Goal: Task Accomplishment & Management: Use online tool/utility

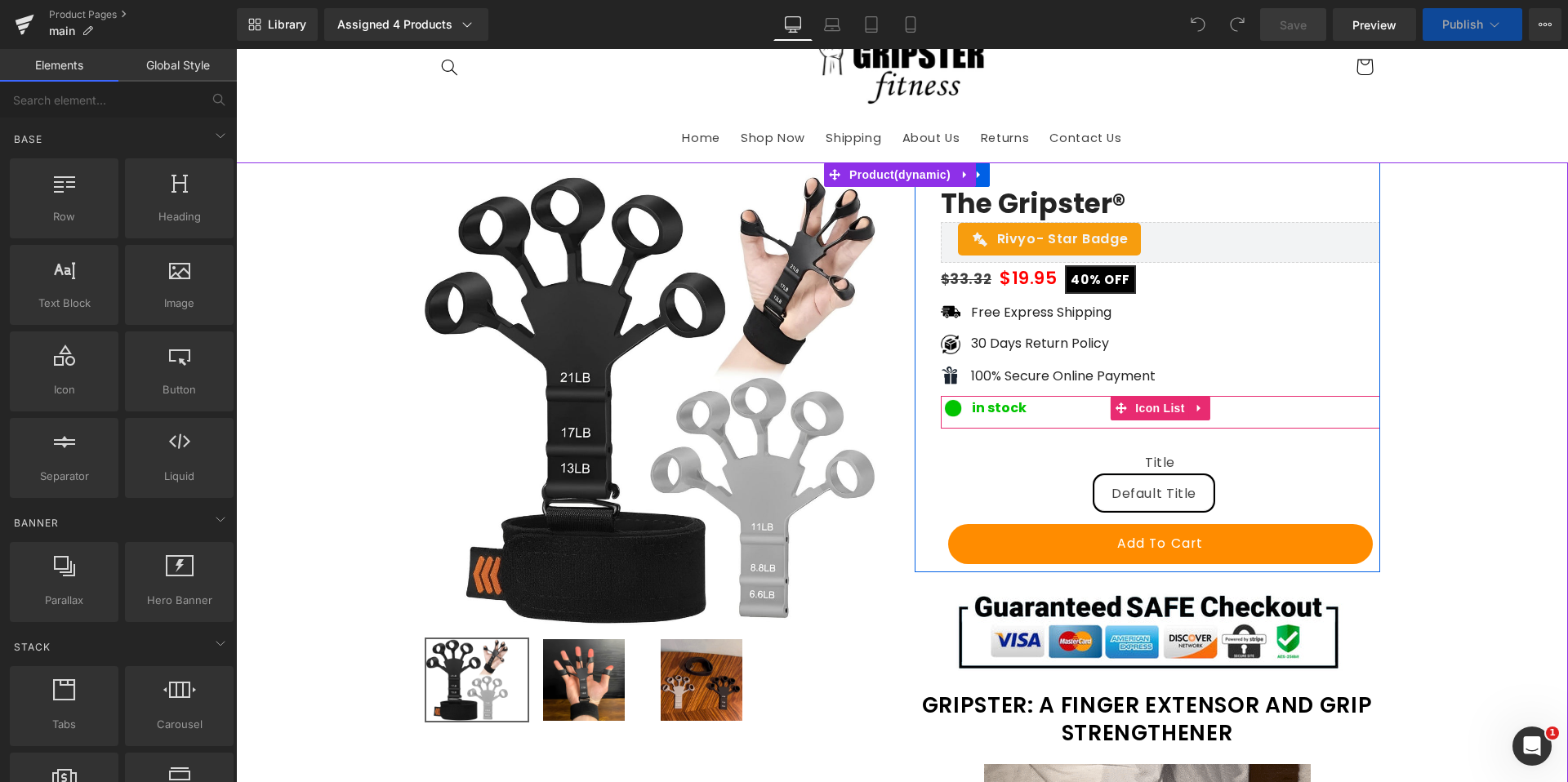
scroll to position [163, 0]
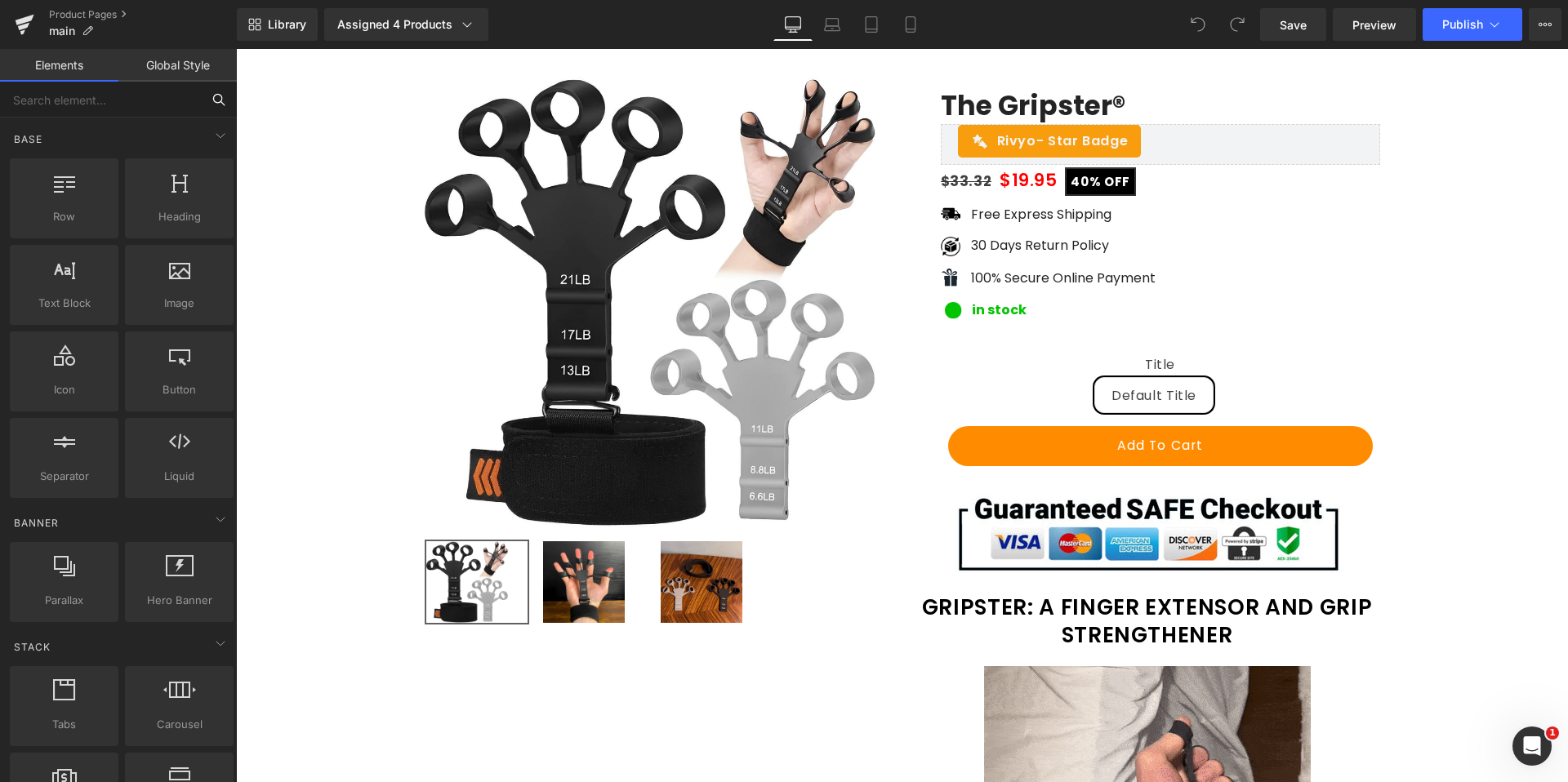
click at [68, 116] on input "text" at bounding box center [100, 99] width 201 height 36
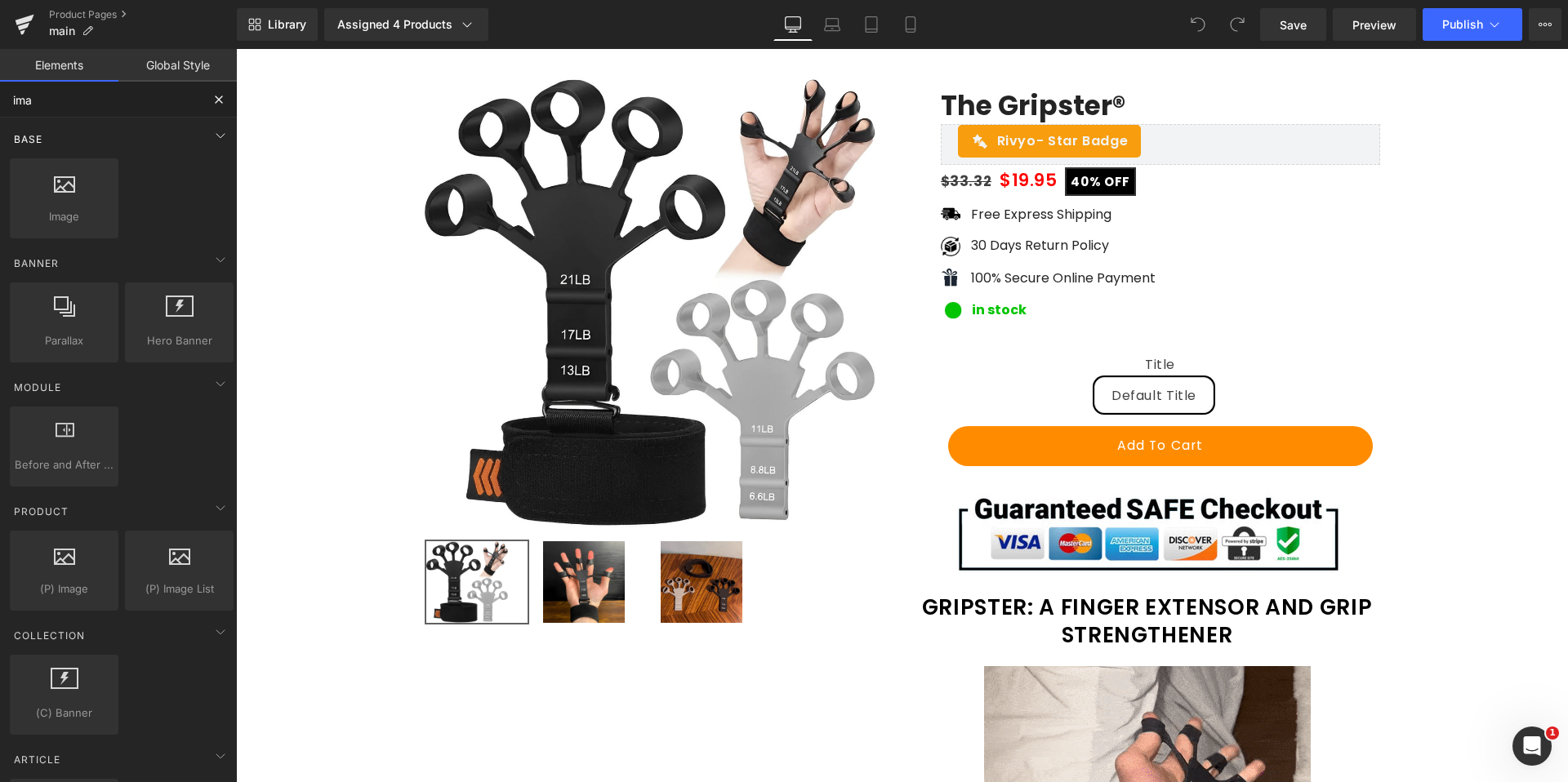
type input "imag"
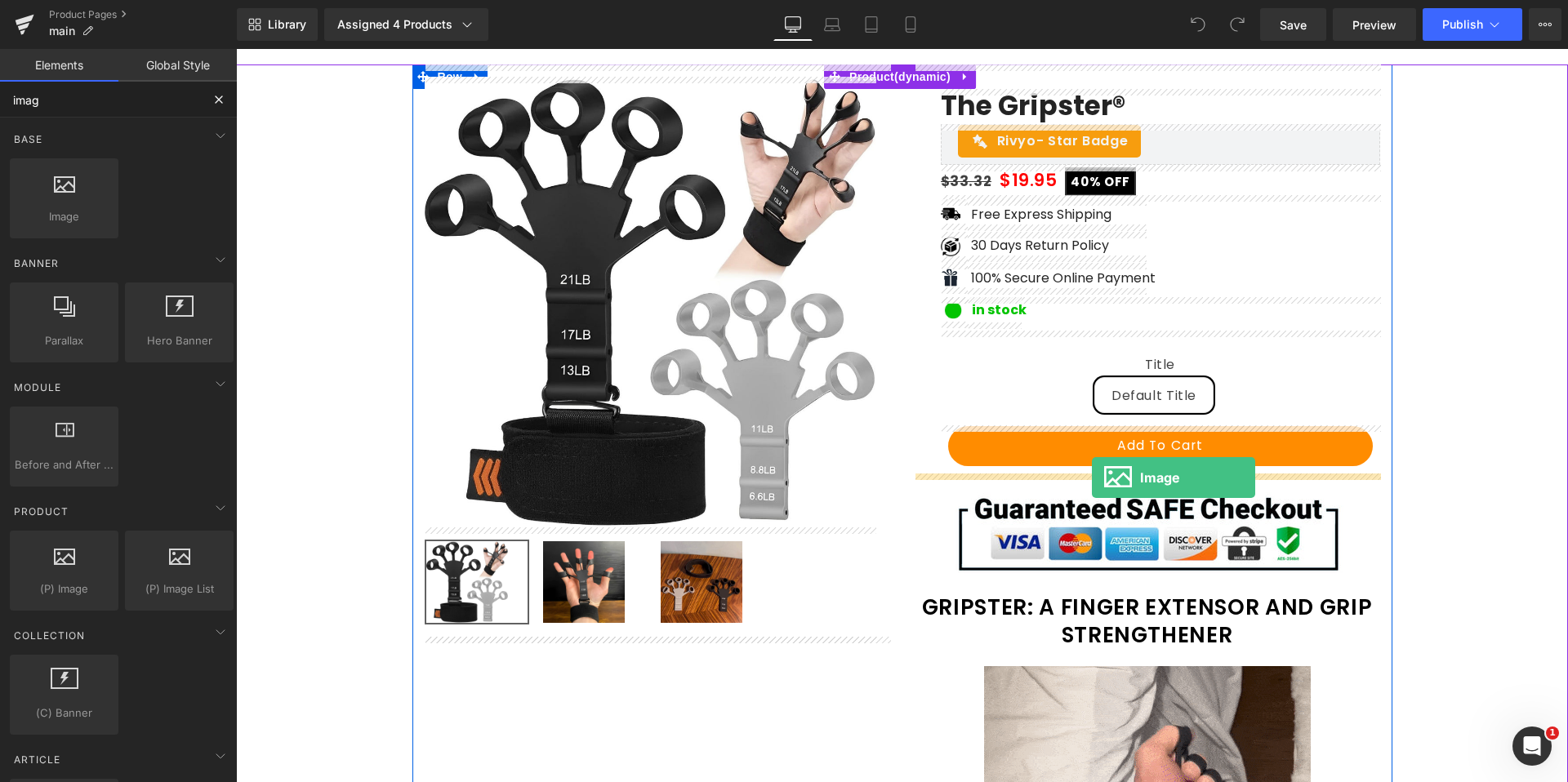
drag, startPoint x: 296, startPoint y: 244, endPoint x: 1091, endPoint y: 478, distance: 828.7
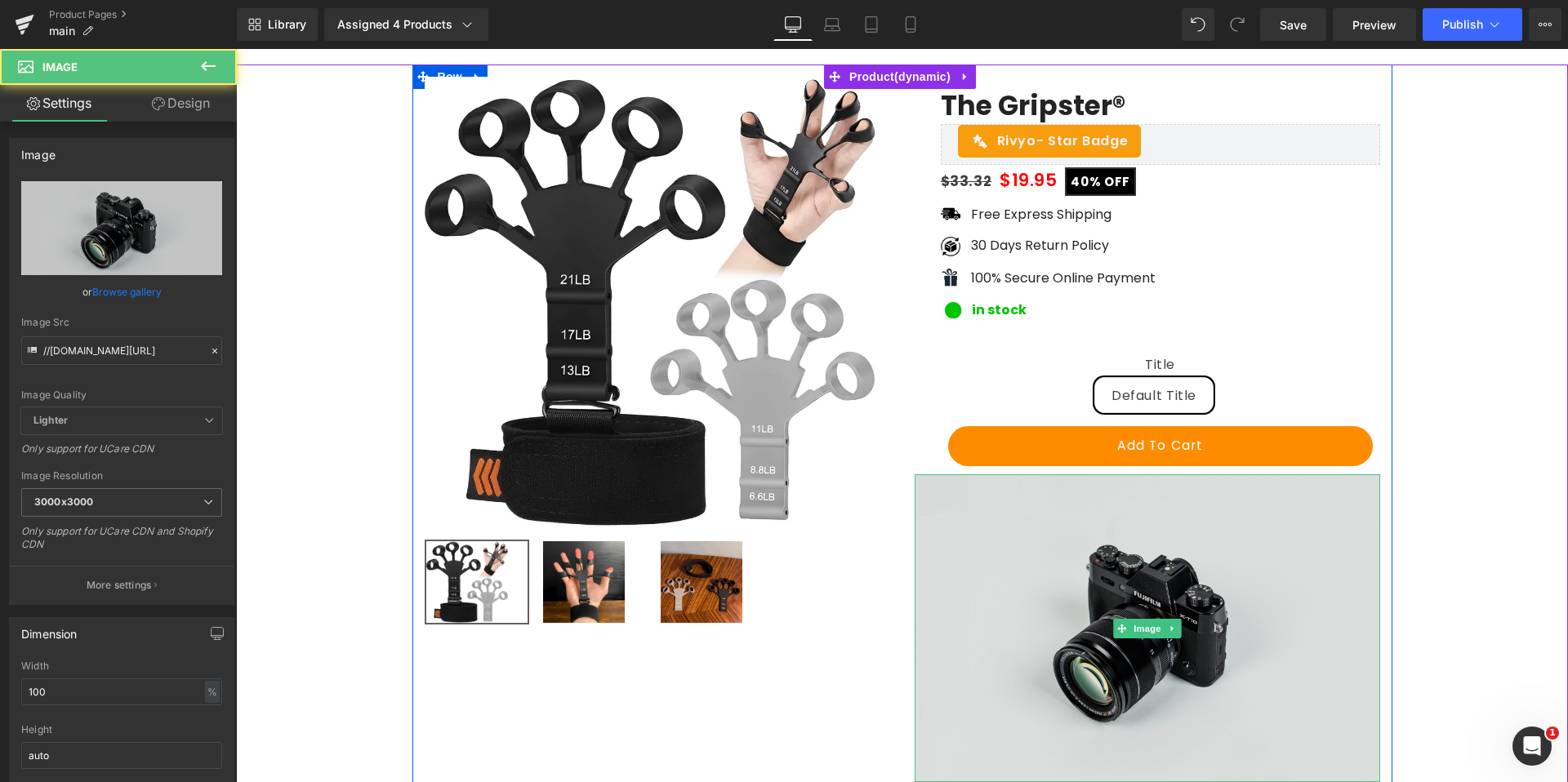
click at [1147, 542] on img at bounding box center [1147, 628] width 465 height 309
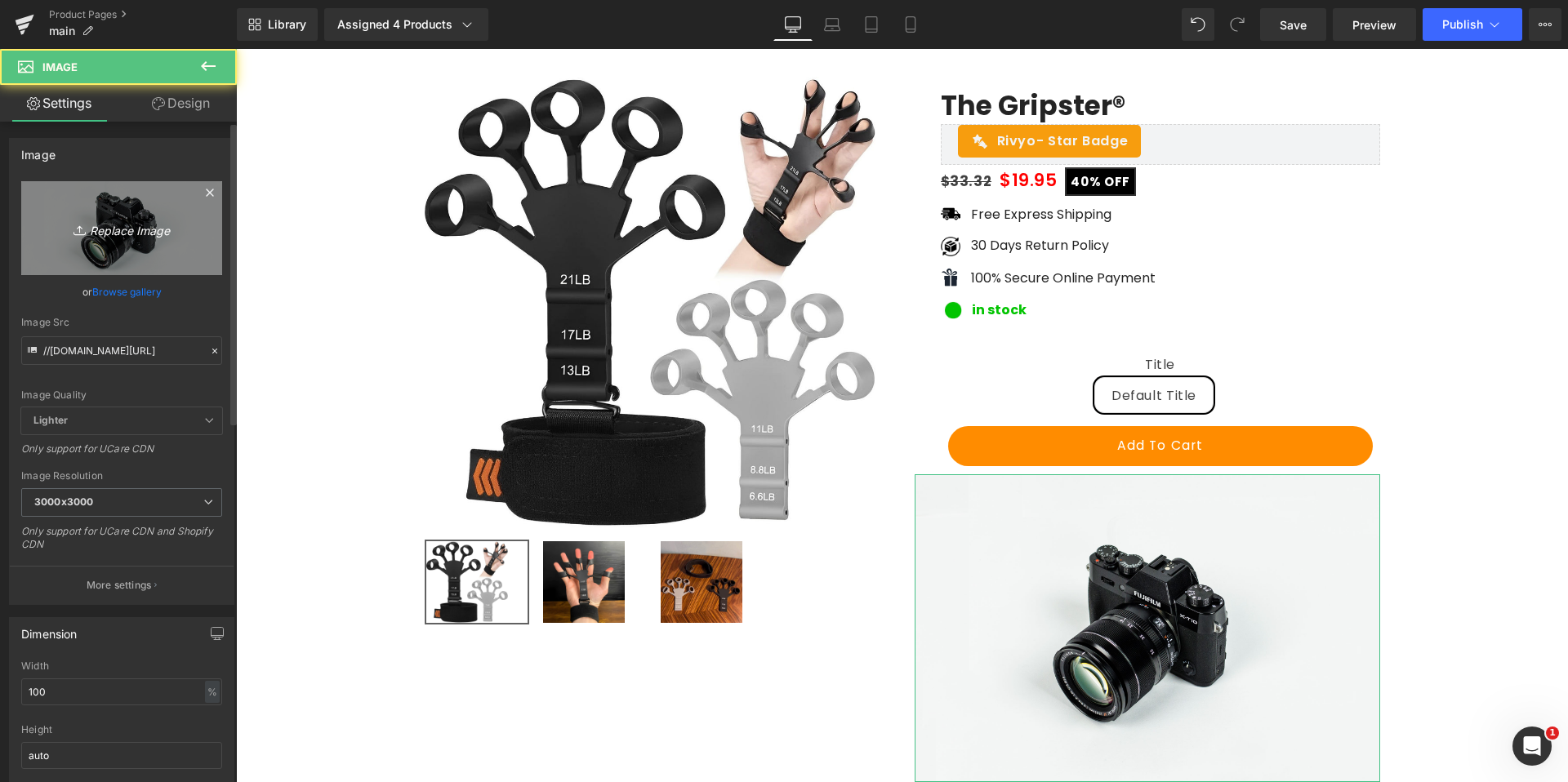
click at [73, 229] on icon at bounding box center [81, 230] width 16 height 16
type input "C:\fakepath\payments.JPG"
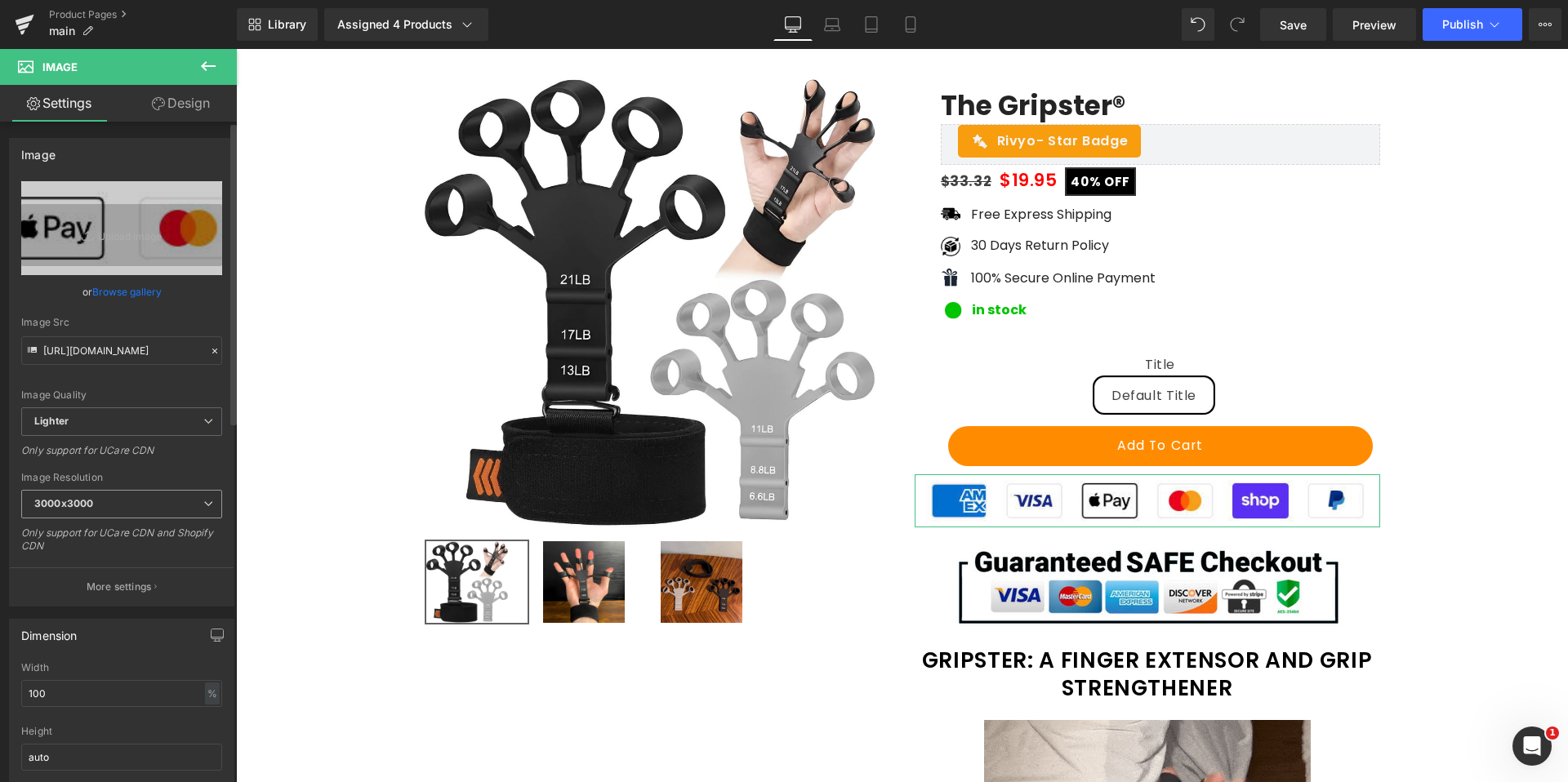
click at [98, 507] on span "3000x3000" at bounding box center [121, 504] width 201 height 29
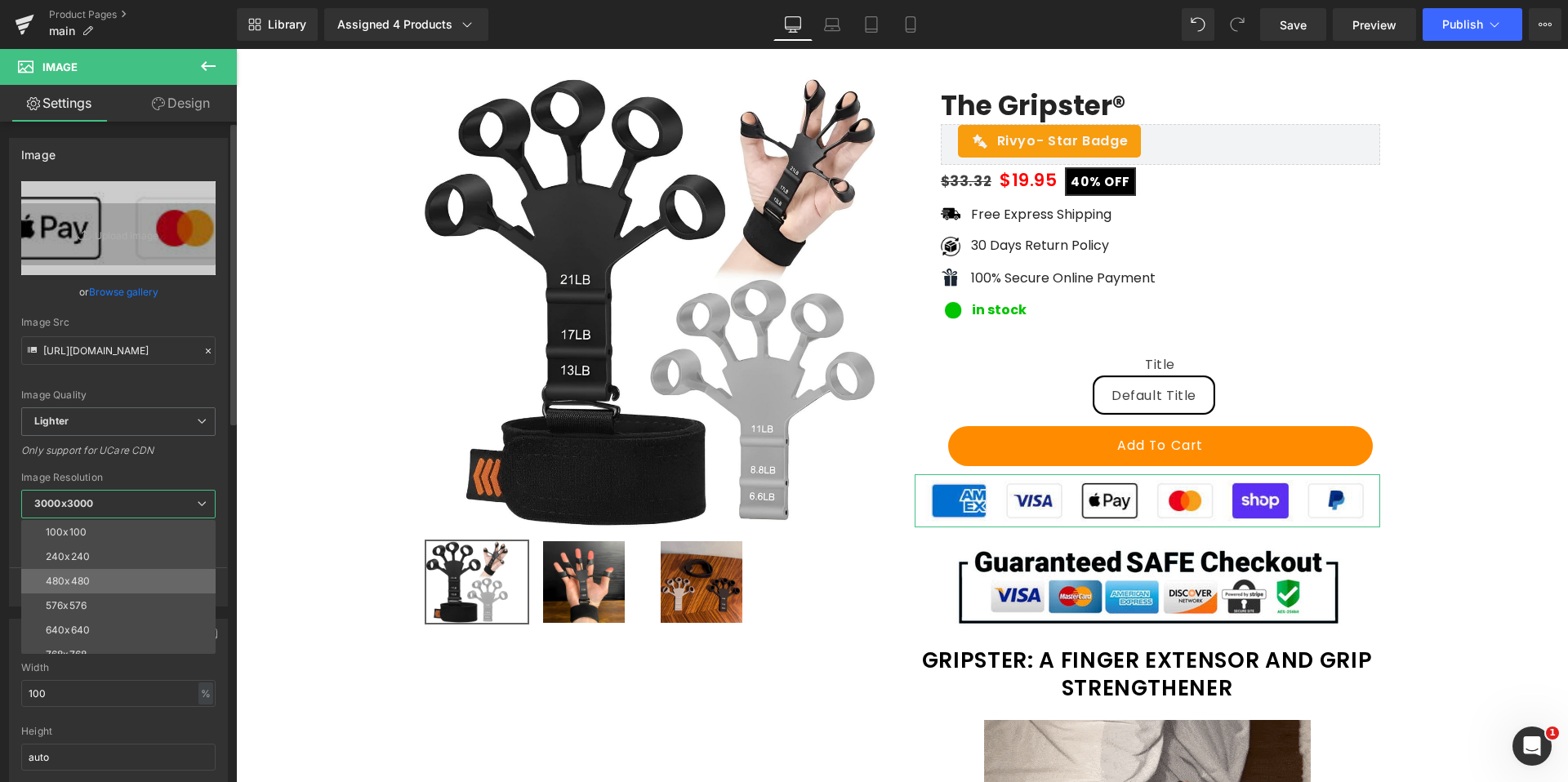
click at [129, 572] on li "480x480" at bounding box center [122, 580] width 202 height 24
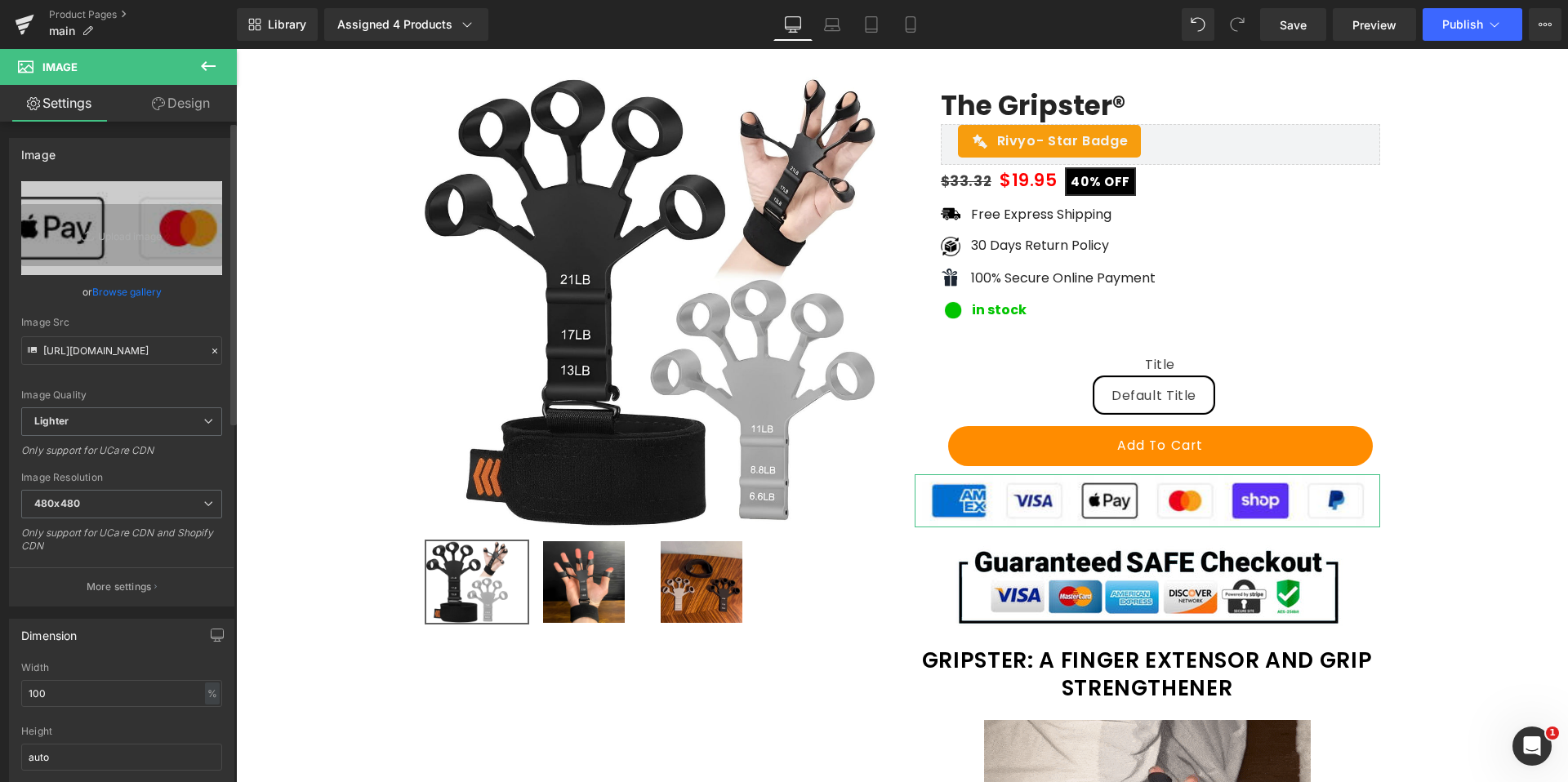
type input "[URL][DOMAIN_NAME]"
click at [9, 467] on div "Image [URL][DOMAIN_NAME] Replace Image Upload image or Browse gallery Image Src…" at bounding box center [121, 372] width 225 height 469
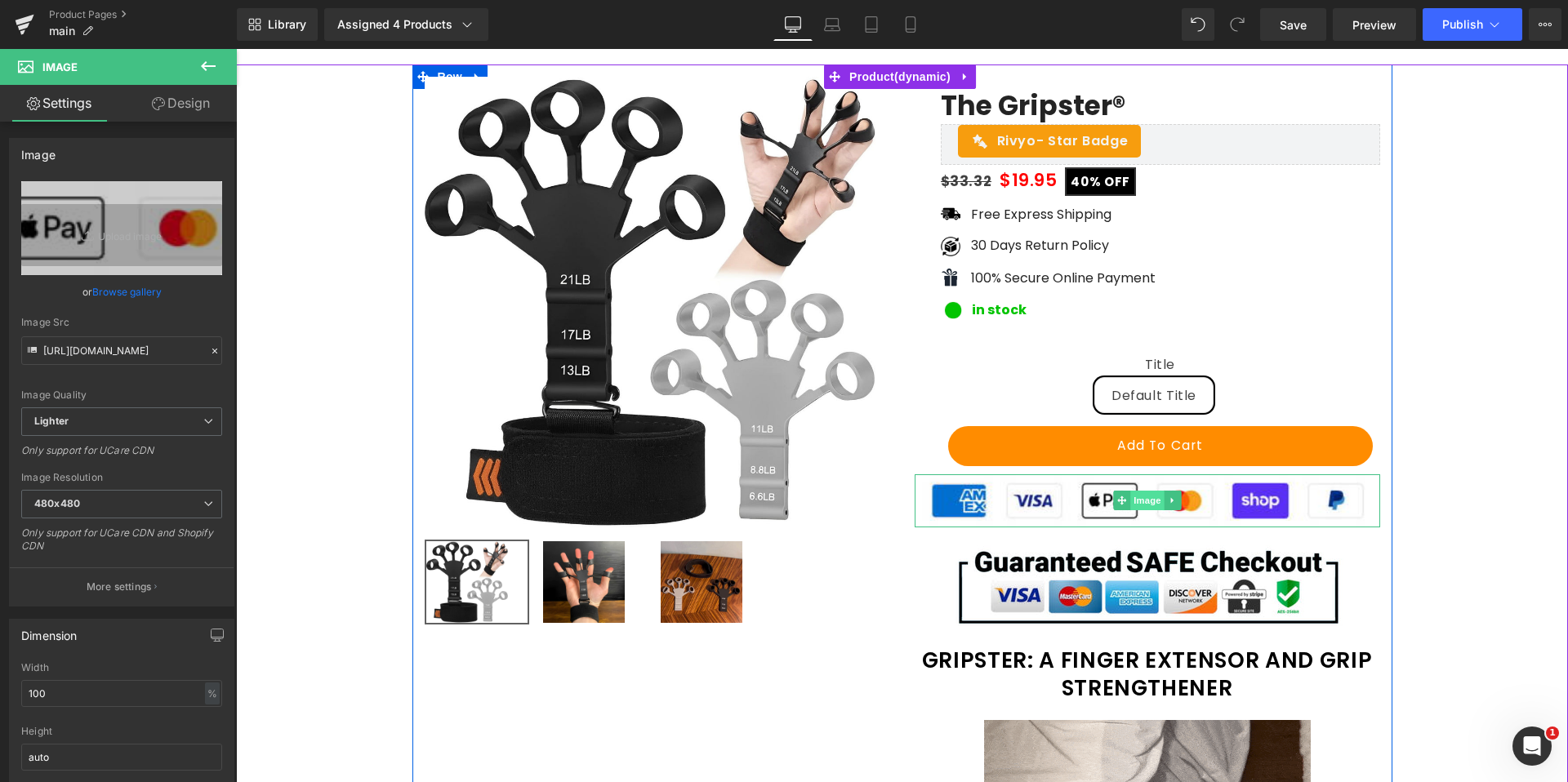
click at [1149, 497] on span "Image" at bounding box center [1147, 501] width 34 height 20
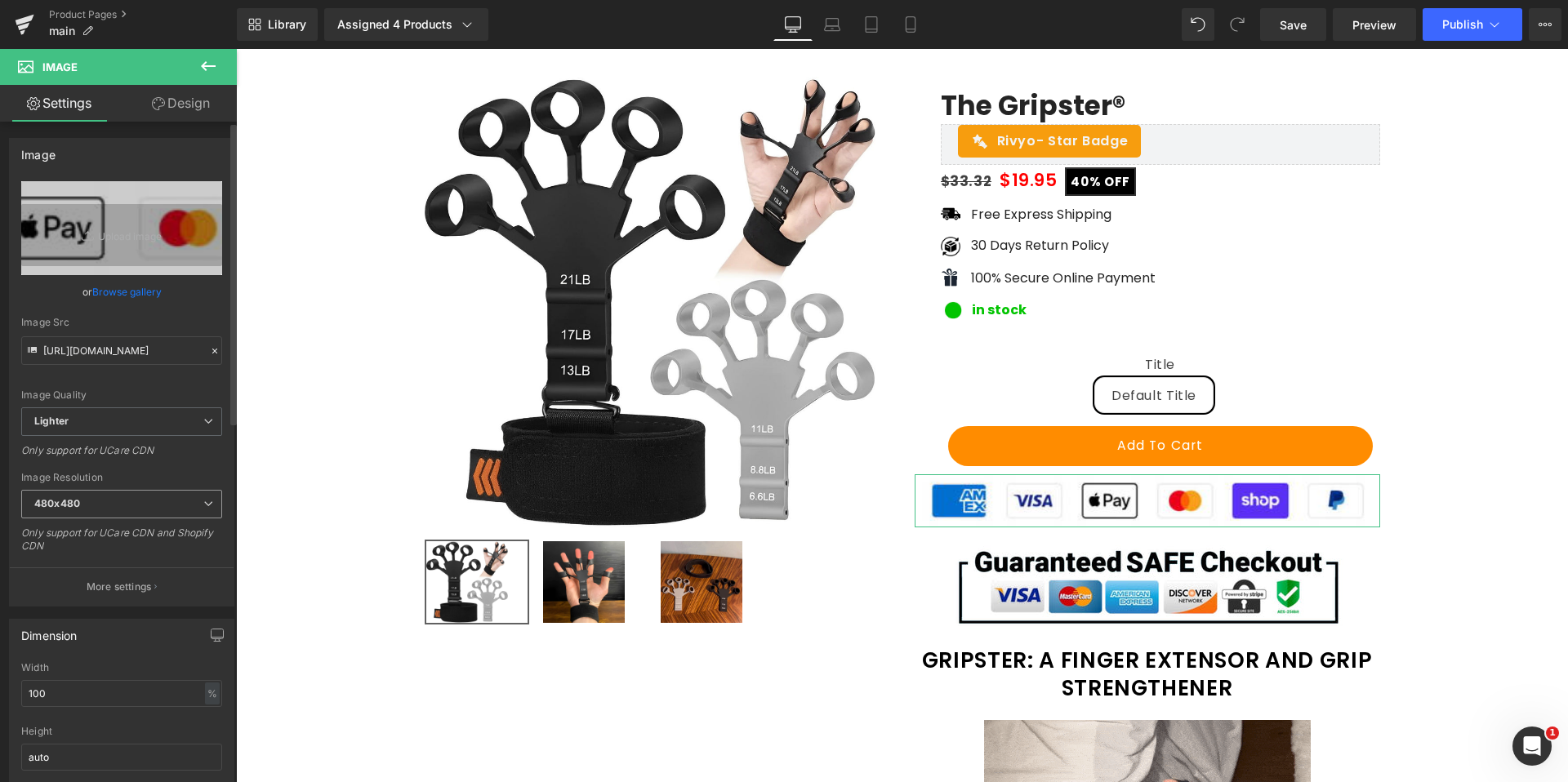
click at [120, 496] on span "480x480" at bounding box center [121, 504] width 201 height 29
click at [8, 455] on div "Image [URL][DOMAIN_NAME] Replace Image Upload image or Browse gallery Image Src…" at bounding box center [121, 366] width 244 height 481
click at [71, 420] on span "Lighter" at bounding box center [121, 421] width 201 height 29
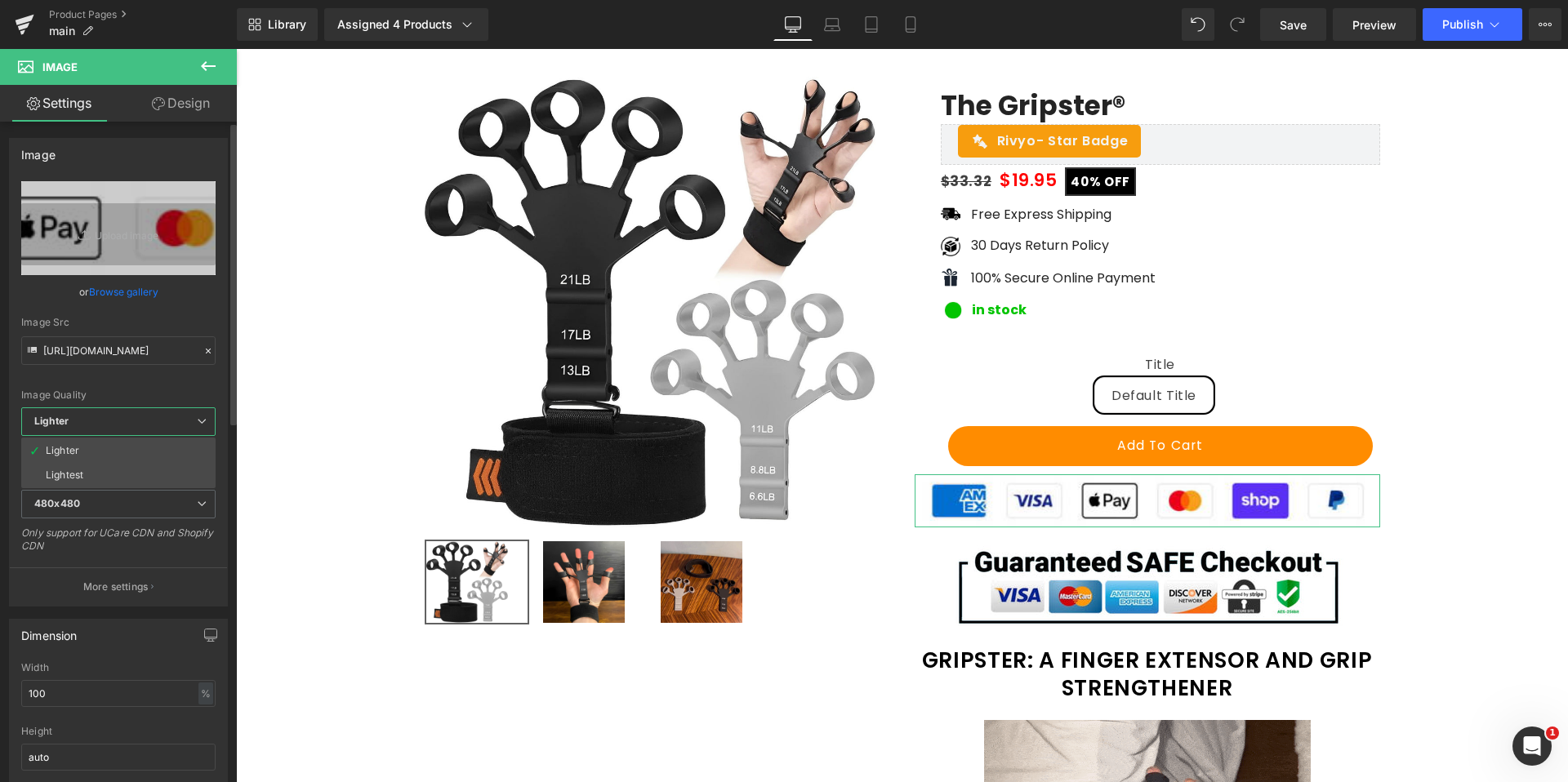
click at [74, 422] on span "Lighter" at bounding box center [119, 421] width 195 height 29
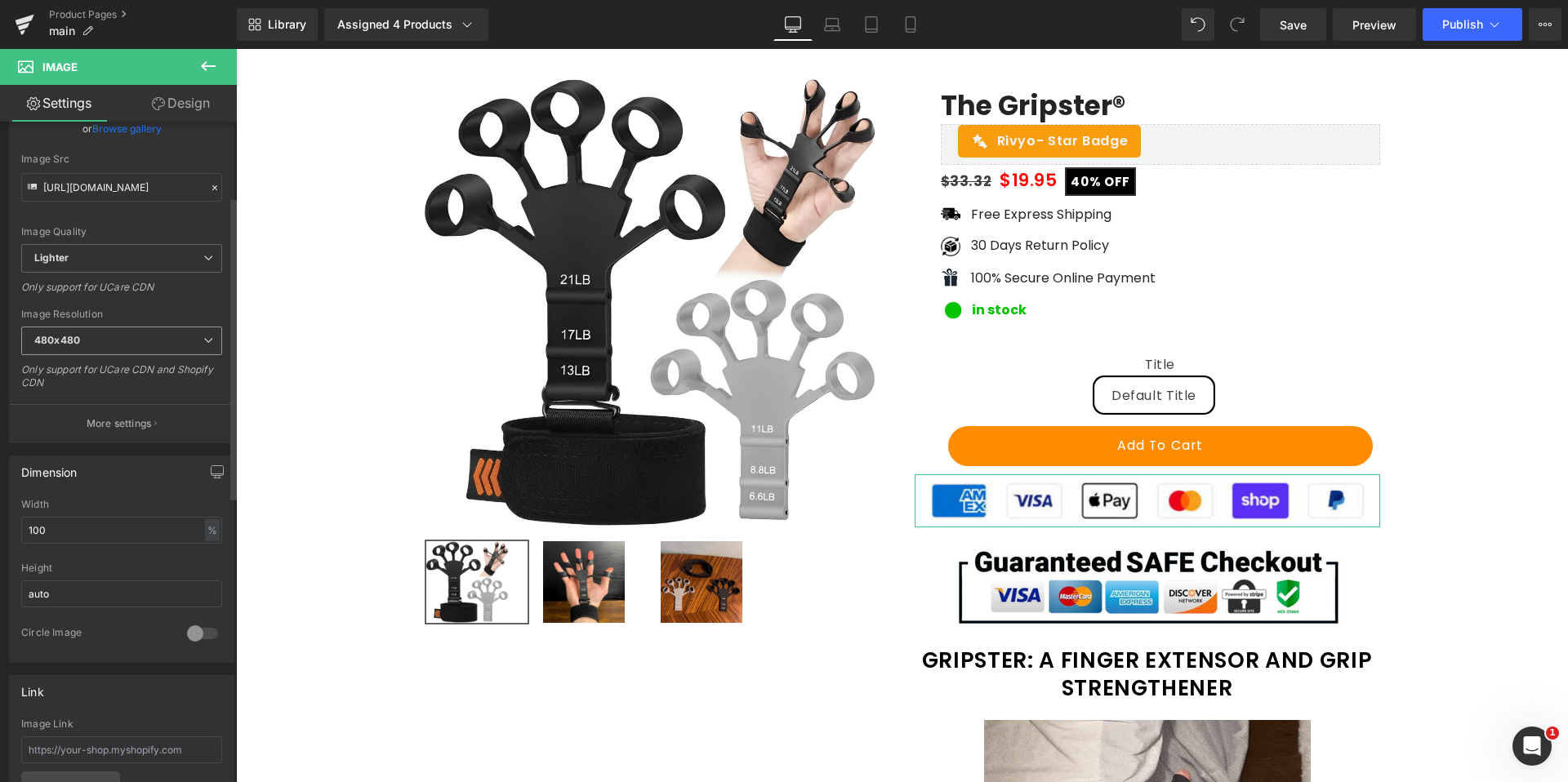
scroll to position [245, 0]
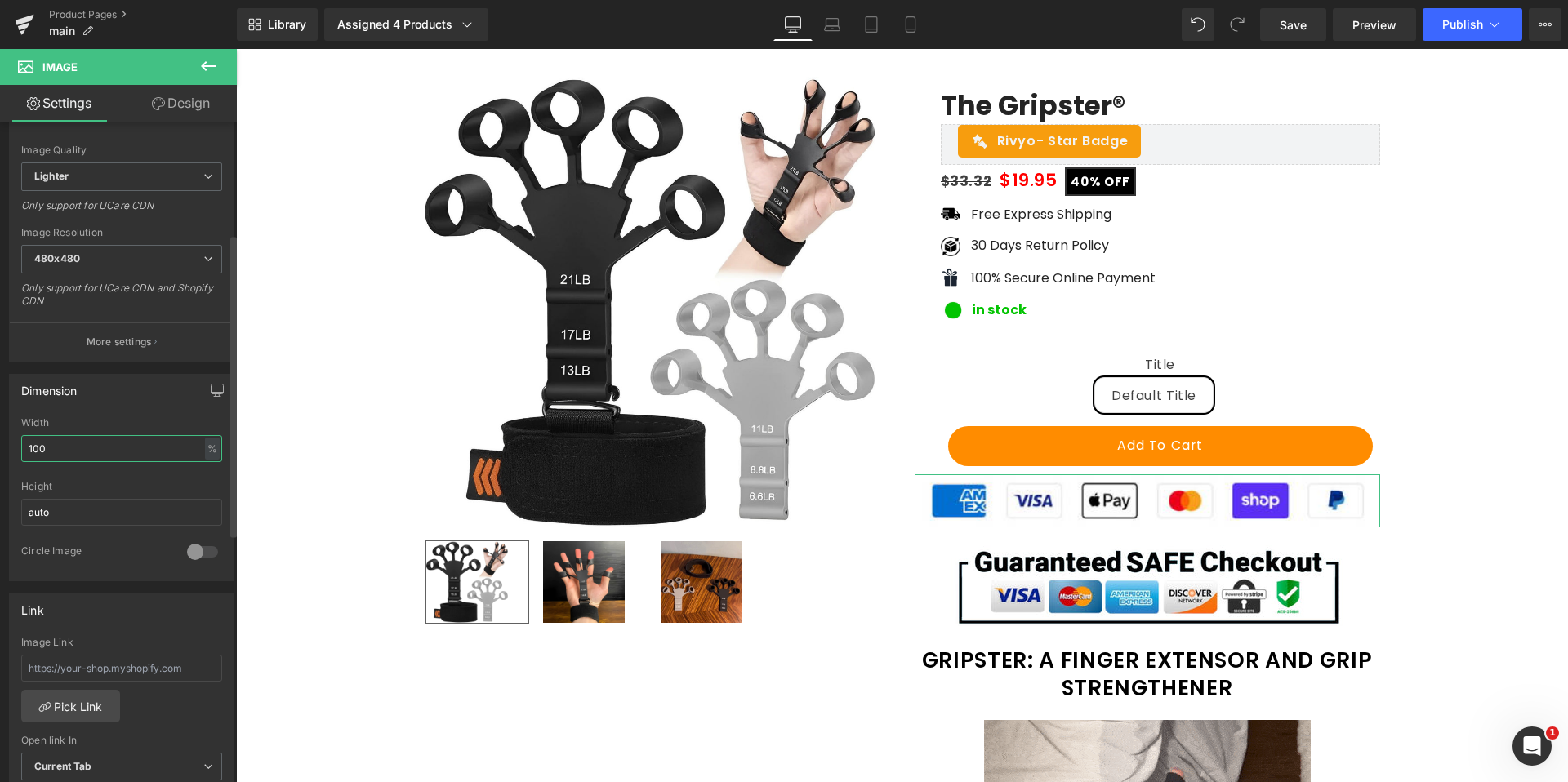
click at [86, 459] on input "100" at bounding box center [121, 448] width 201 height 27
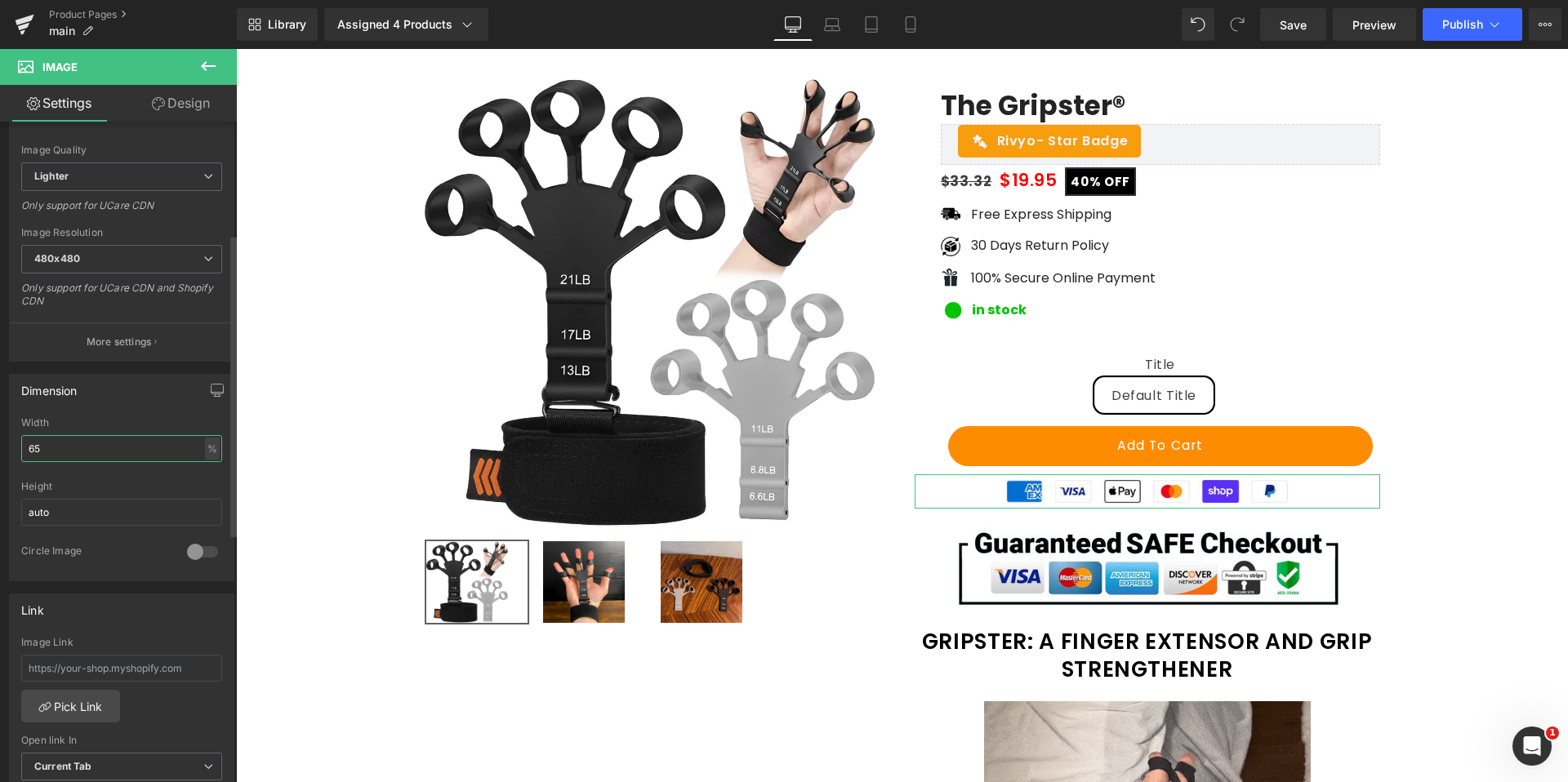
type input "65"
click at [11, 401] on div "Dimension" at bounding box center [121, 390] width 224 height 31
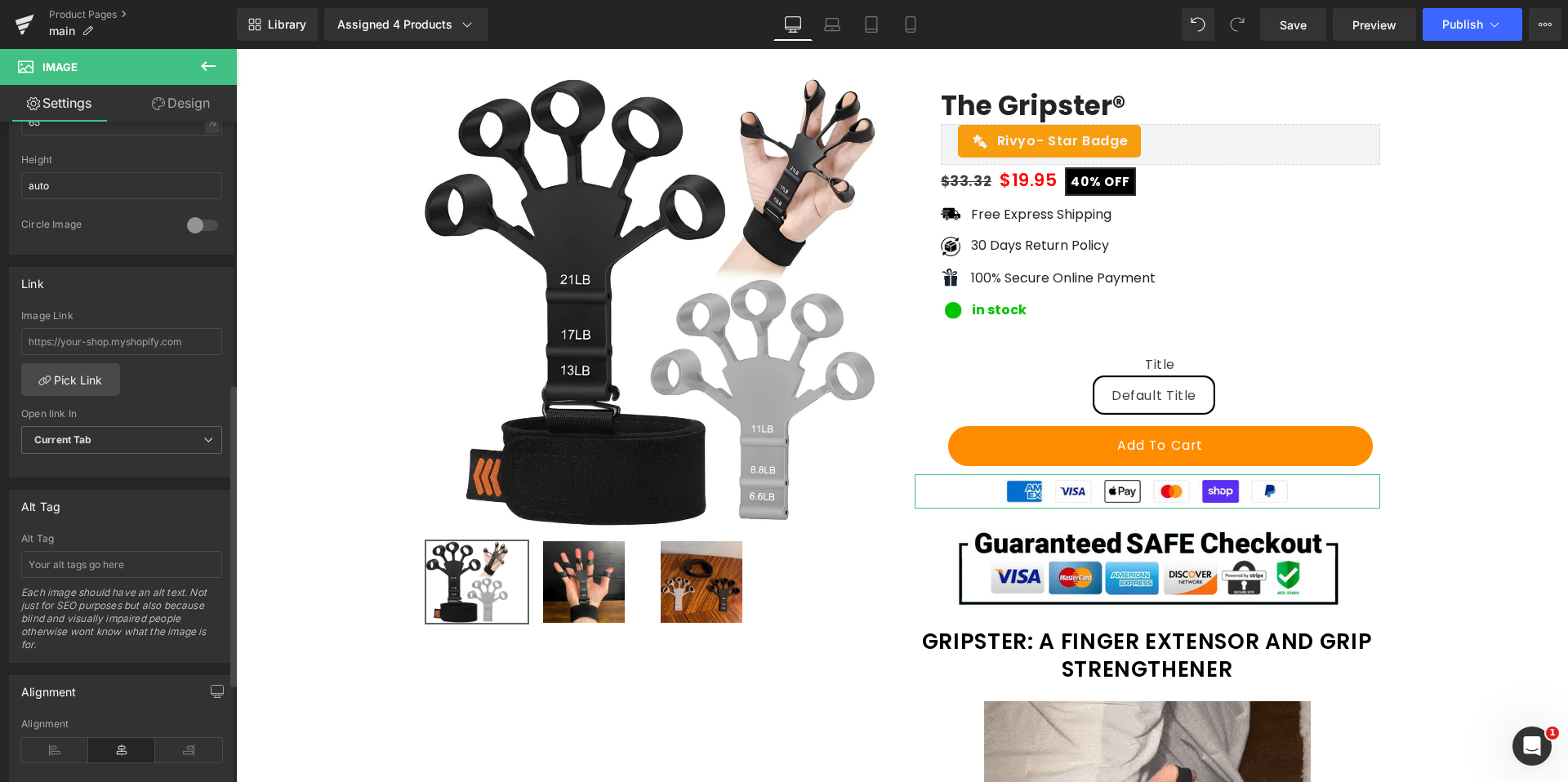
scroll to position [787, 0]
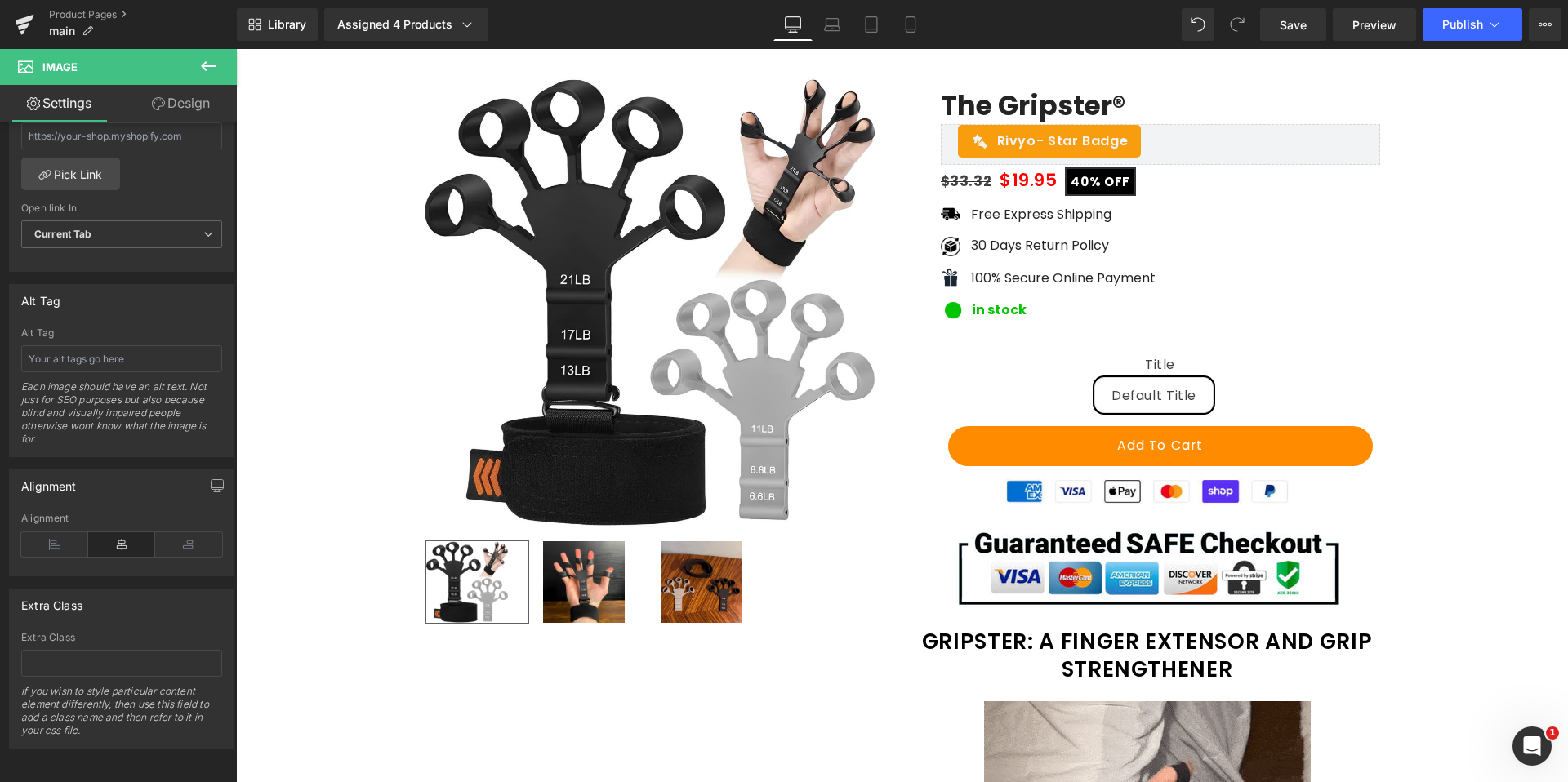
drag, startPoint x: 204, startPoint y: 60, endPoint x: 199, endPoint y: 84, distance: 24.5
click at [206, 64] on icon at bounding box center [208, 66] width 20 height 20
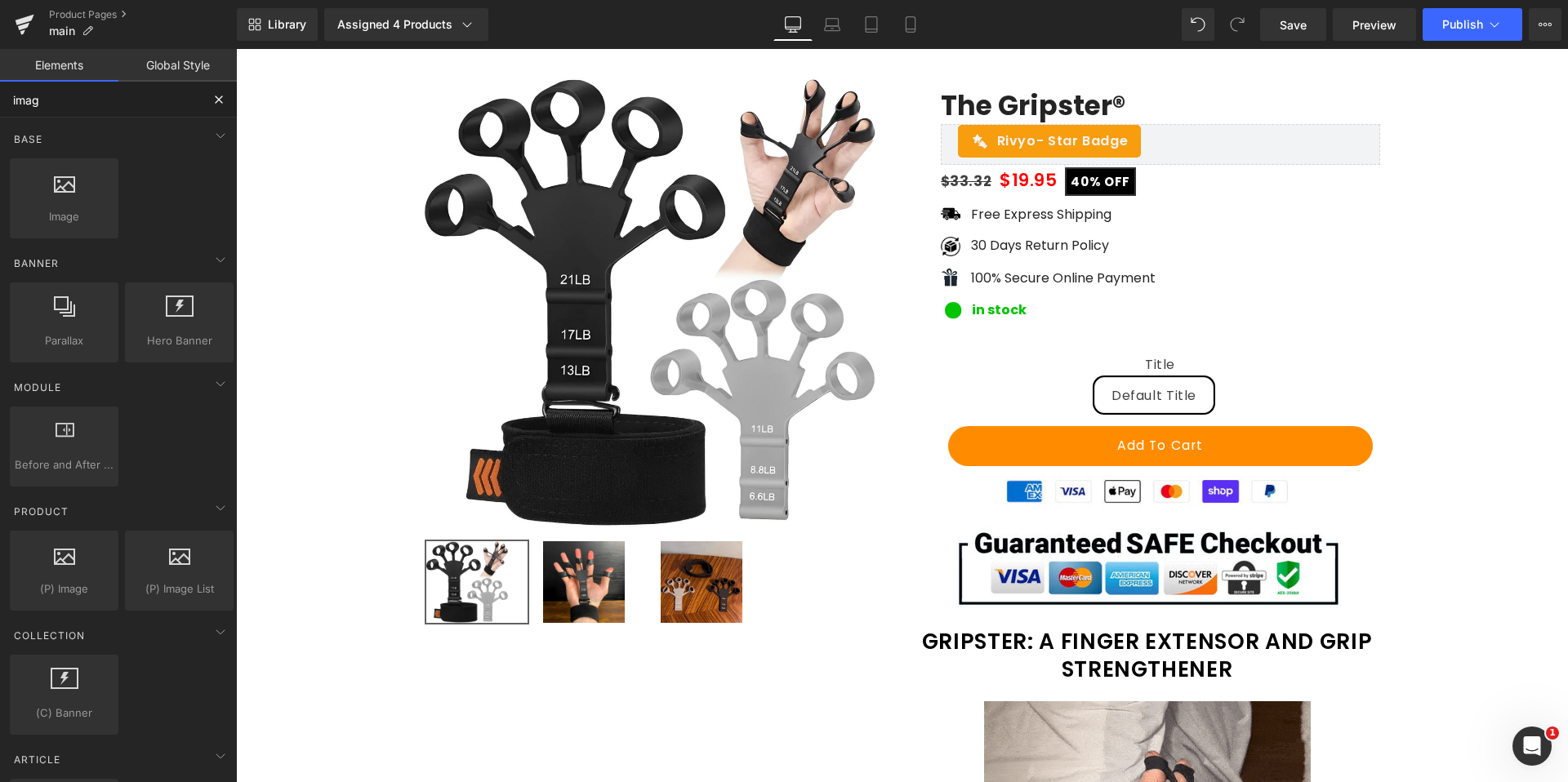
click at [117, 109] on input "imag" at bounding box center [100, 99] width 201 height 36
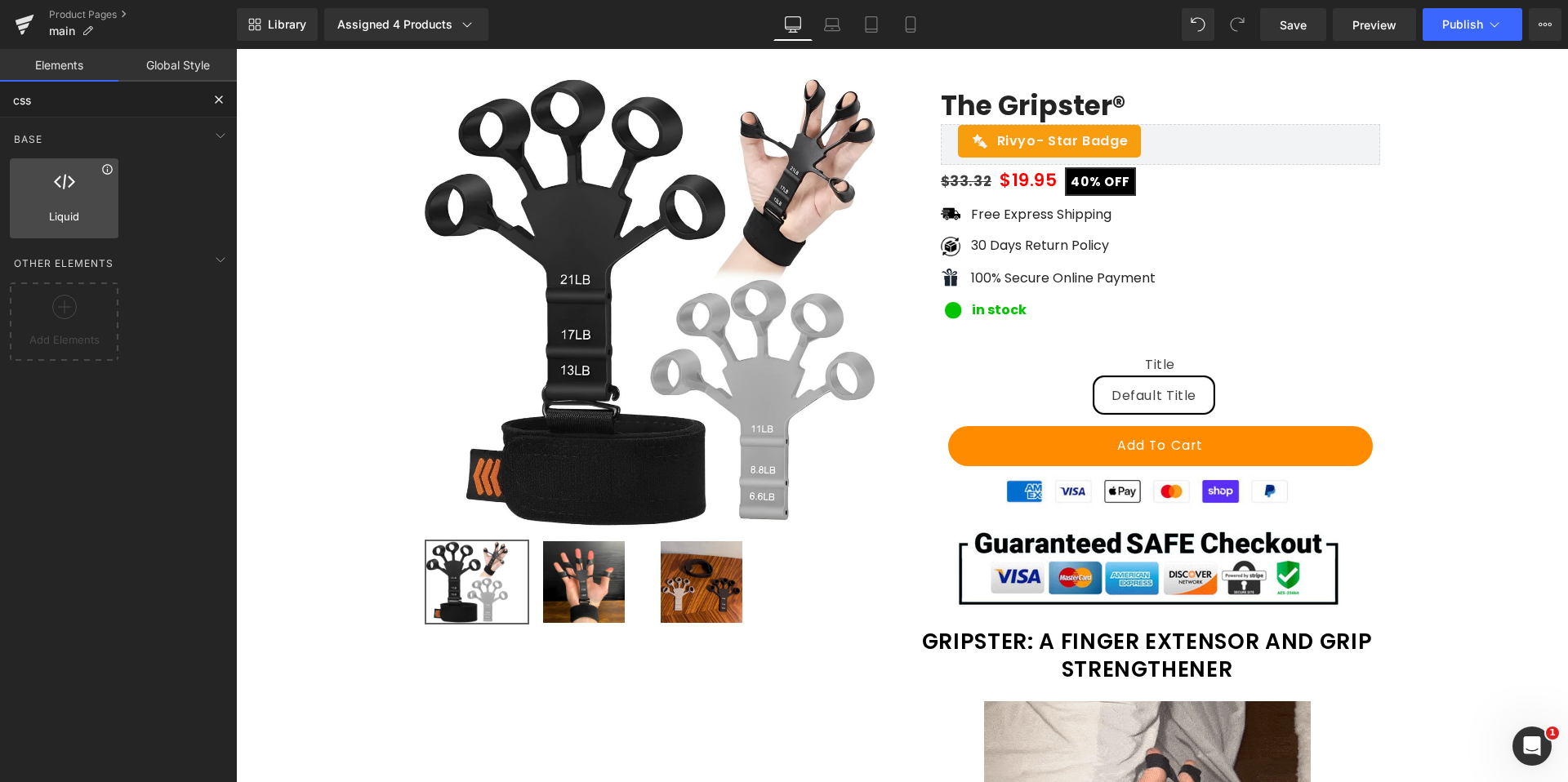
click at [106, 172] on icon at bounding box center [107, 170] width 13 height 12
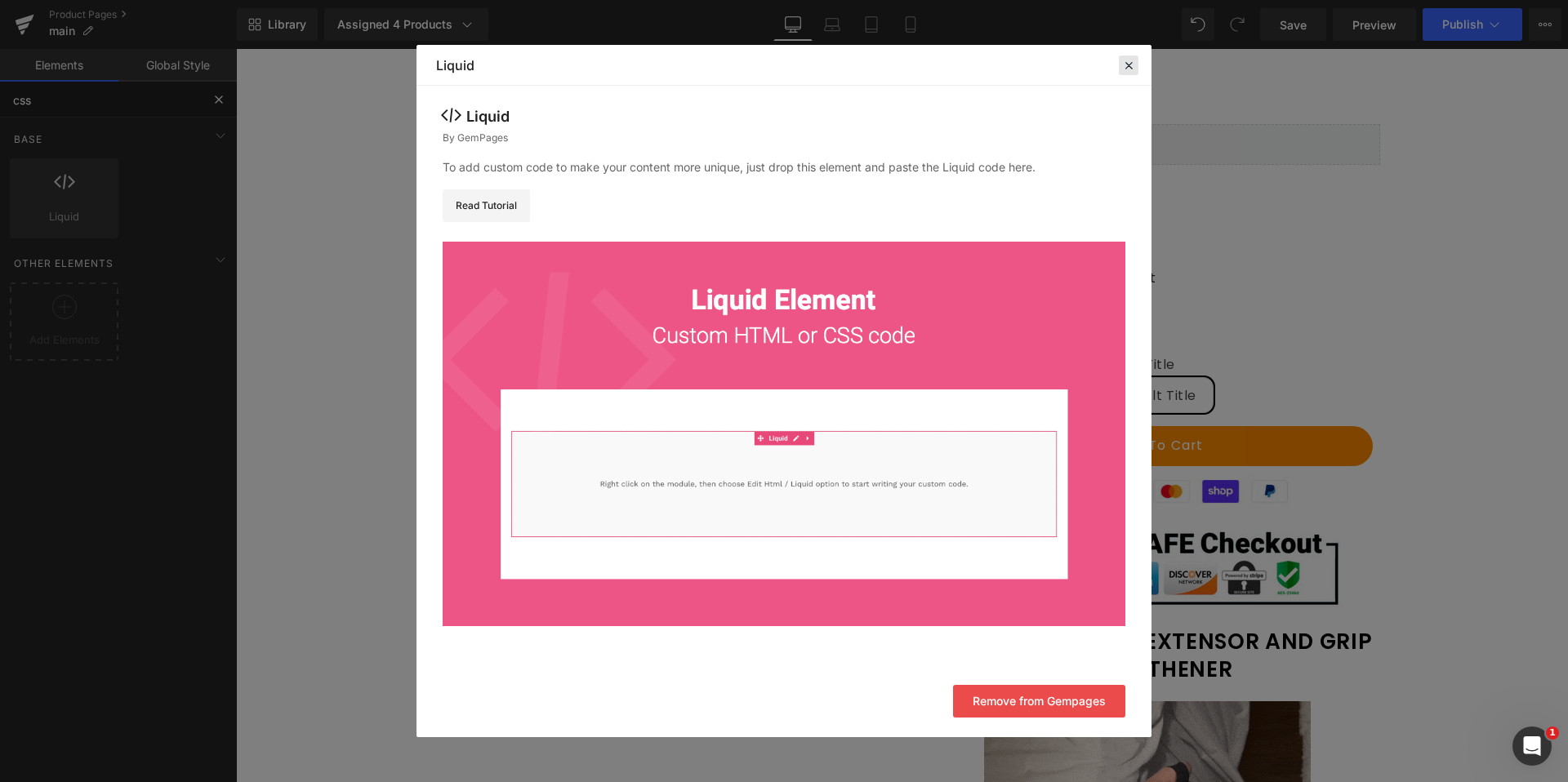
type input "css"
drag, startPoint x: 894, startPoint y: 15, endPoint x: 1130, endPoint y: 64, distance: 241.0
click at [1130, 64] on icon at bounding box center [1128, 65] width 14 height 14
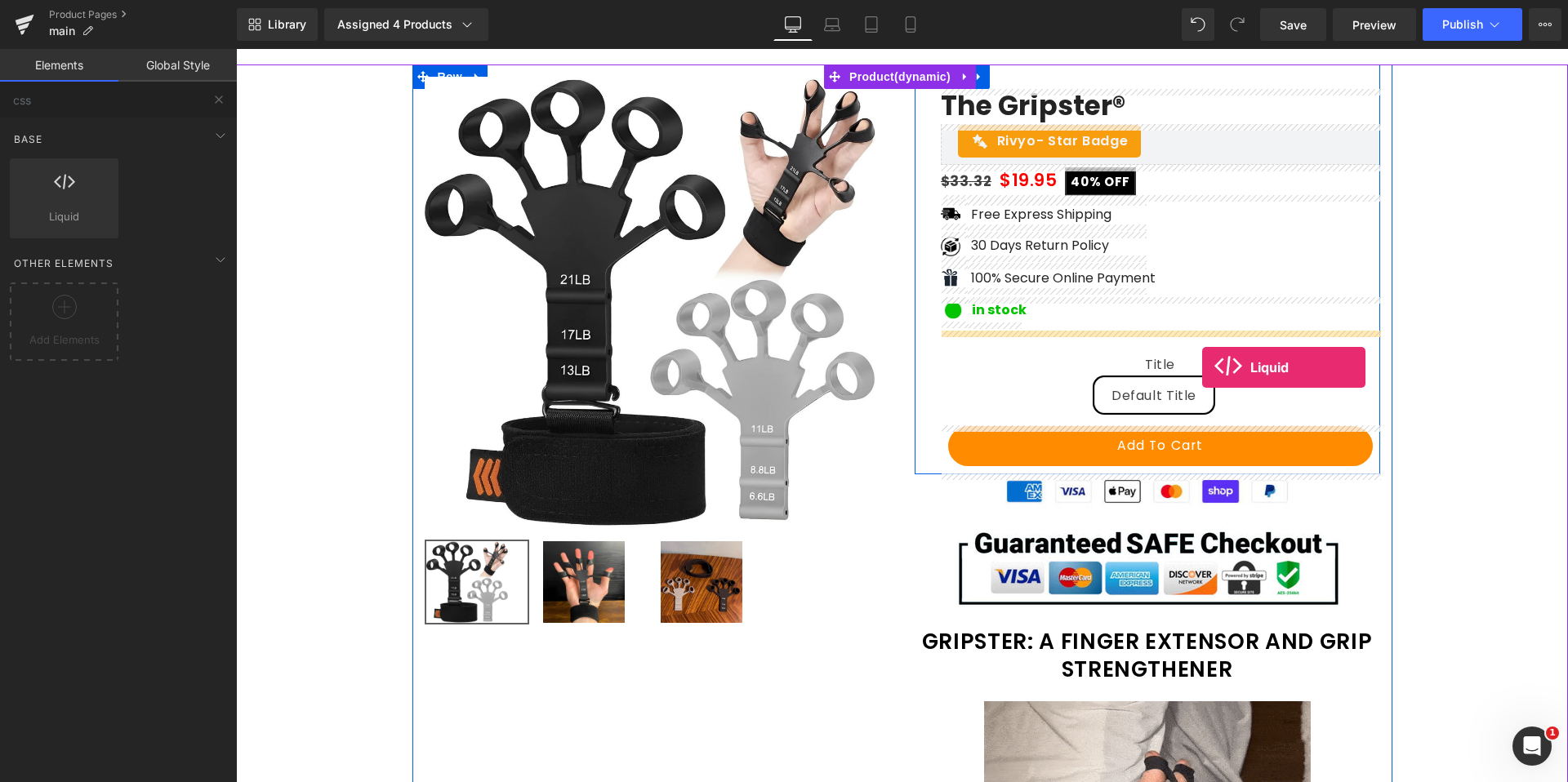
drag, startPoint x: 286, startPoint y: 254, endPoint x: 1162, endPoint y: 364, distance: 882.9
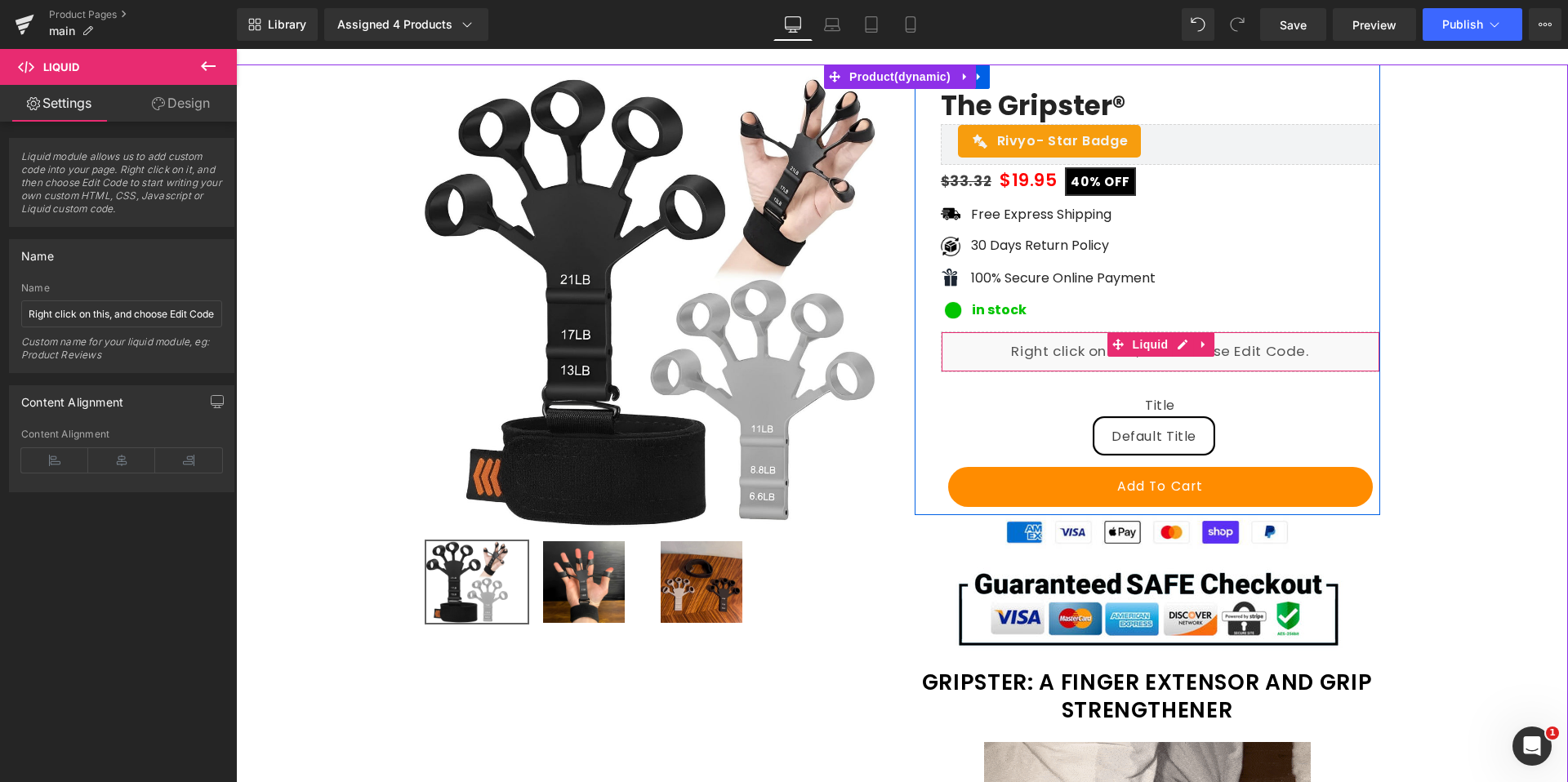
click at [1102, 357] on div "Liquid" at bounding box center [1160, 352] width 439 height 41
click at [1153, 350] on span "Liquid" at bounding box center [1150, 345] width 44 height 24
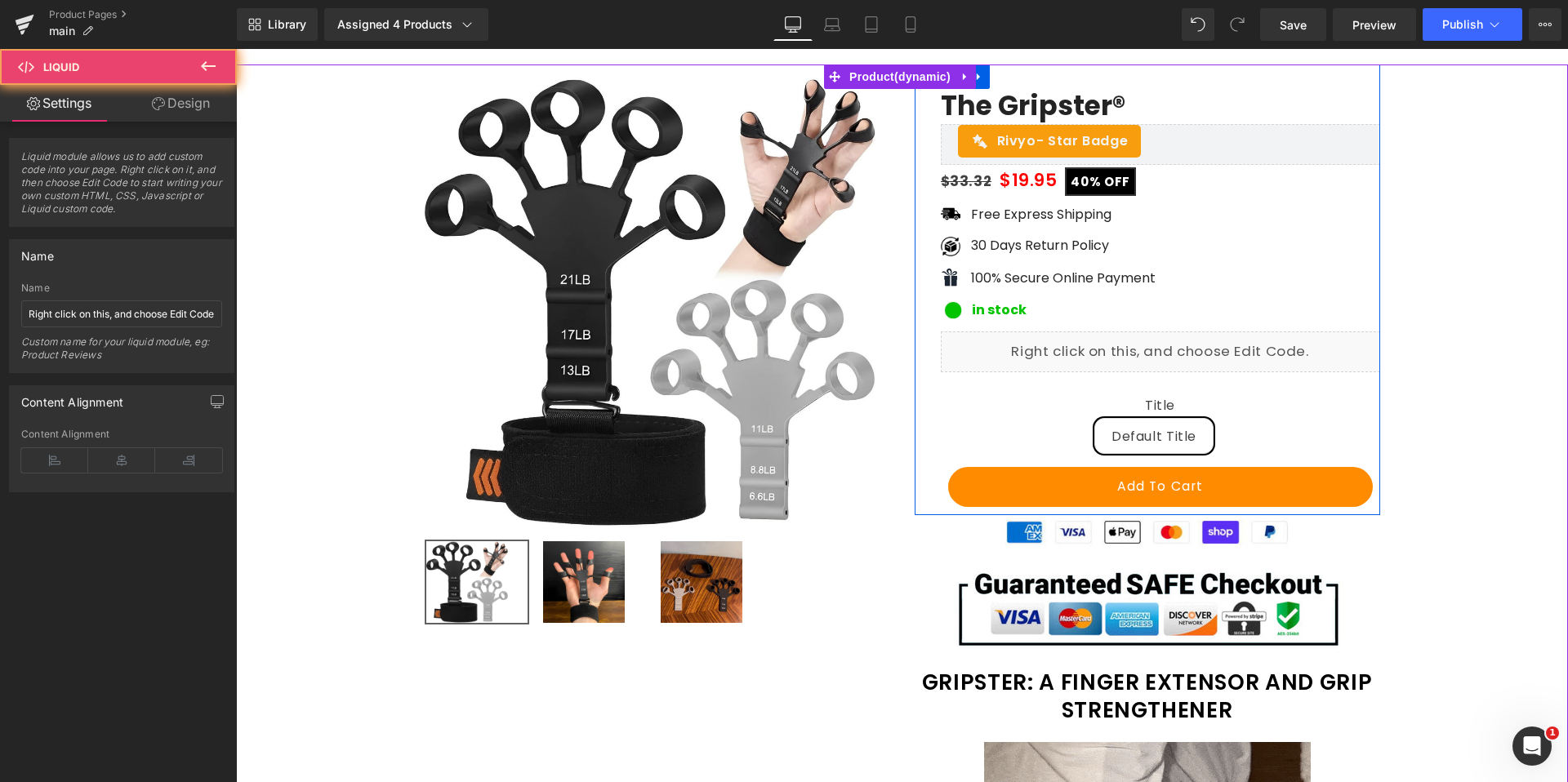
click at [1187, 347] on div "Liquid" at bounding box center [1160, 352] width 439 height 41
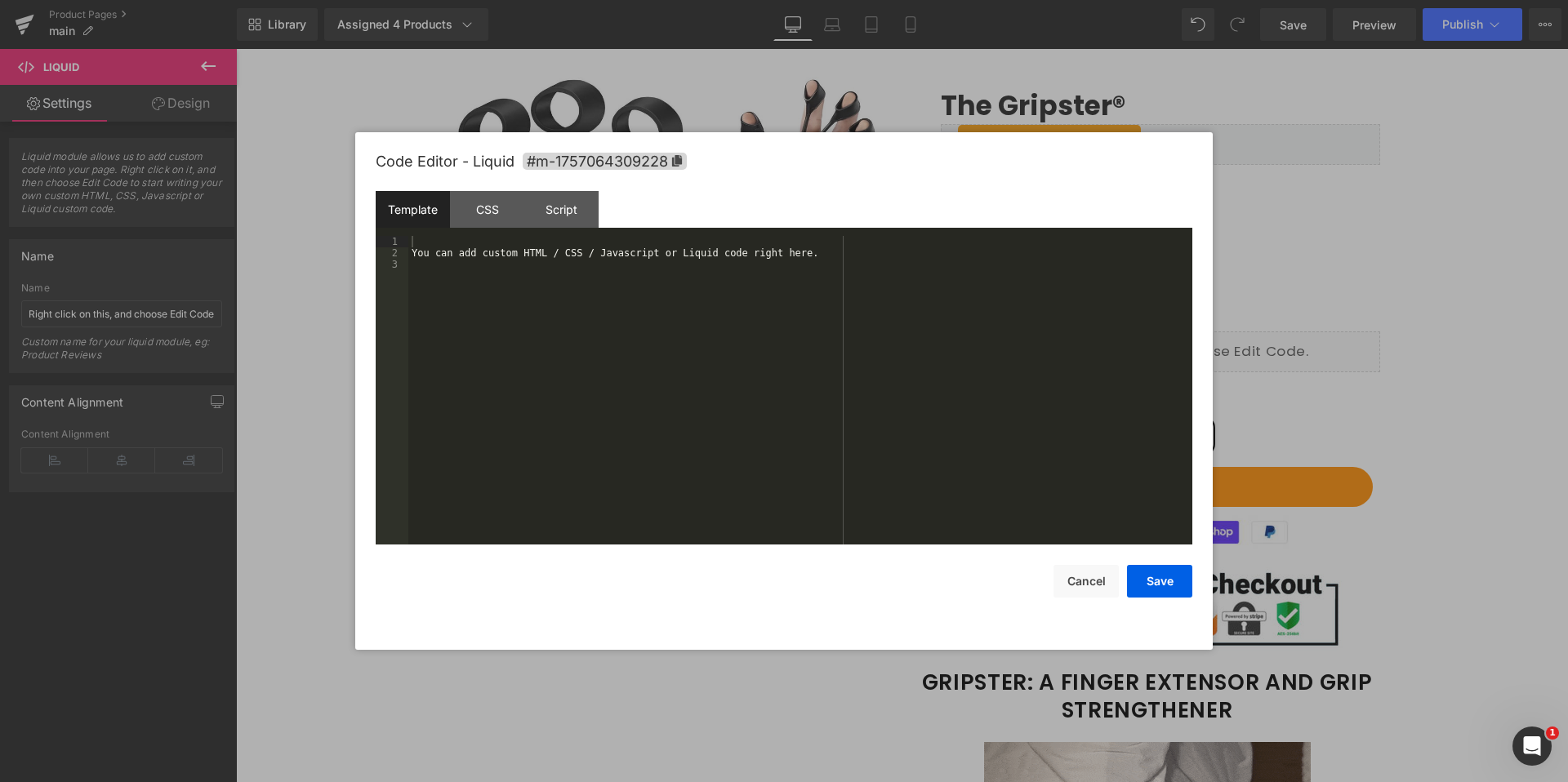
click at [795, 323] on div "You can add custom HTML / CSS / Javascript or Liquid code right here." at bounding box center [800, 401] width 784 height 331
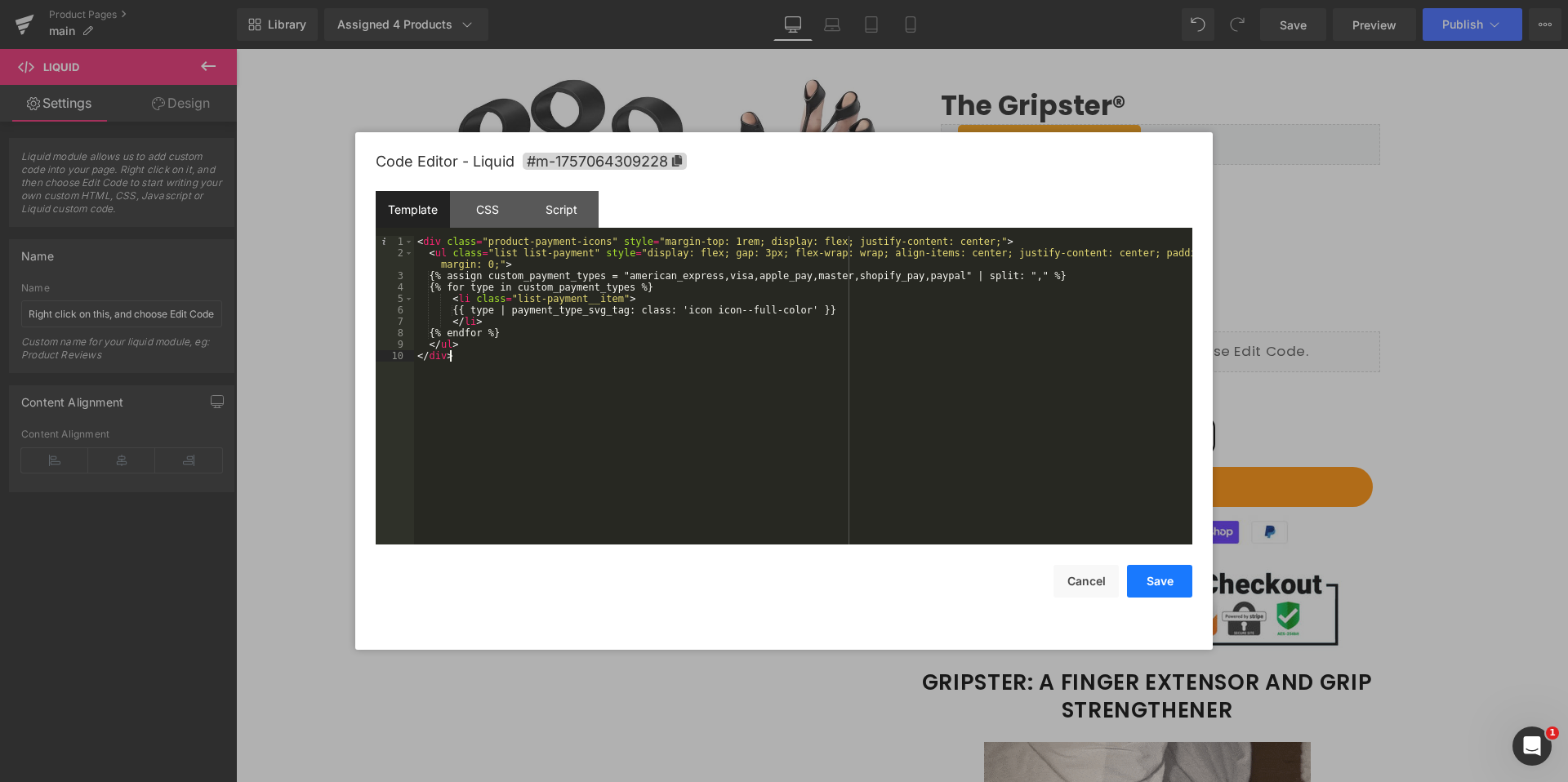
click at [1165, 579] on button "Save" at bounding box center [1159, 581] width 65 height 33
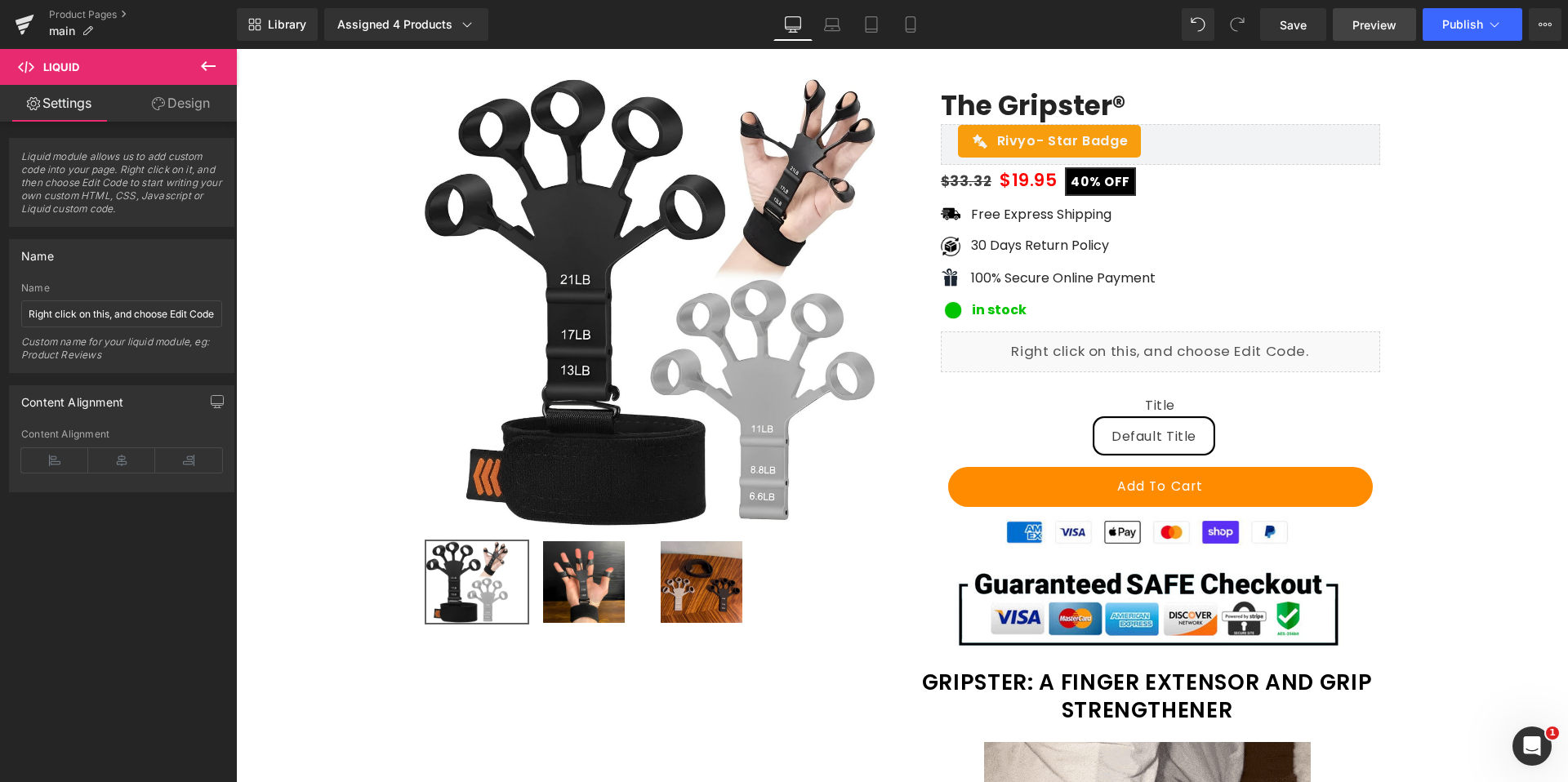
click at [1389, 34] on link "Preview" at bounding box center [1373, 24] width 83 height 33
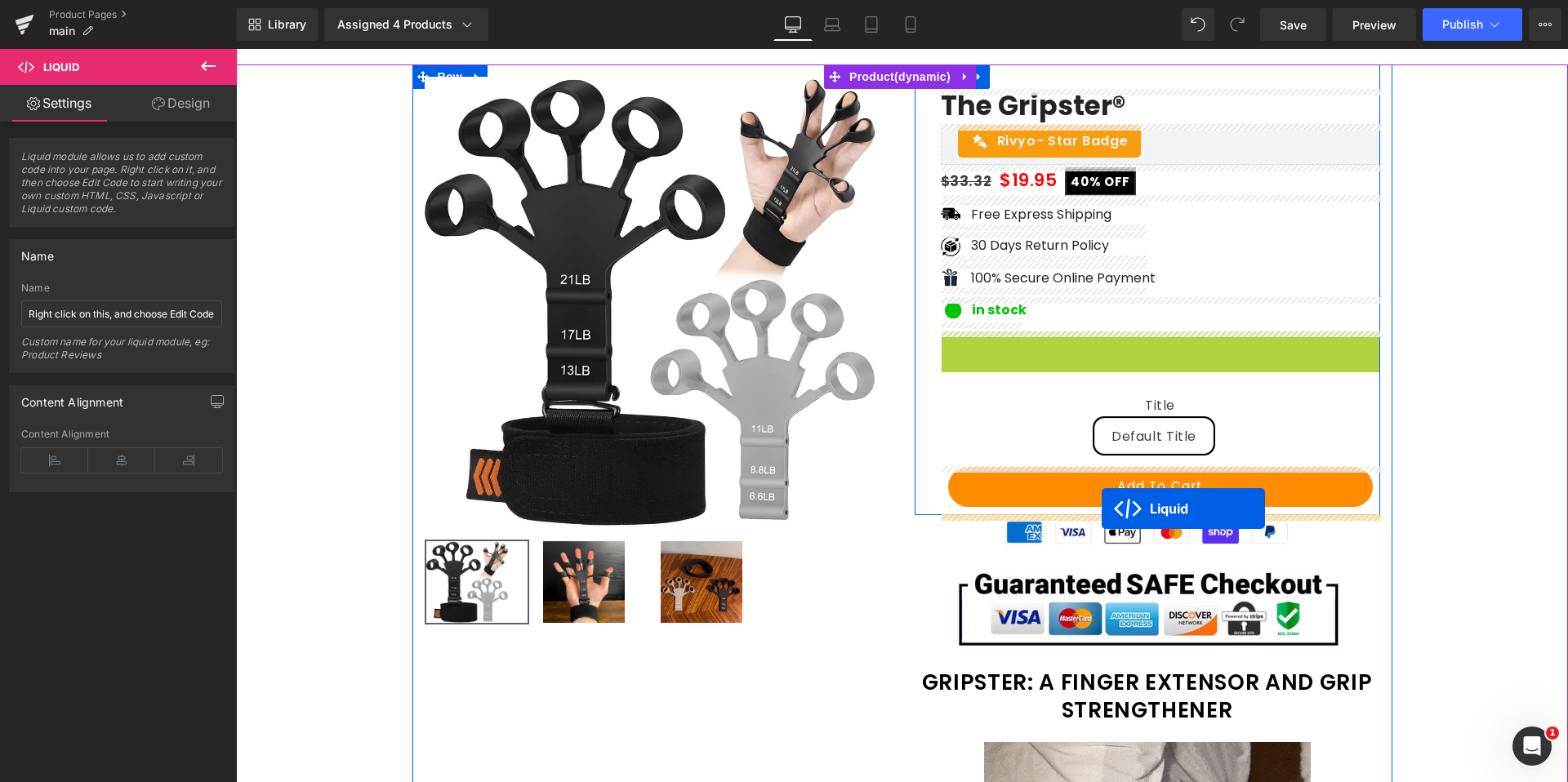
drag, startPoint x: 1116, startPoint y: 346, endPoint x: 1101, endPoint y: 509, distance: 163.7
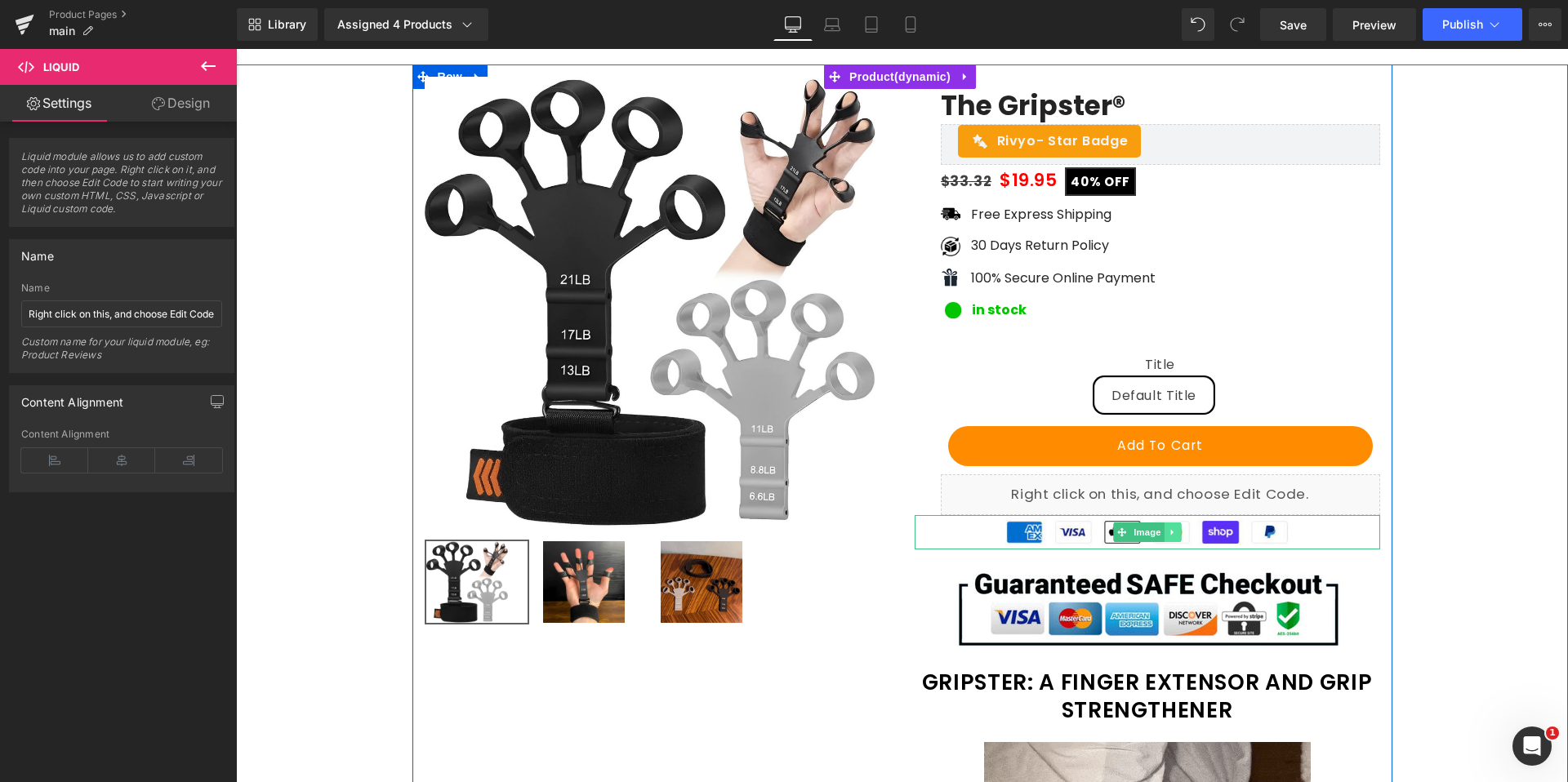
click at [1172, 531] on icon at bounding box center [1172, 532] width 9 height 10
click at [1177, 531] on icon at bounding box center [1180, 532] width 9 height 9
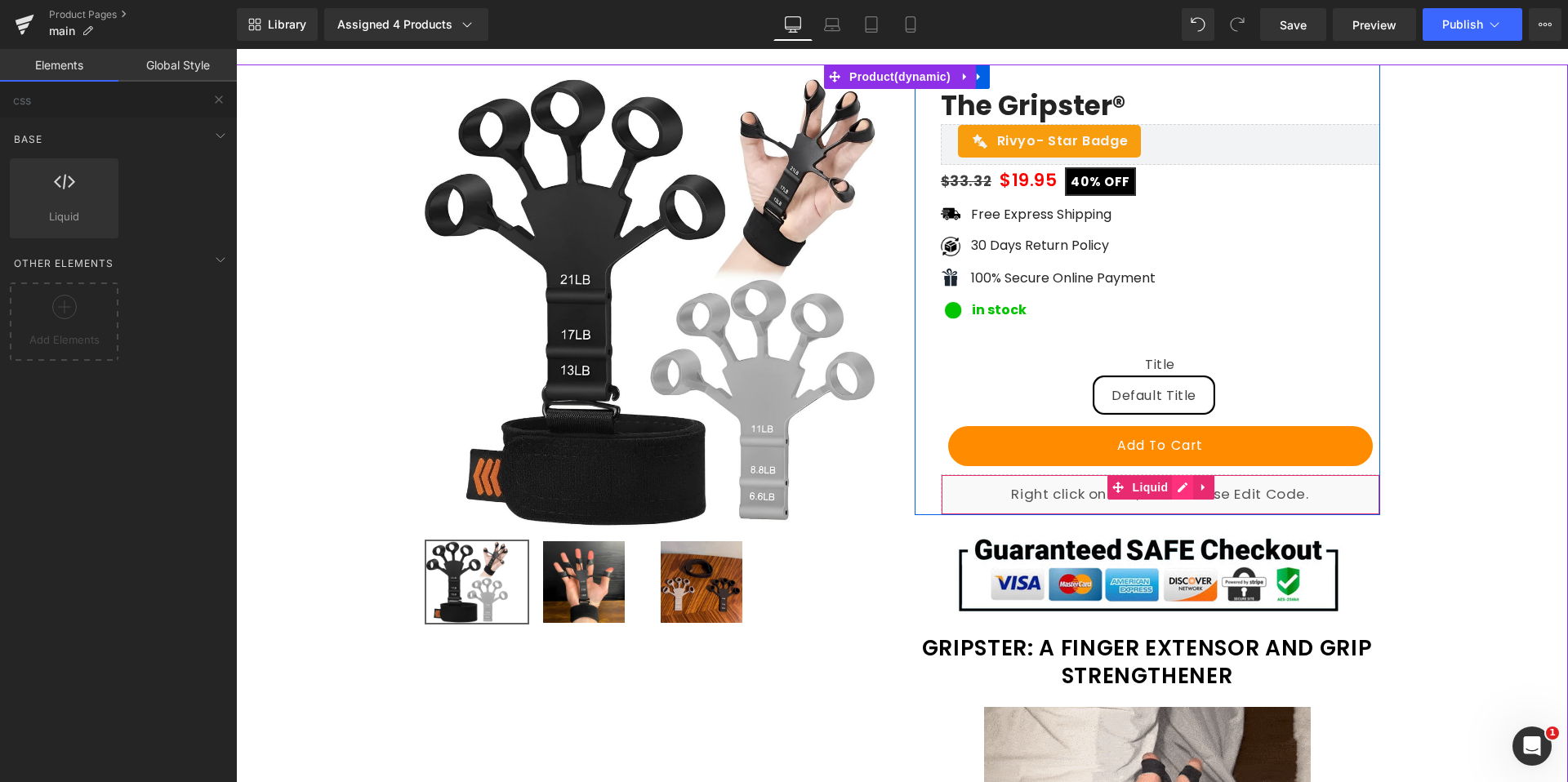
click at [1184, 490] on div "Liquid" at bounding box center [1160, 495] width 439 height 41
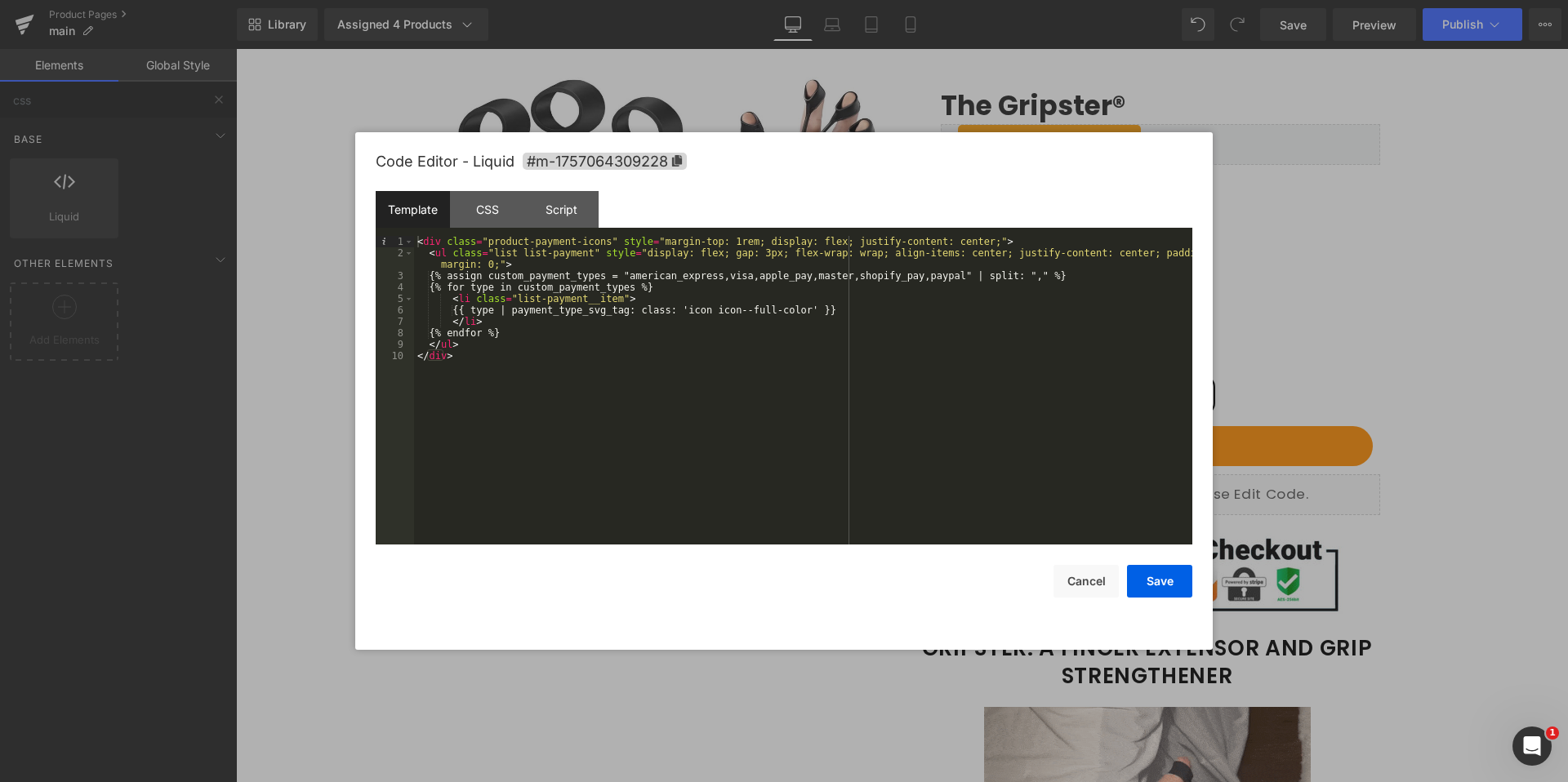
click at [511, 357] on div "< div class = "product-payment-icons" style = "margin-top: 1rem; display: flex;…" at bounding box center [803, 401] width 778 height 331
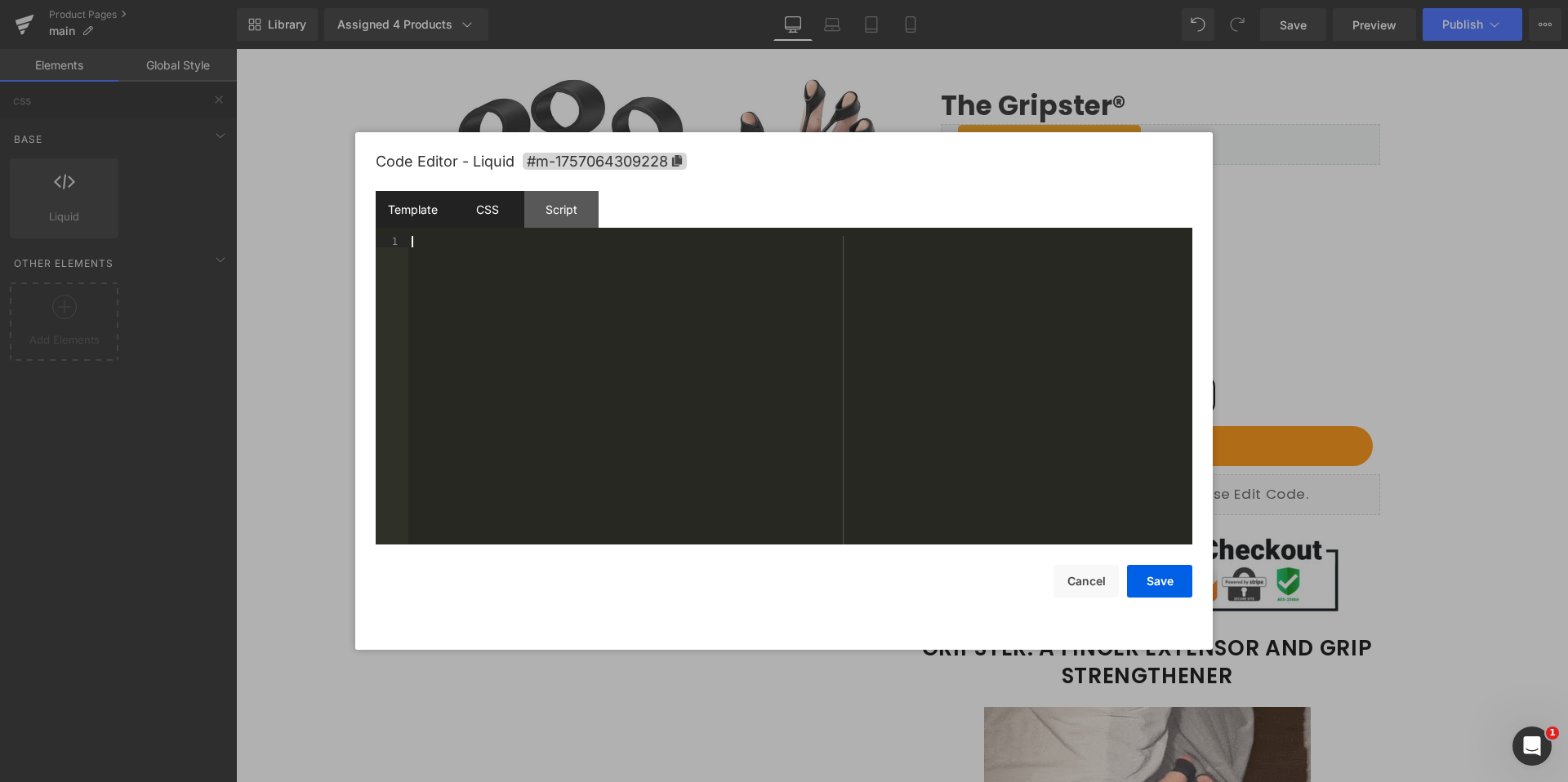
click at [497, 212] on div "CSS" at bounding box center [487, 209] width 74 height 37
click at [521, 296] on div "#m-1757064309228 { }" at bounding box center [800, 401] width 784 height 331
click at [538, 245] on div "#m-1757064309228 { }" at bounding box center [800, 401] width 784 height 331
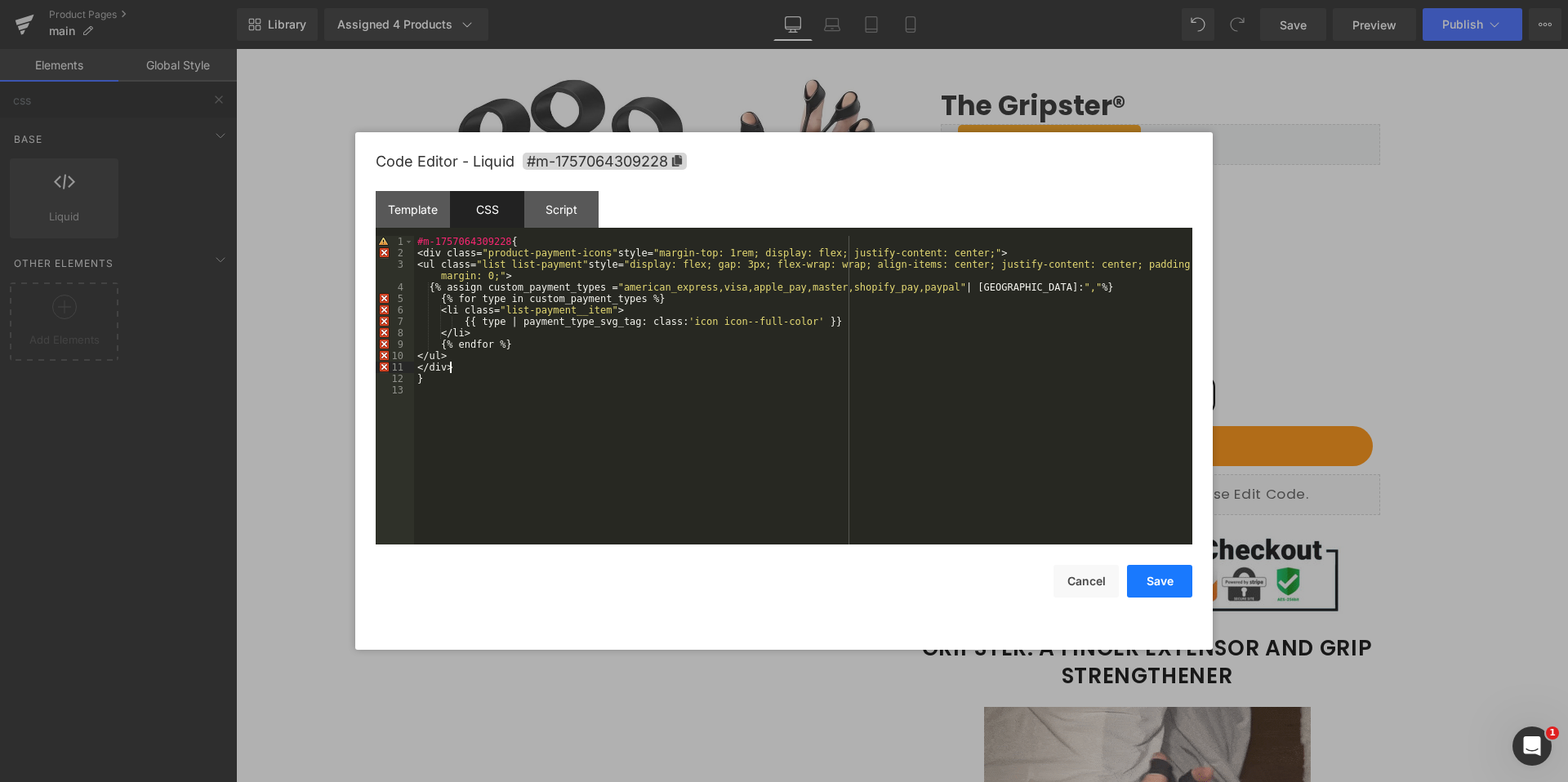
click at [1173, 586] on button "Save" at bounding box center [1159, 581] width 65 height 33
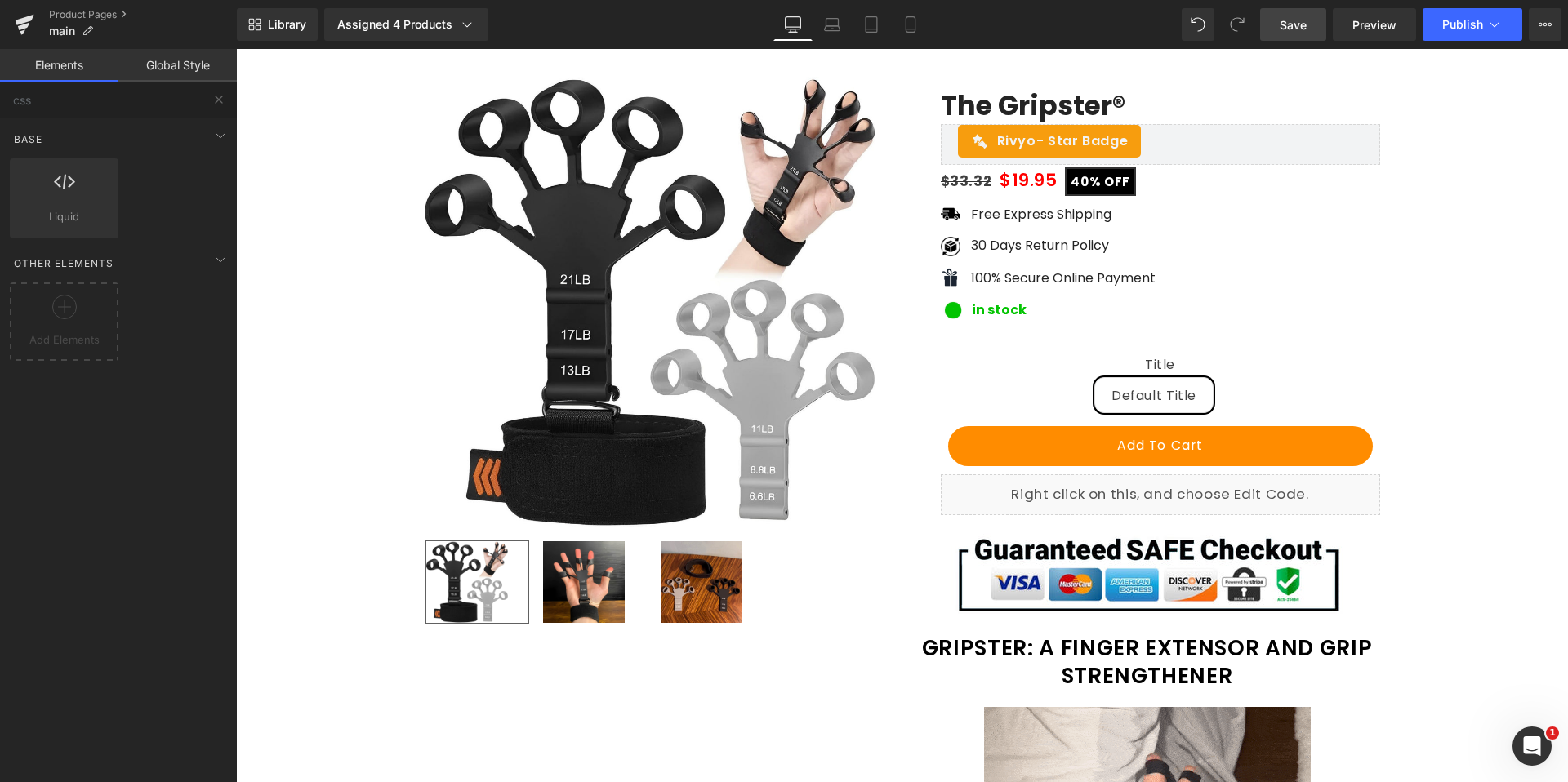
click at [1311, 32] on link "Save" at bounding box center [1293, 24] width 66 height 33
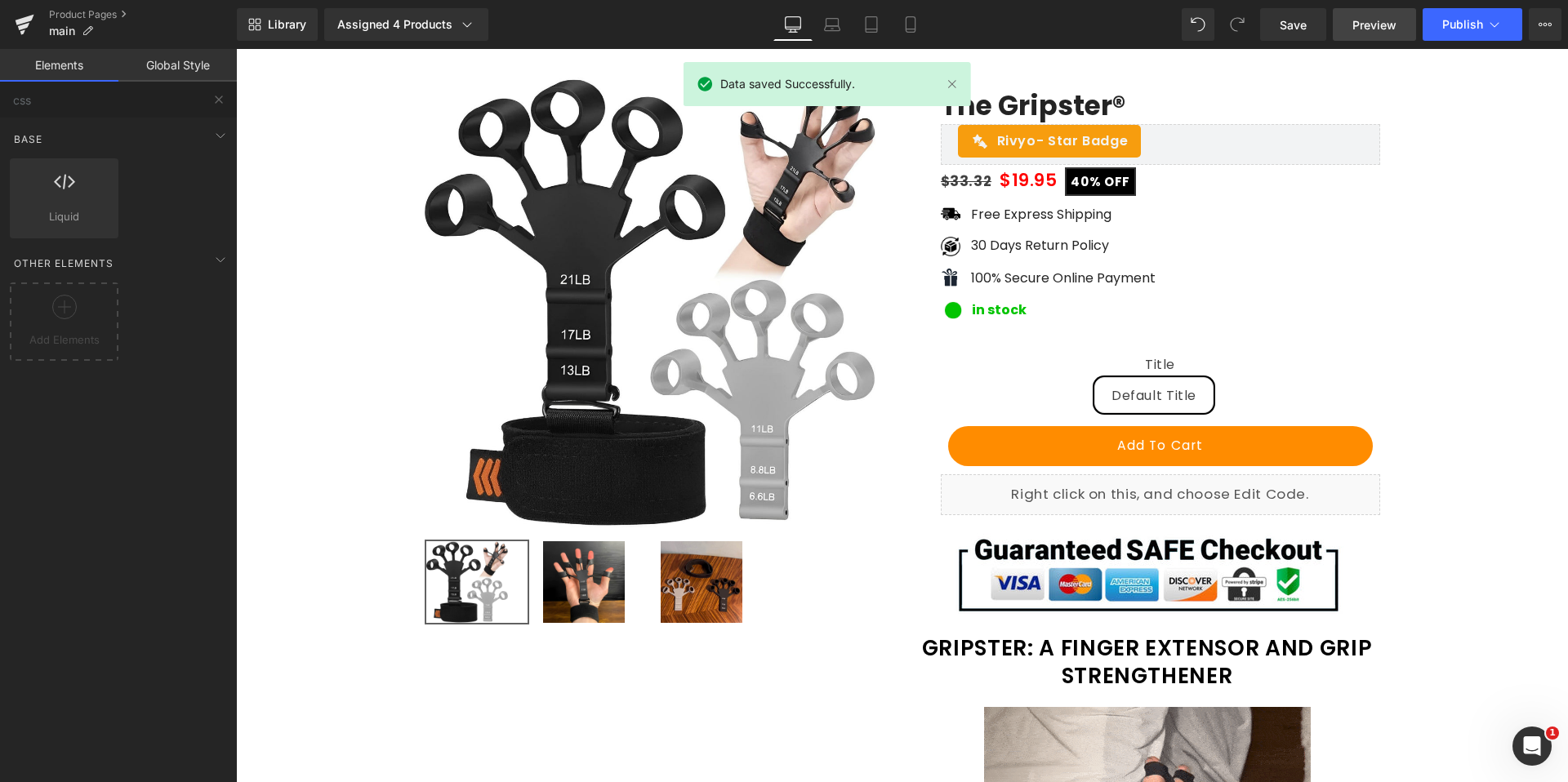
click at [1370, 33] on link "Preview" at bounding box center [1373, 24] width 83 height 33
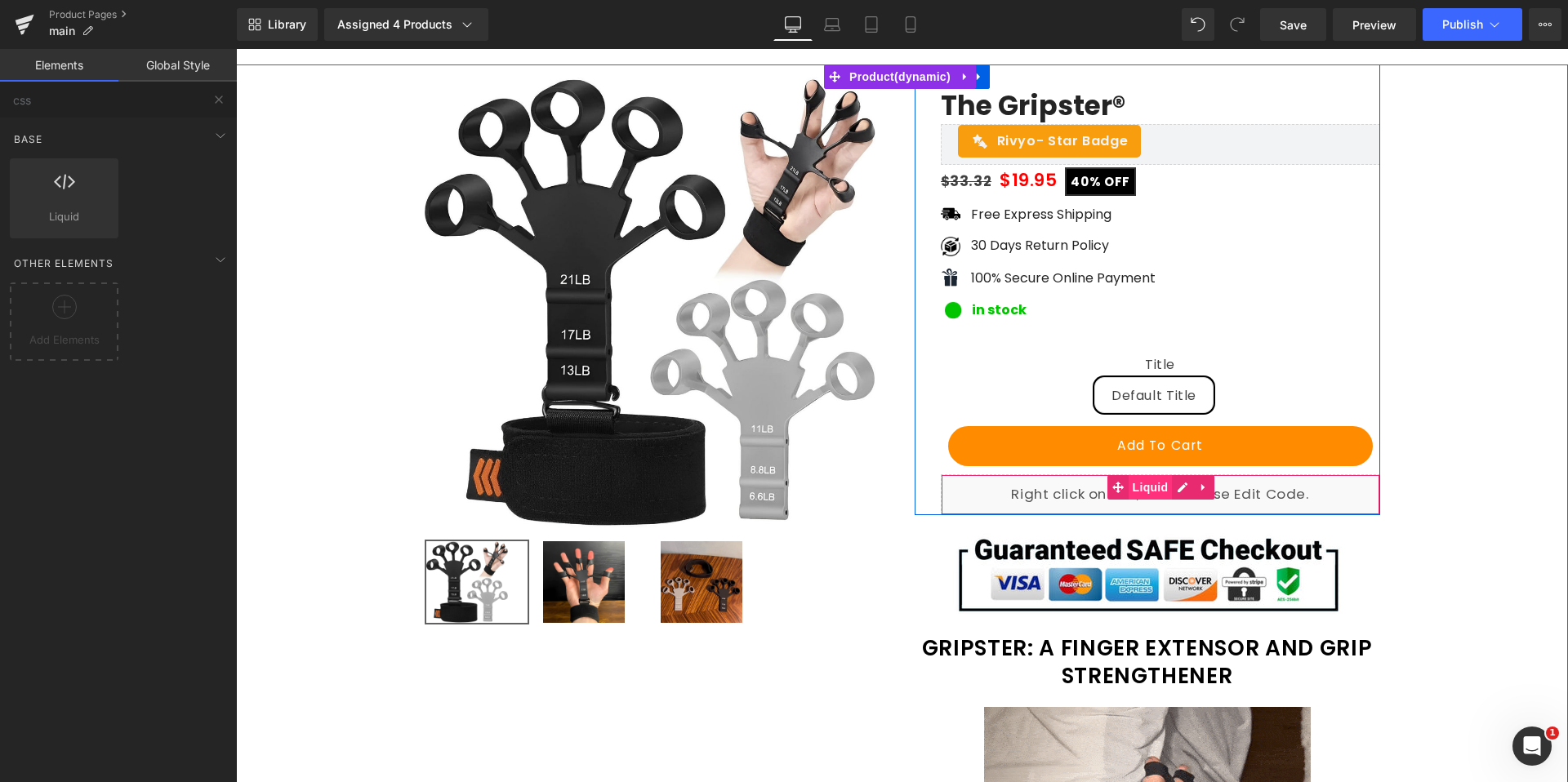
click at [1145, 481] on span "Liquid" at bounding box center [1150, 487] width 44 height 24
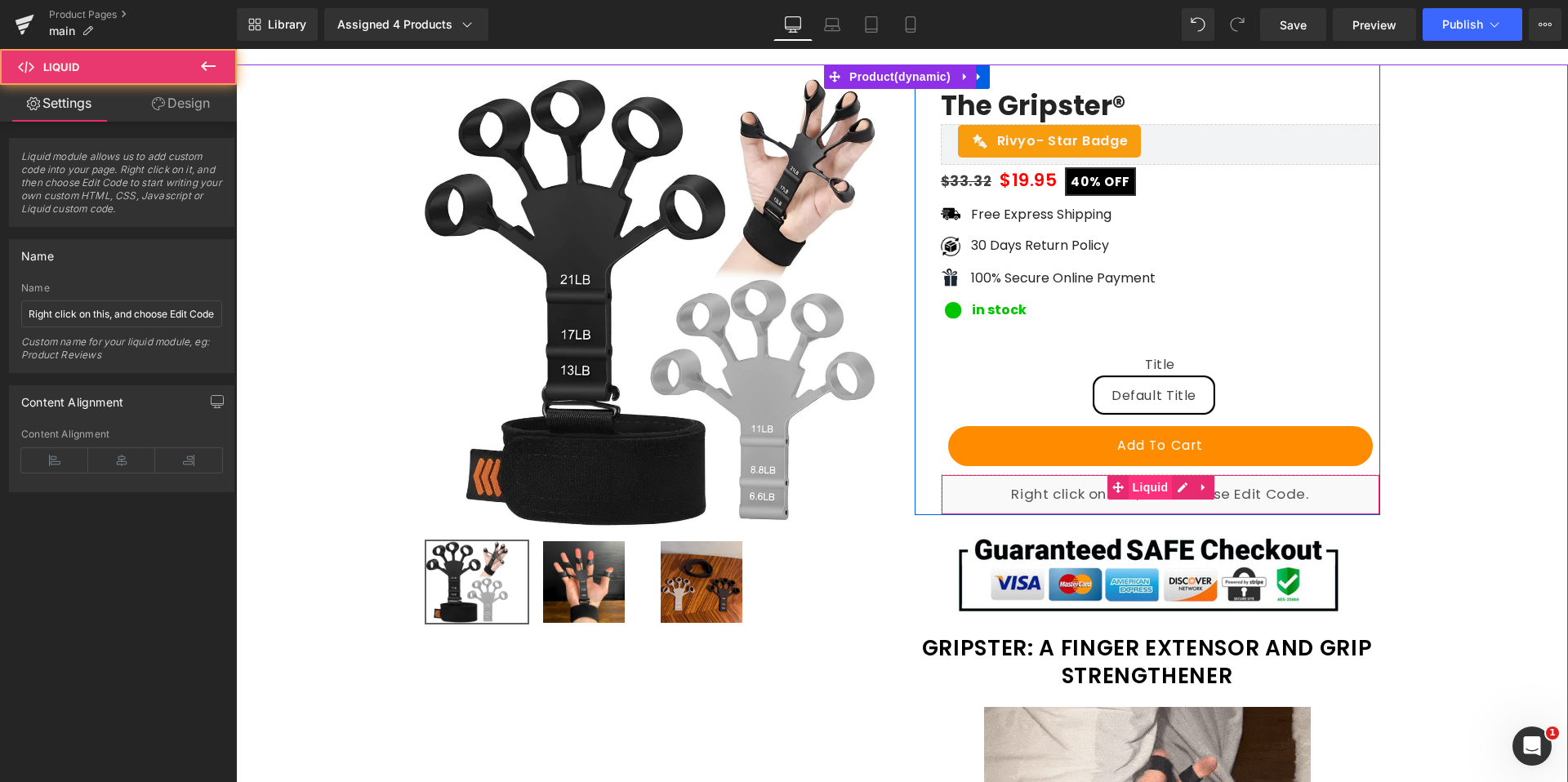
click at [1145, 481] on span "Liquid" at bounding box center [1150, 487] width 44 height 24
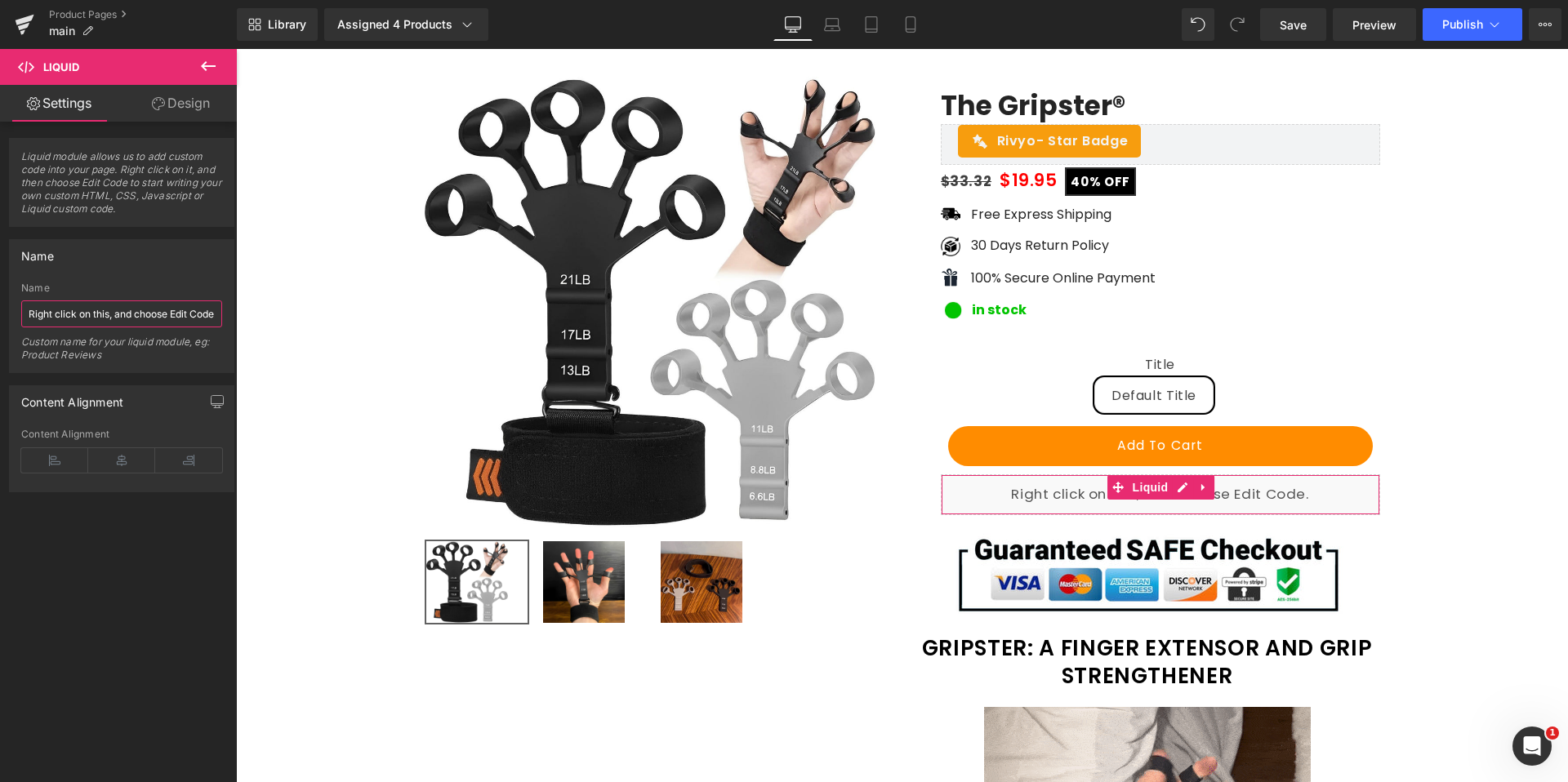
click at [160, 316] on input "Right click on this, and choose Edit Code." at bounding box center [121, 313] width 201 height 27
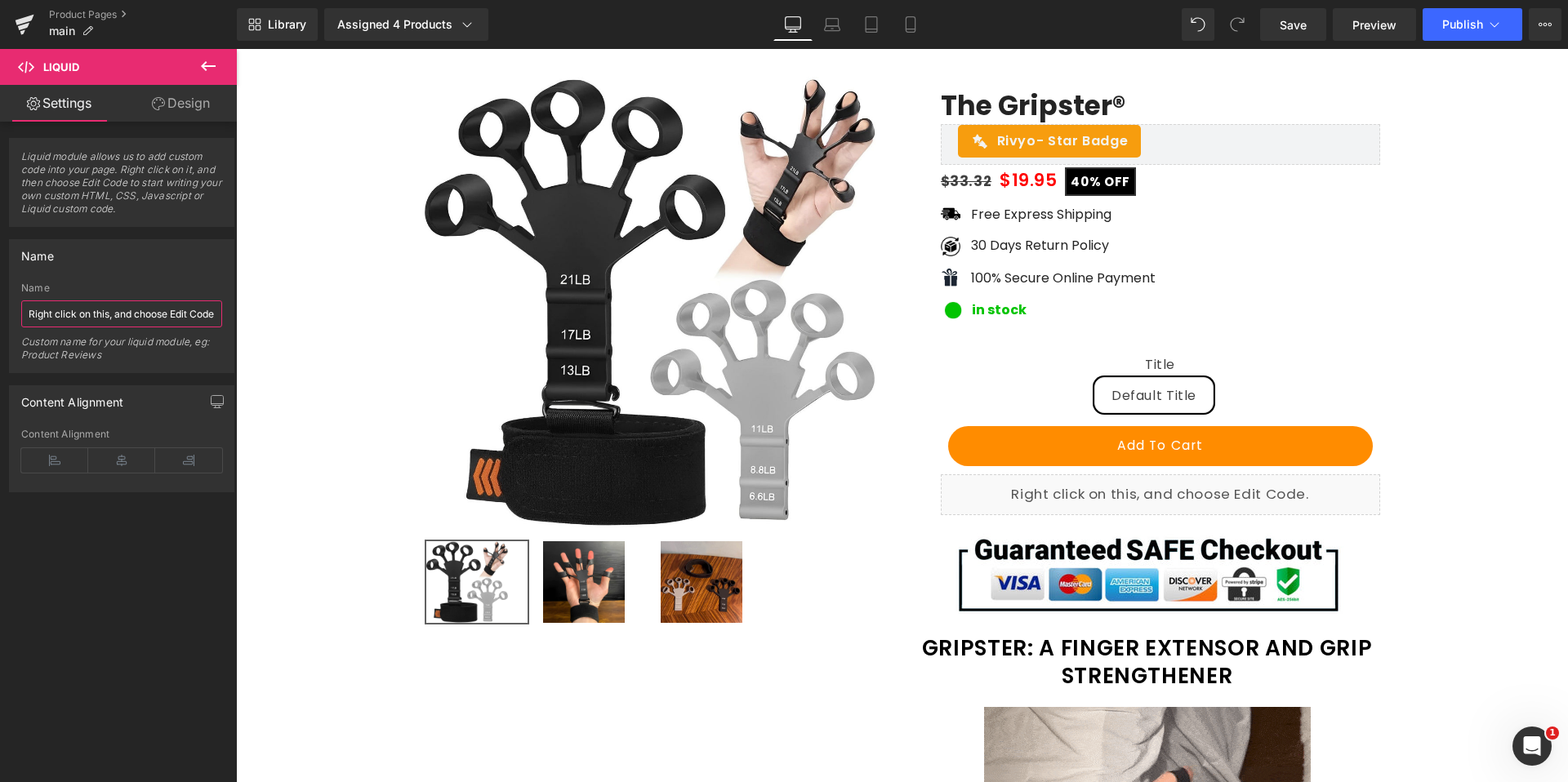
type input ";"
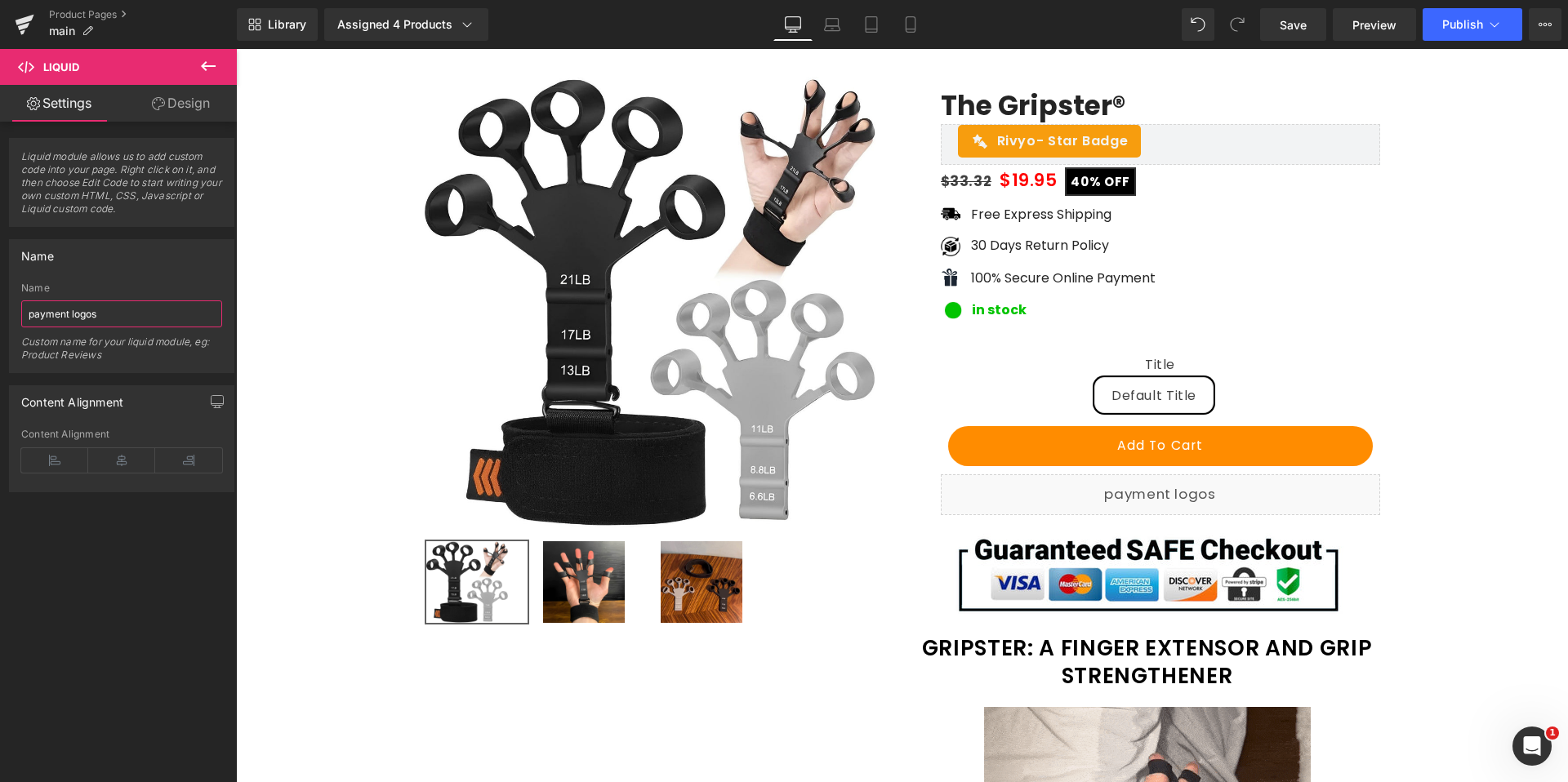
type input "payment logos"
click at [114, 287] on div "Name" at bounding box center [121, 287] width 201 height 12
click at [1292, 23] on span "Save" at bounding box center [1293, 24] width 27 height 17
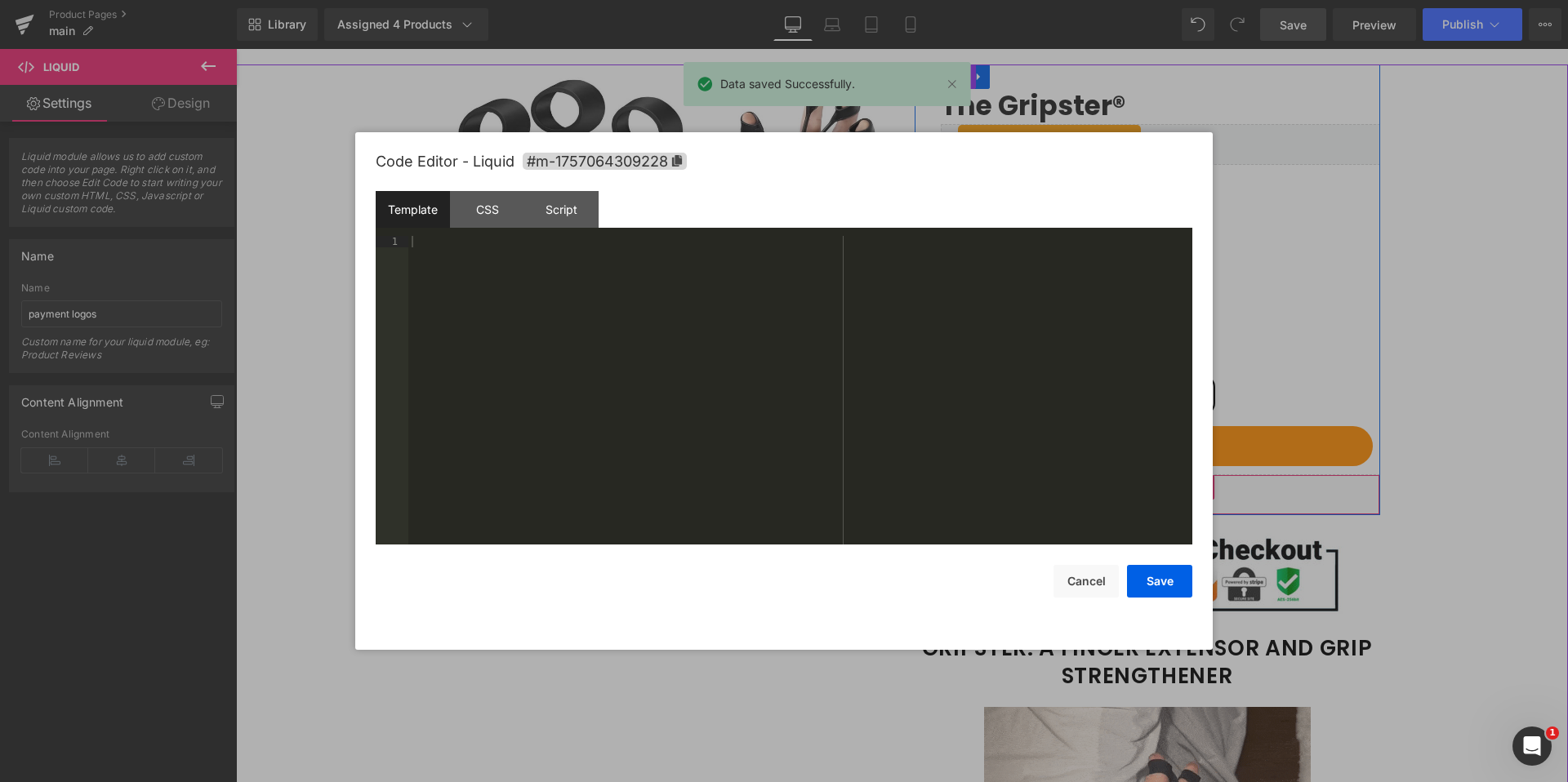
click at [1179, 491] on div "Liquid" at bounding box center [1160, 495] width 439 height 41
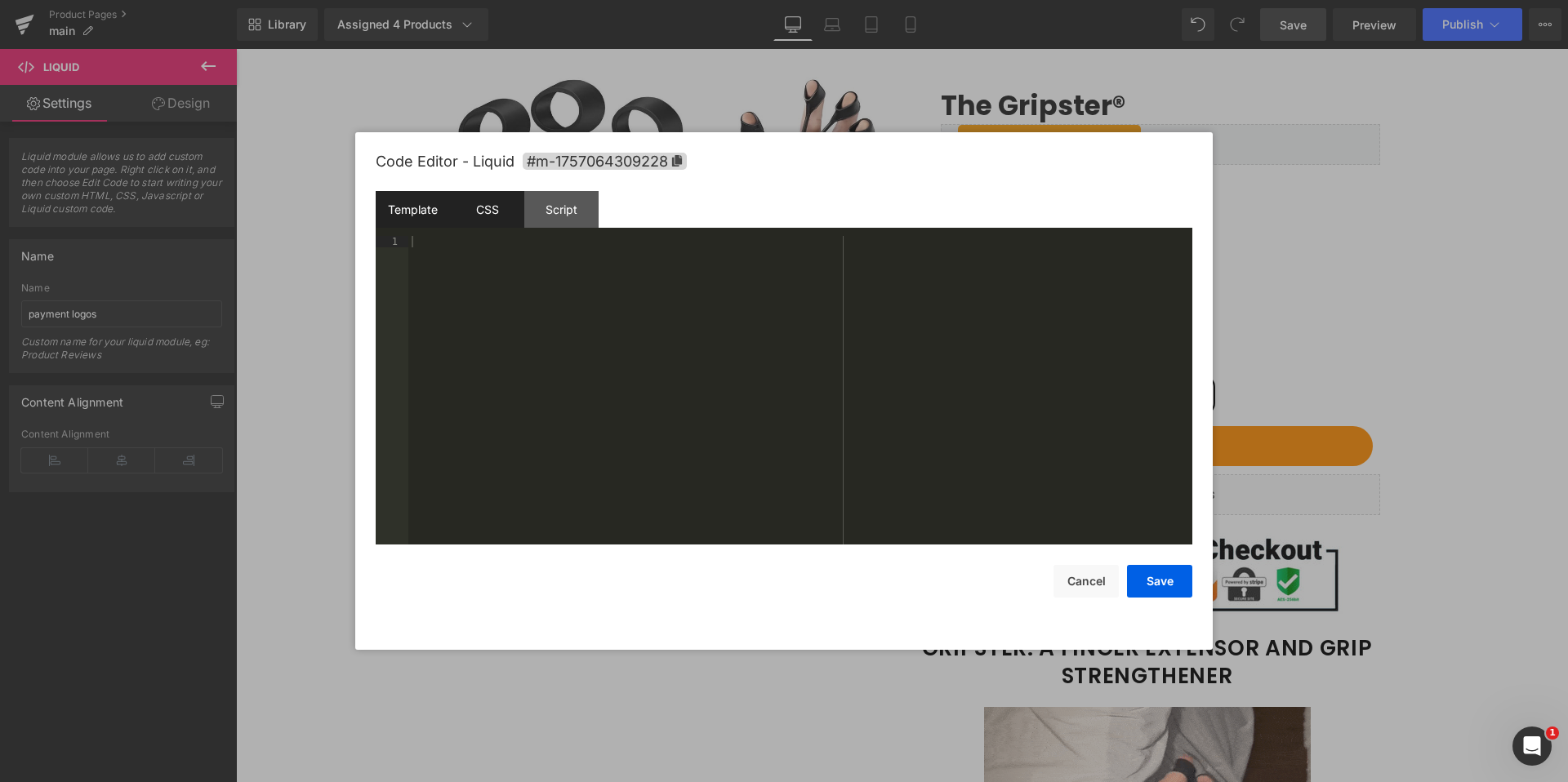
click at [490, 206] on div "CSS" at bounding box center [487, 209] width 74 height 37
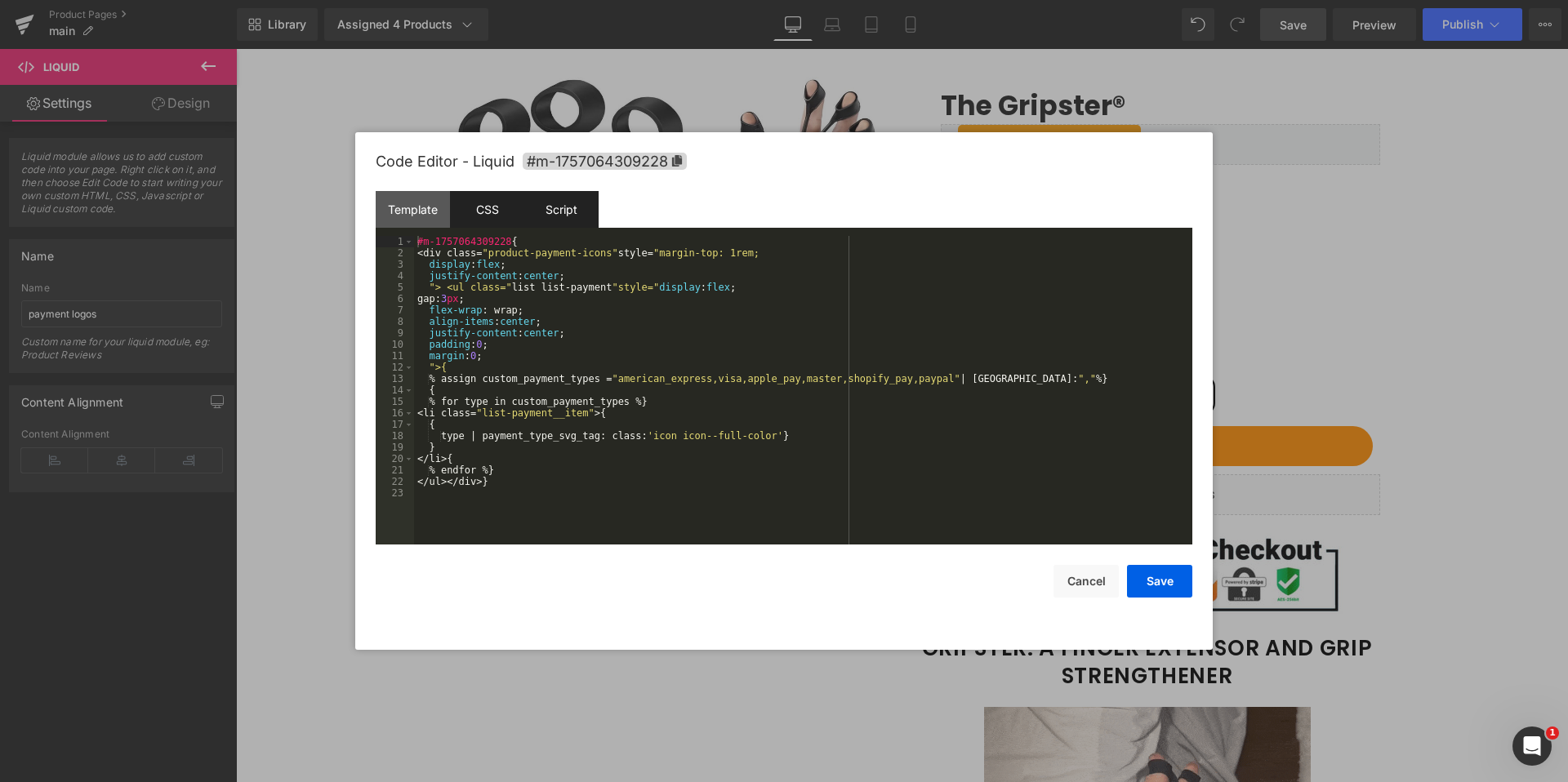
click at [550, 204] on div "Script" at bounding box center [561, 209] width 74 height 37
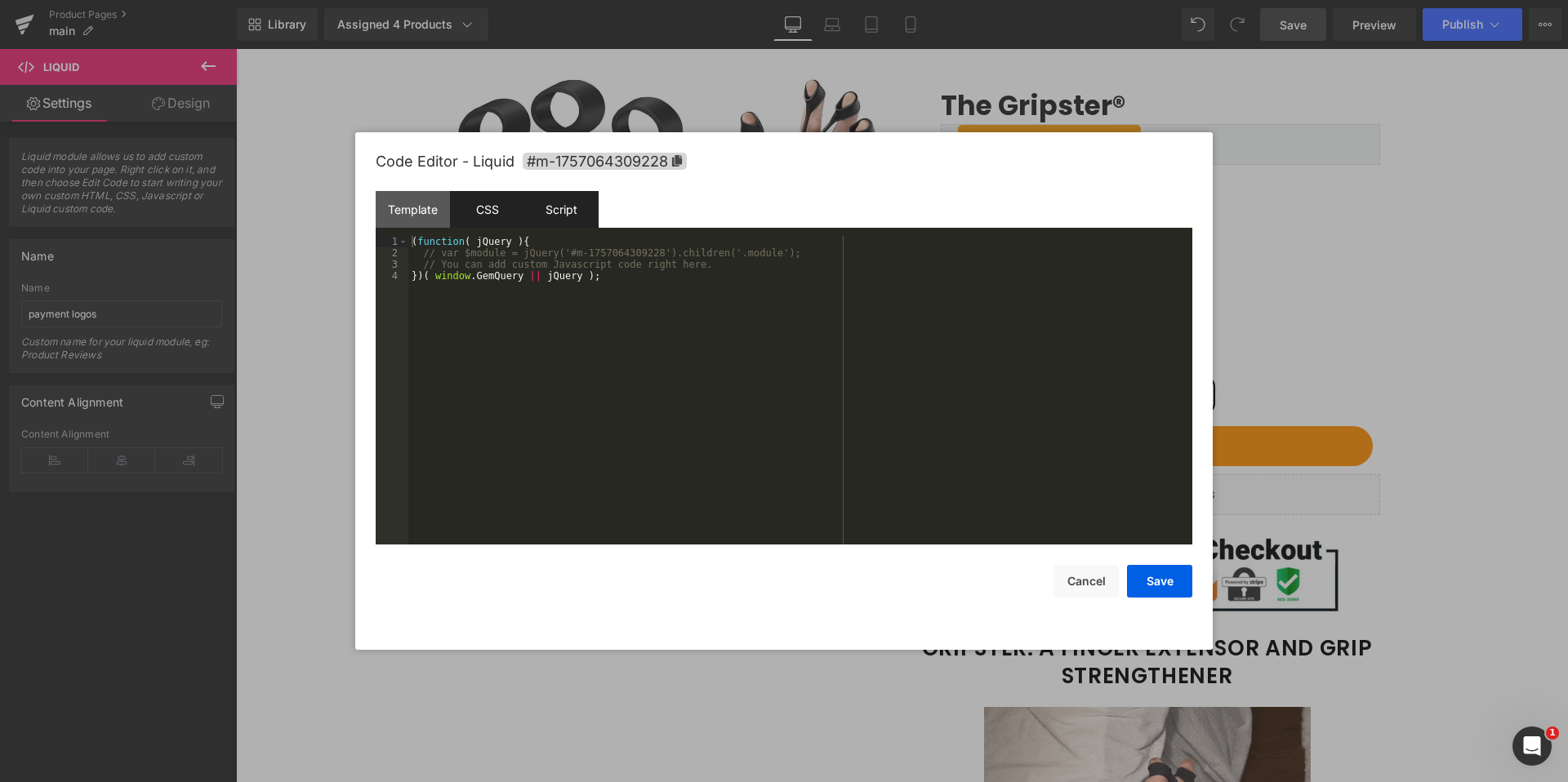
click at [502, 200] on div "CSS" at bounding box center [487, 209] width 74 height 37
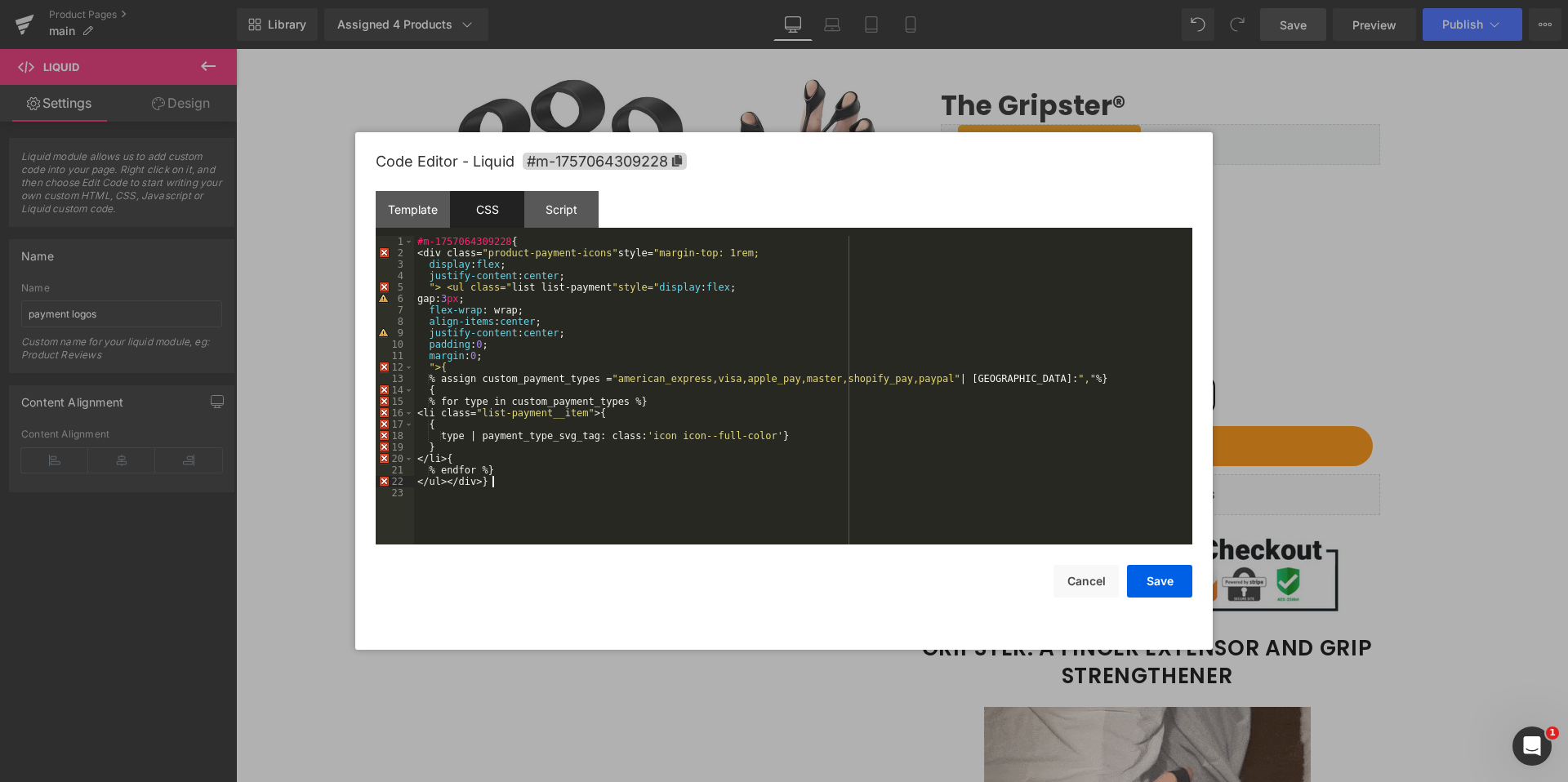
click at [545, 486] on div "#m-1757064309228 { <div class= " product-payment-icons " style= " margin-top: 1…" at bounding box center [803, 401] width 778 height 331
drag, startPoint x: 521, startPoint y: 241, endPoint x: 401, endPoint y: 235, distance: 120.1
click at [401, 235] on div "Template CSS Script Data 1 XXXXXXXXXXXXXXXXXXXXXXXXXXXXXXXXXXXXXXXXXXXXXXXXXX 1…" at bounding box center [784, 368] width 816 height 354
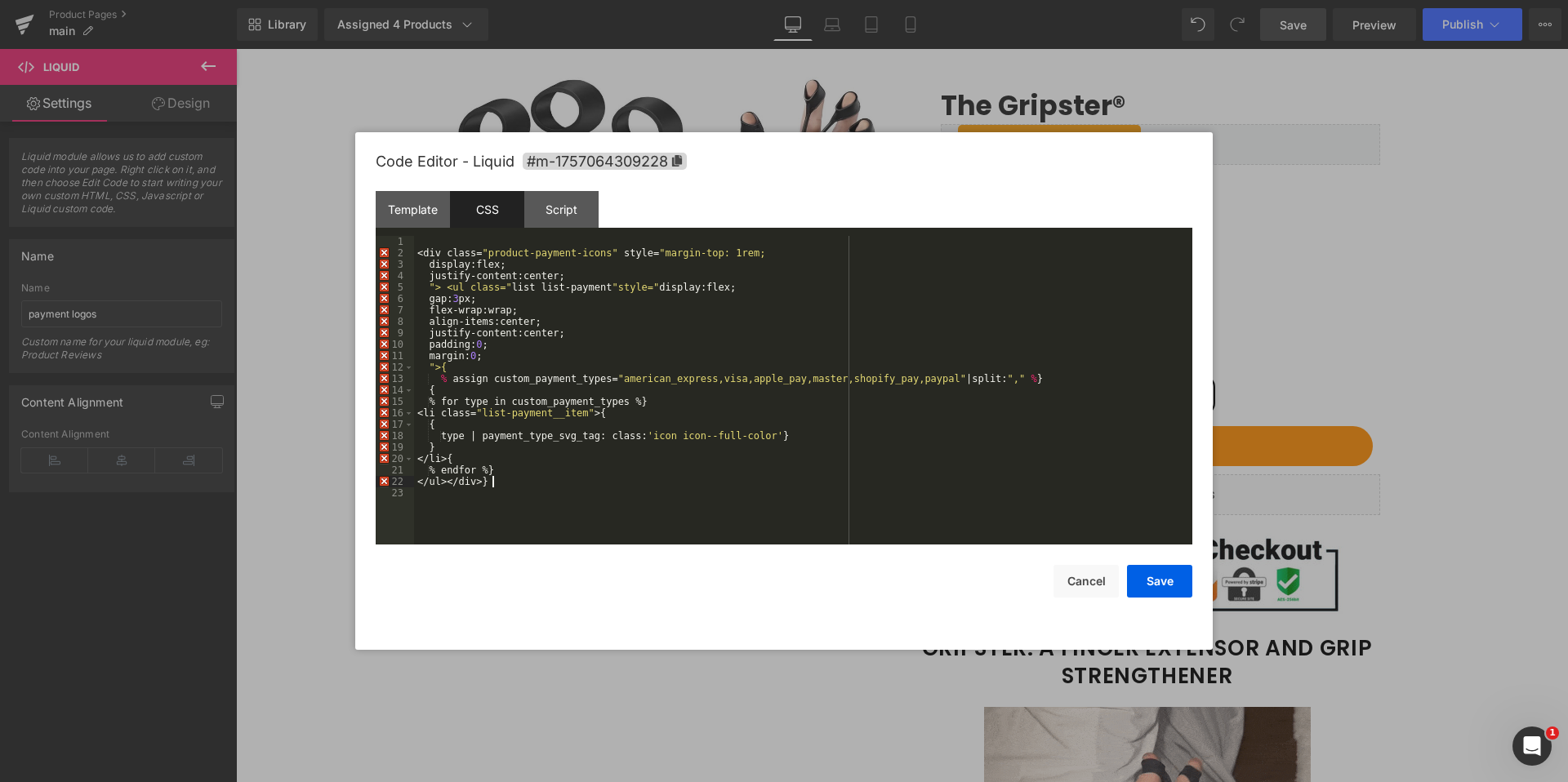
click at [513, 479] on div "< div class = " product-payment-icons " style = " margin-top: 1rem; display : f…" at bounding box center [803, 401] width 778 height 331
click at [518, 511] on div "< div class = " product-payment-icons " style = " margin-top: 1rem; display : f…" at bounding box center [803, 401] width 778 height 331
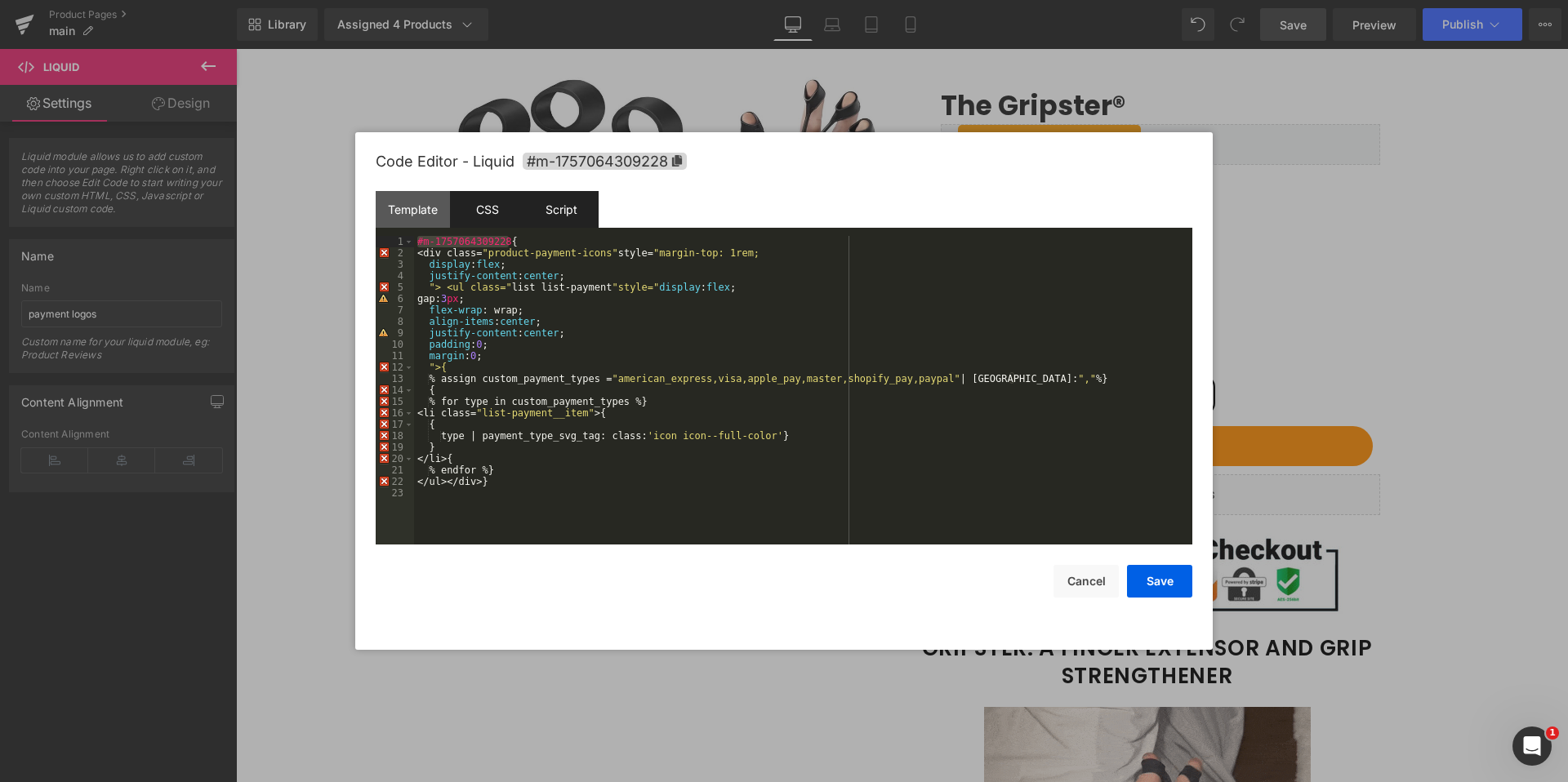
click at [563, 216] on div "Script" at bounding box center [561, 209] width 74 height 37
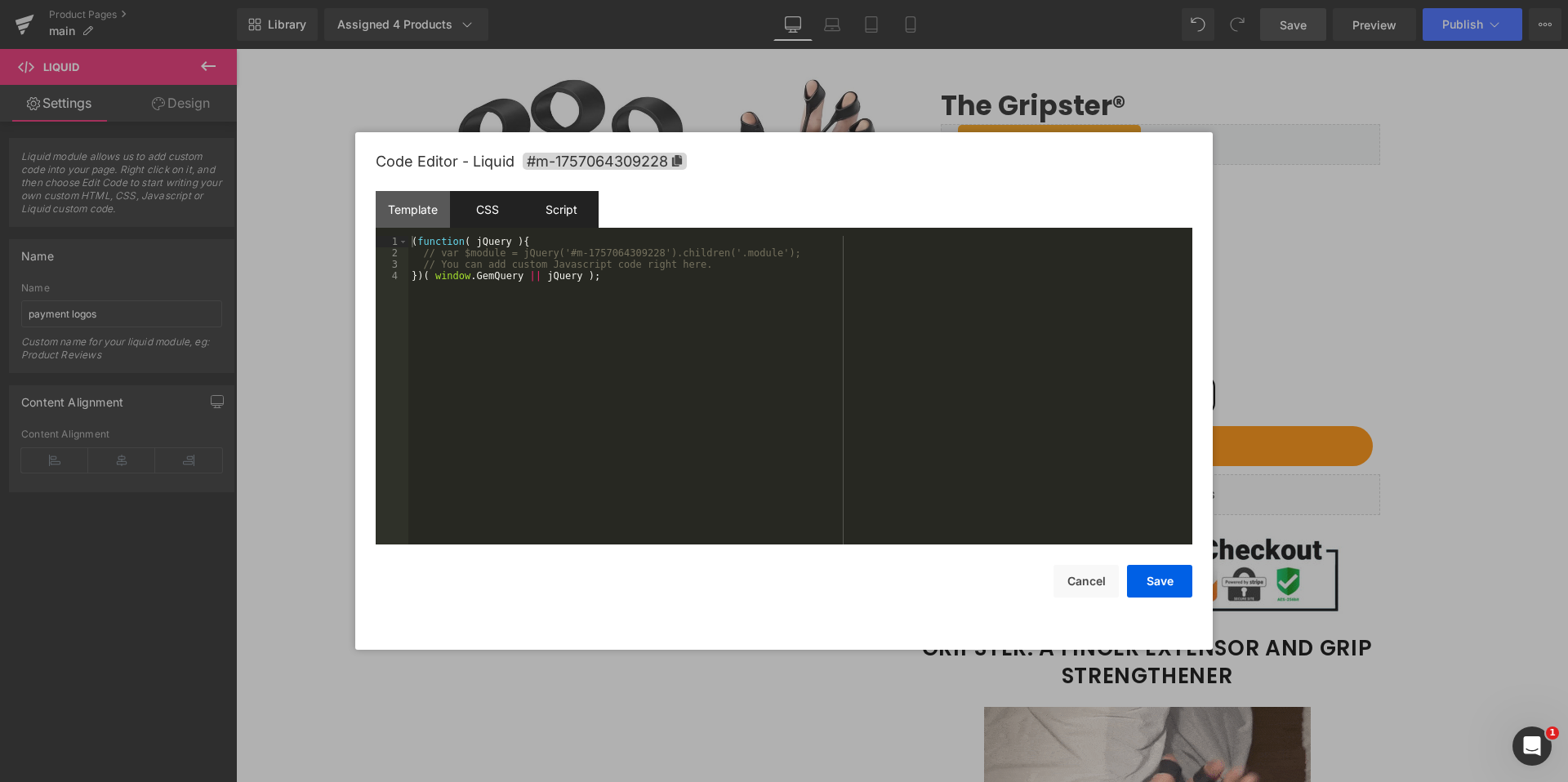
click at [488, 204] on div "CSS" at bounding box center [487, 209] width 74 height 37
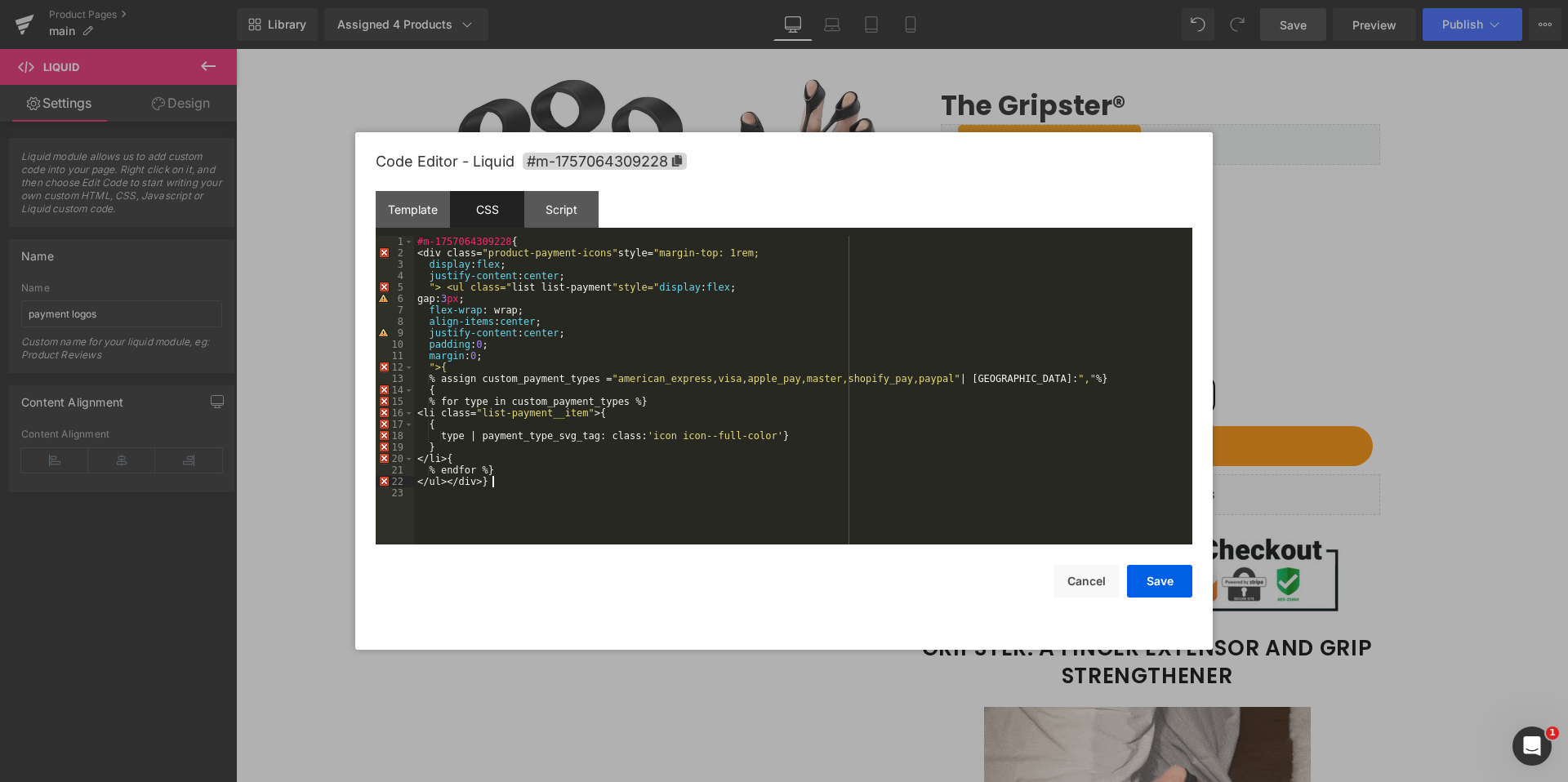
click at [502, 480] on div "#m-1757064309228 { <div class= " product-payment-icons " style= " margin-top: 1…" at bounding box center [803, 401] width 778 height 331
click at [489, 482] on div "#m-1757064309228 { <div class= " product-payment-icons " style= " margin-top: 1…" at bounding box center [803, 401] width 778 height 331
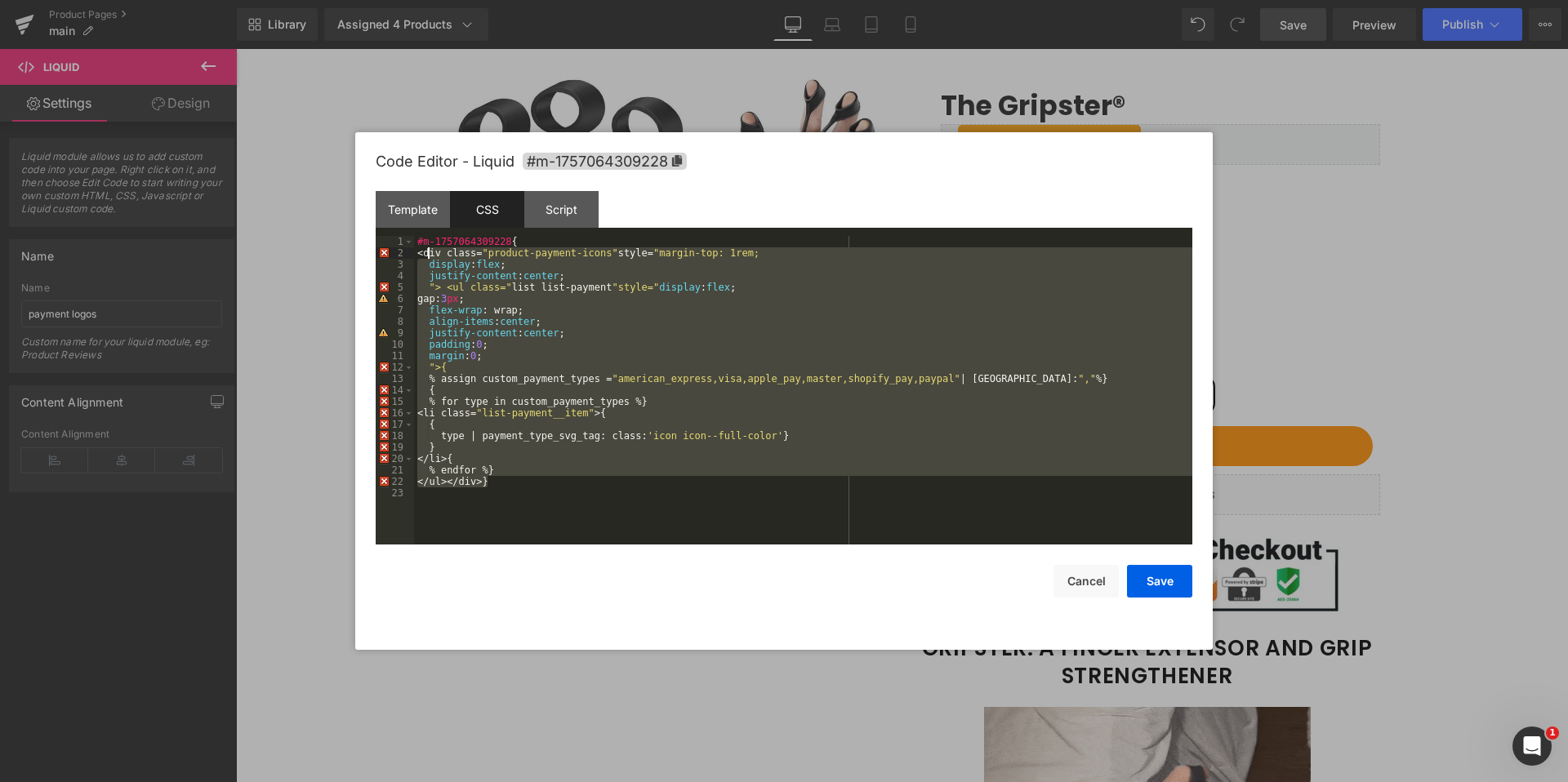
drag, startPoint x: 425, startPoint y: 254, endPoint x: 521, endPoint y: 331, distance: 123.1
click at [426, 254] on div "#m-1757064309228 { <div class= " product-payment-icons " style= " margin-top: 1…" at bounding box center [803, 401] width 778 height 331
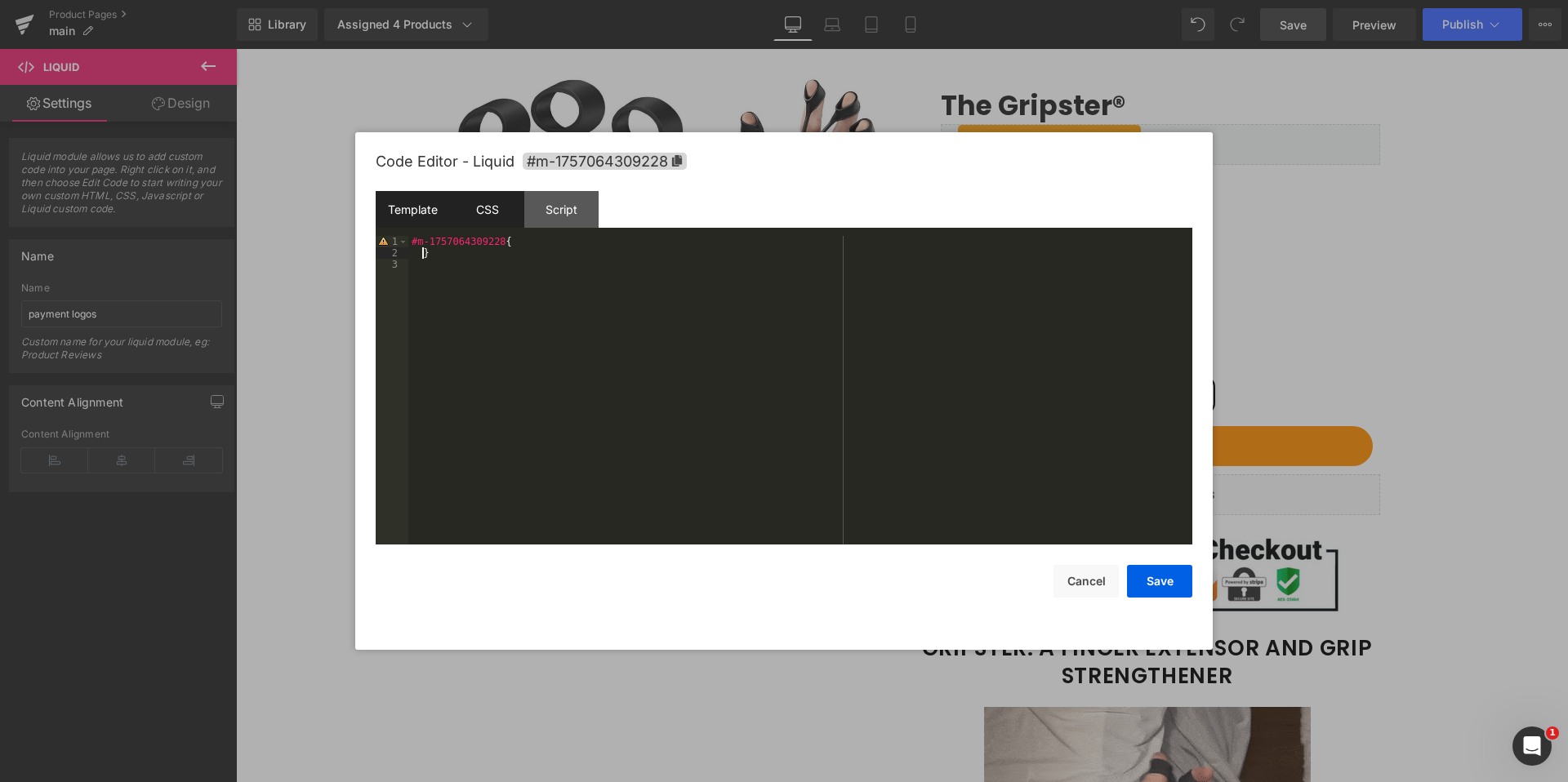
click at [423, 211] on div "Template" at bounding box center [413, 209] width 74 height 37
click at [513, 204] on div "CSS" at bounding box center [487, 209] width 74 height 37
click at [586, 207] on div "Script" at bounding box center [561, 209] width 74 height 37
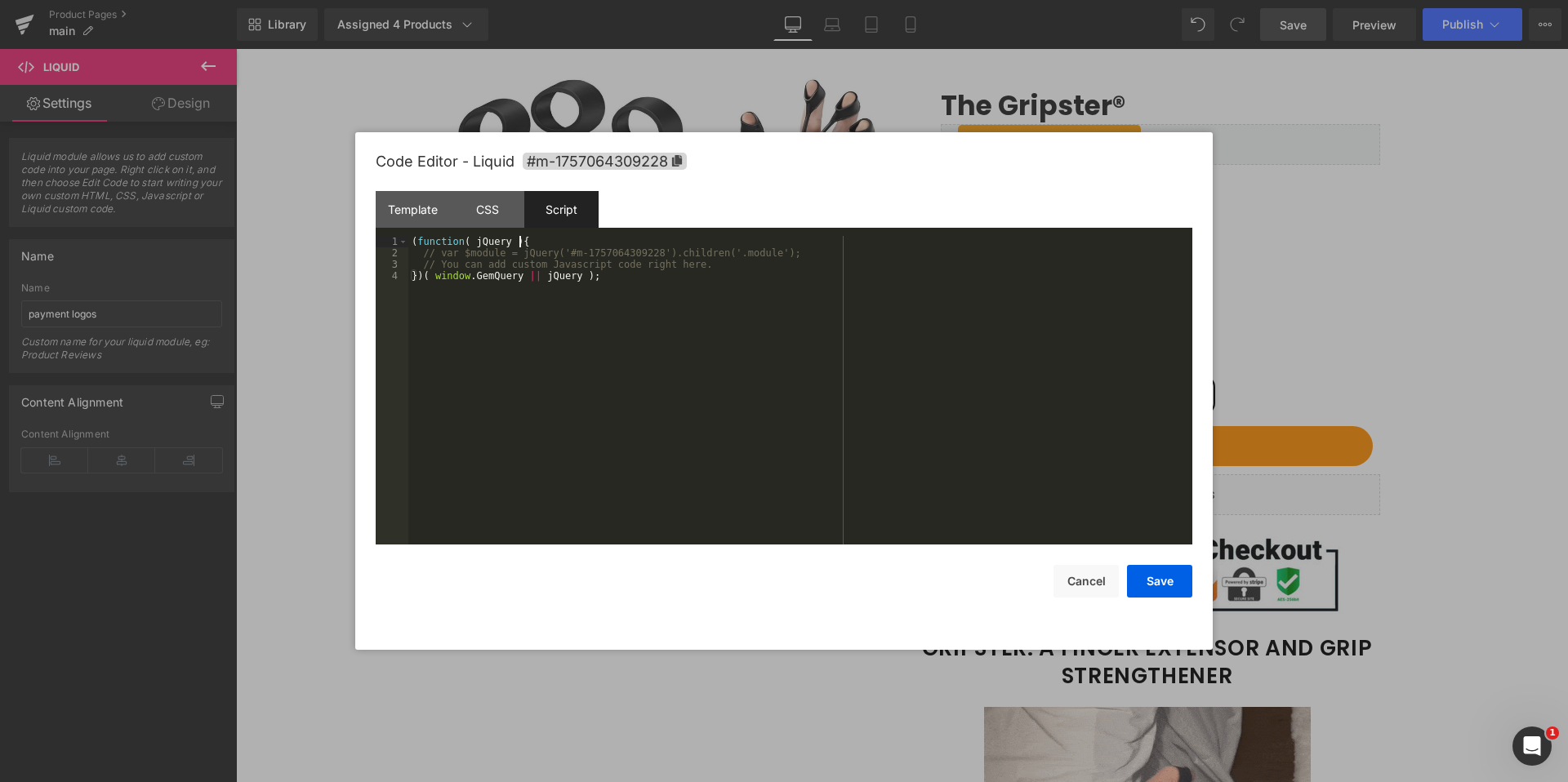
click at [576, 245] on div "( function ( jQuery ) { // var $module = jQuery('#m-1757064309228').children('.…" at bounding box center [800, 401] width 784 height 331
click at [719, 260] on div "( function ( jQuery ) { // var $module = jQuery('#m-1757064309228').children('.…" at bounding box center [800, 401] width 784 height 331
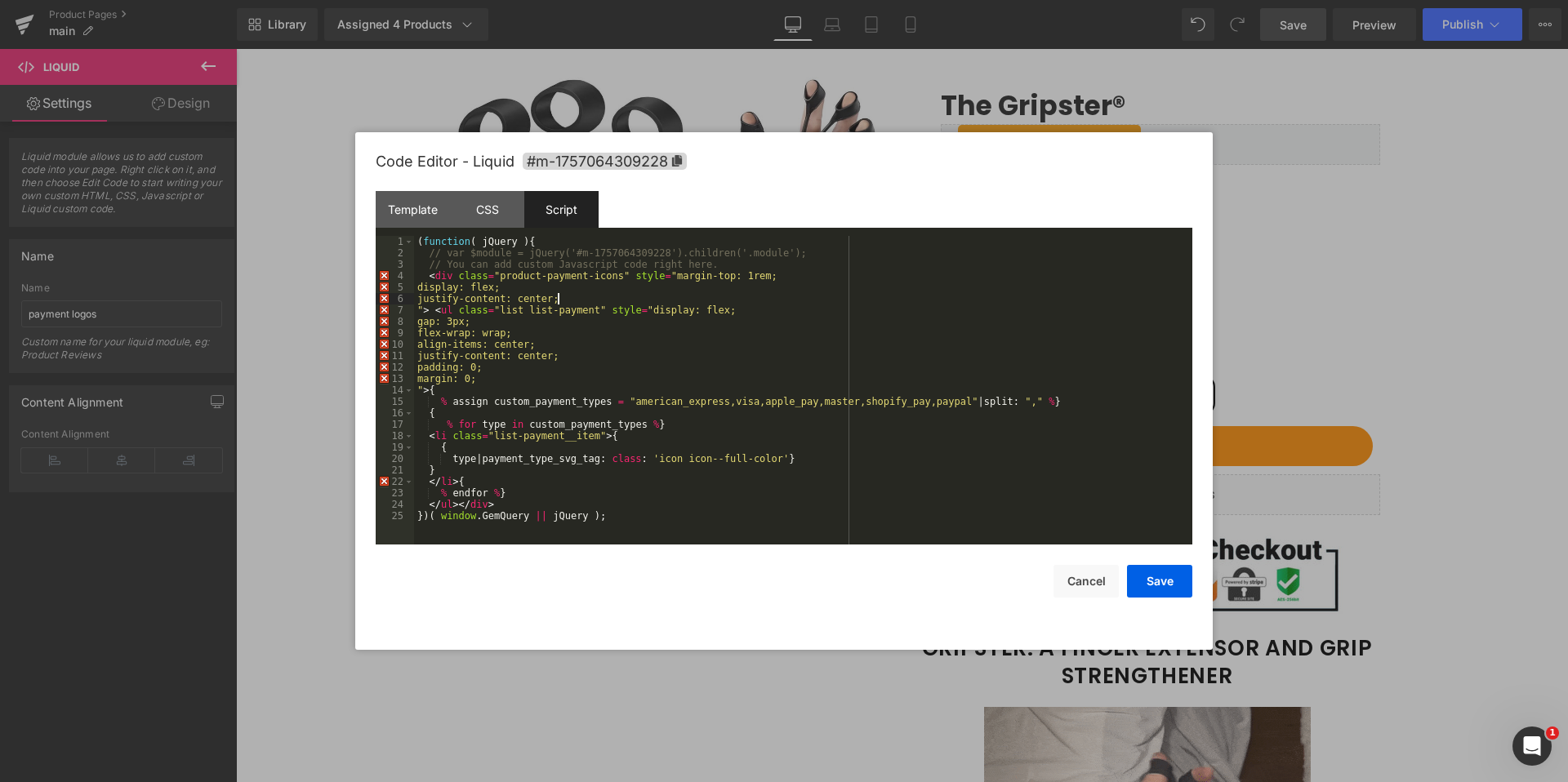
click at [669, 297] on div "( function ( jQuery ) { // var $module = jQuery('#m-1757064309228').children('.…" at bounding box center [803, 401] width 778 height 331
click at [759, 277] on div "( function ( jQuery ) { // var $module = jQuery('#m-1757064309228').children('.…" at bounding box center [803, 401] width 778 height 331
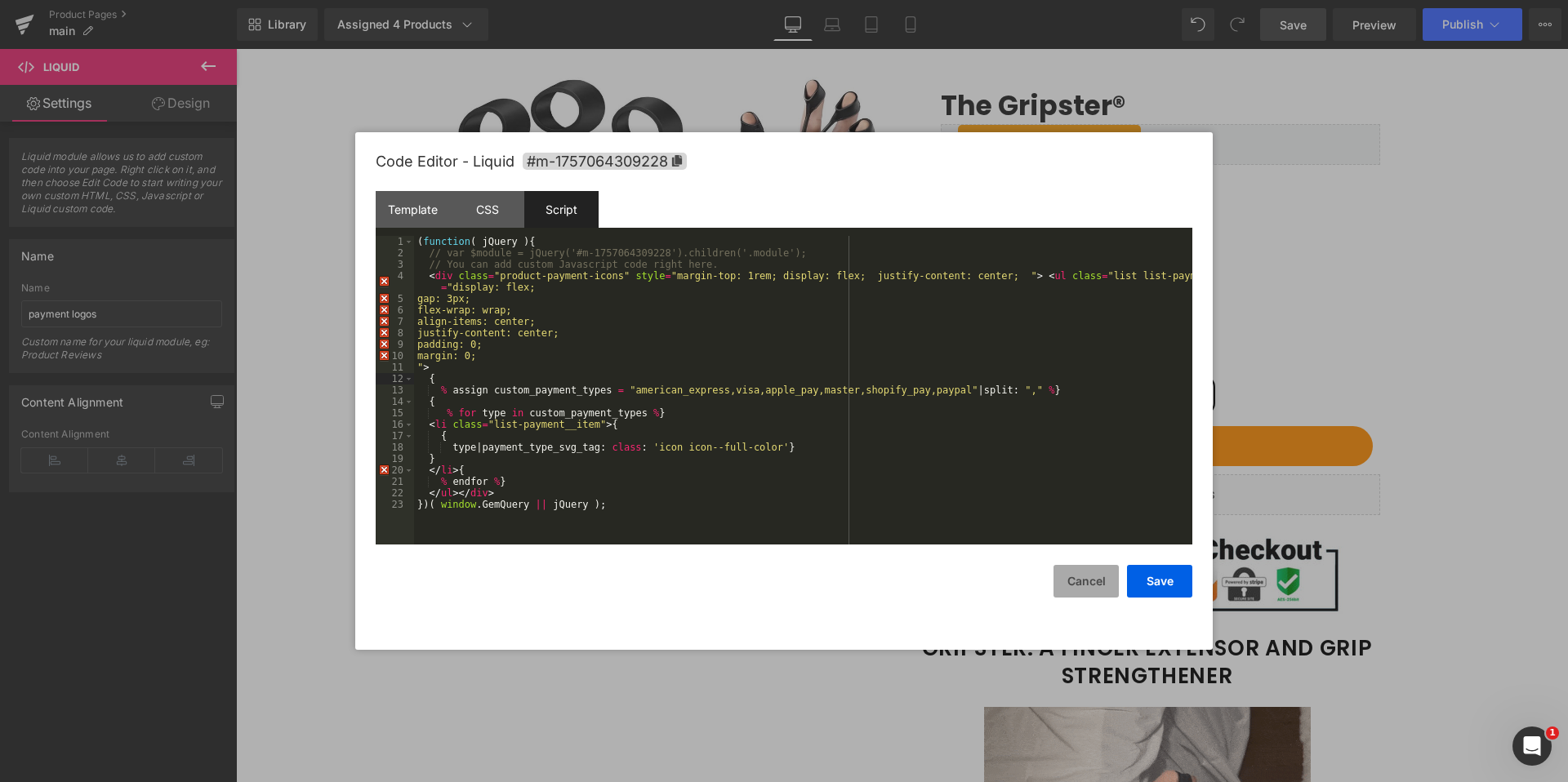
click at [1080, 589] on button "Cancel" at bounding box center [1085, 581] width 65 height 33
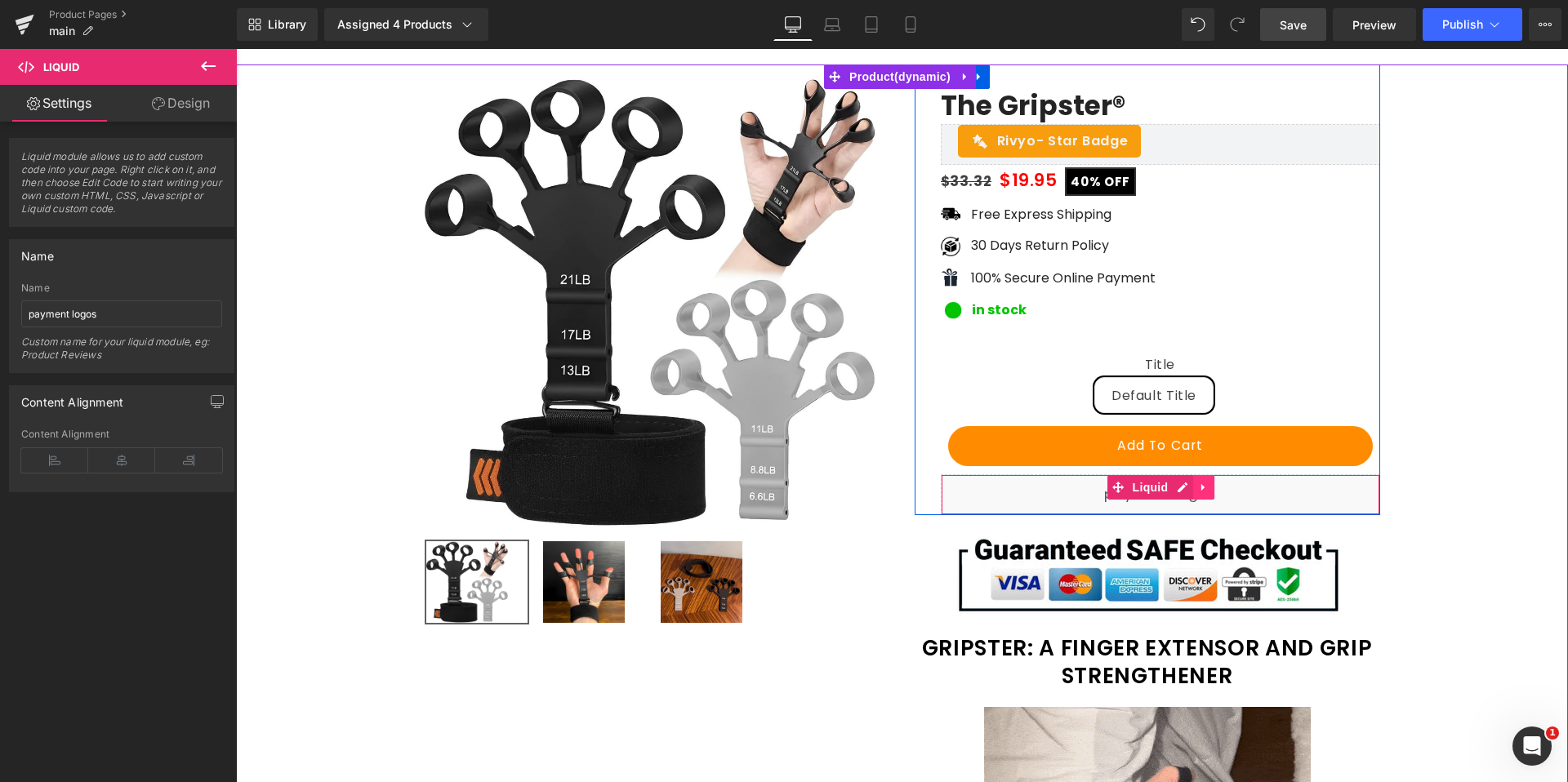
click at [1201, 487] on icon at bounding box center [1203, 487] width 4 height 7
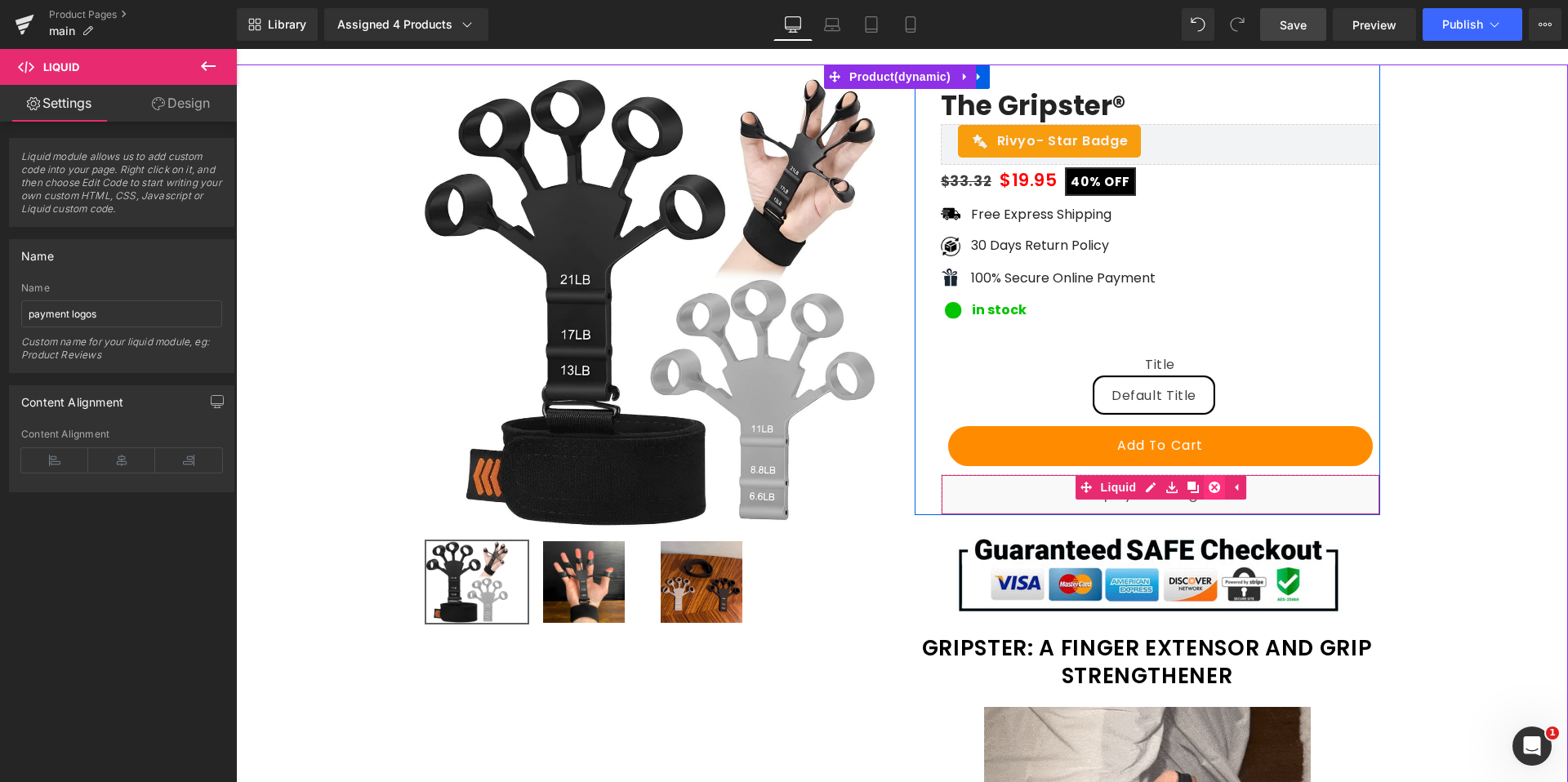
click at [1220, 487] on link at bounding box center [1214, 487] width 21 height 24
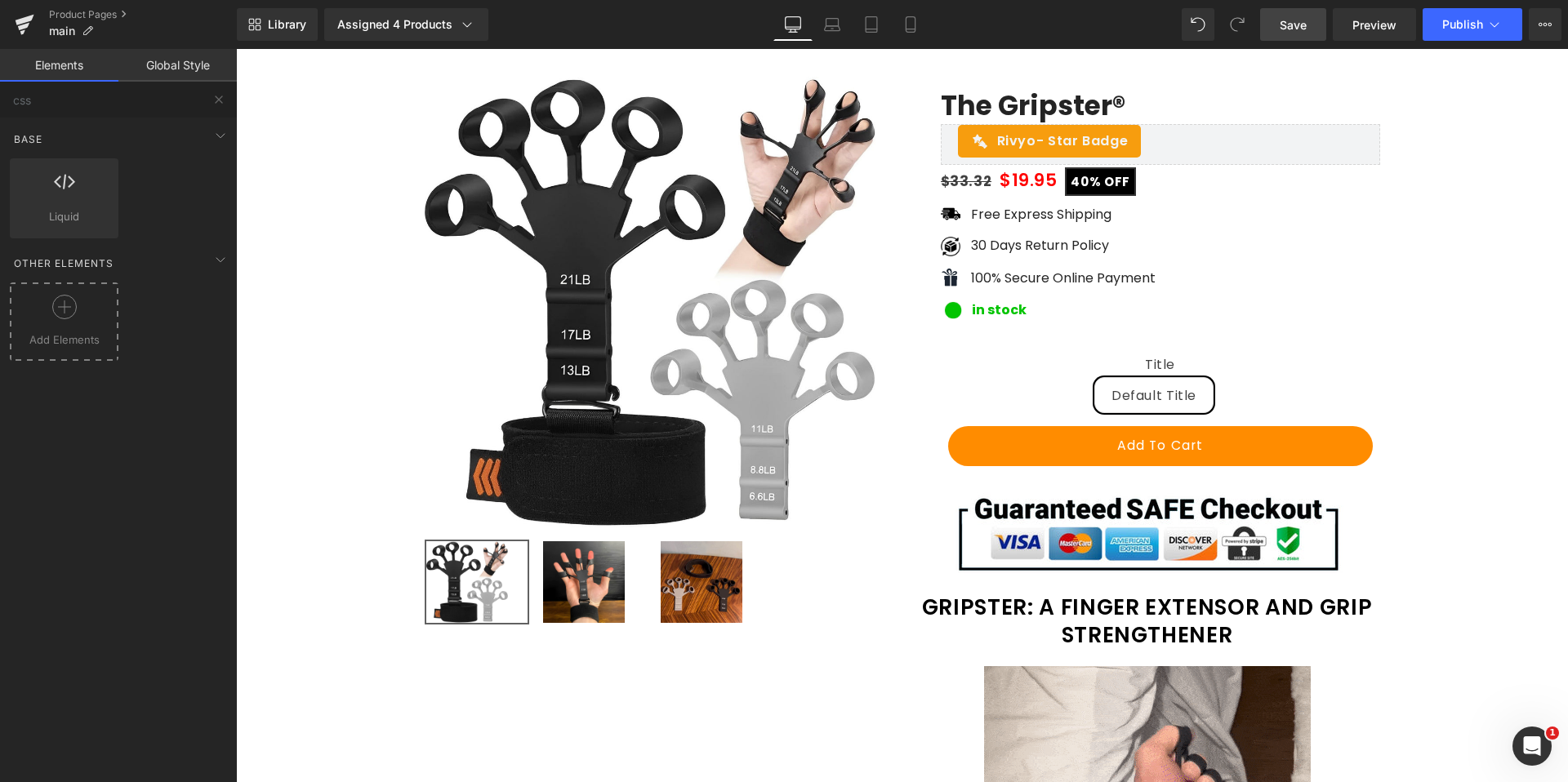
click at [71, 318] on icon at bounding box center [64, 306] width 24 height 24
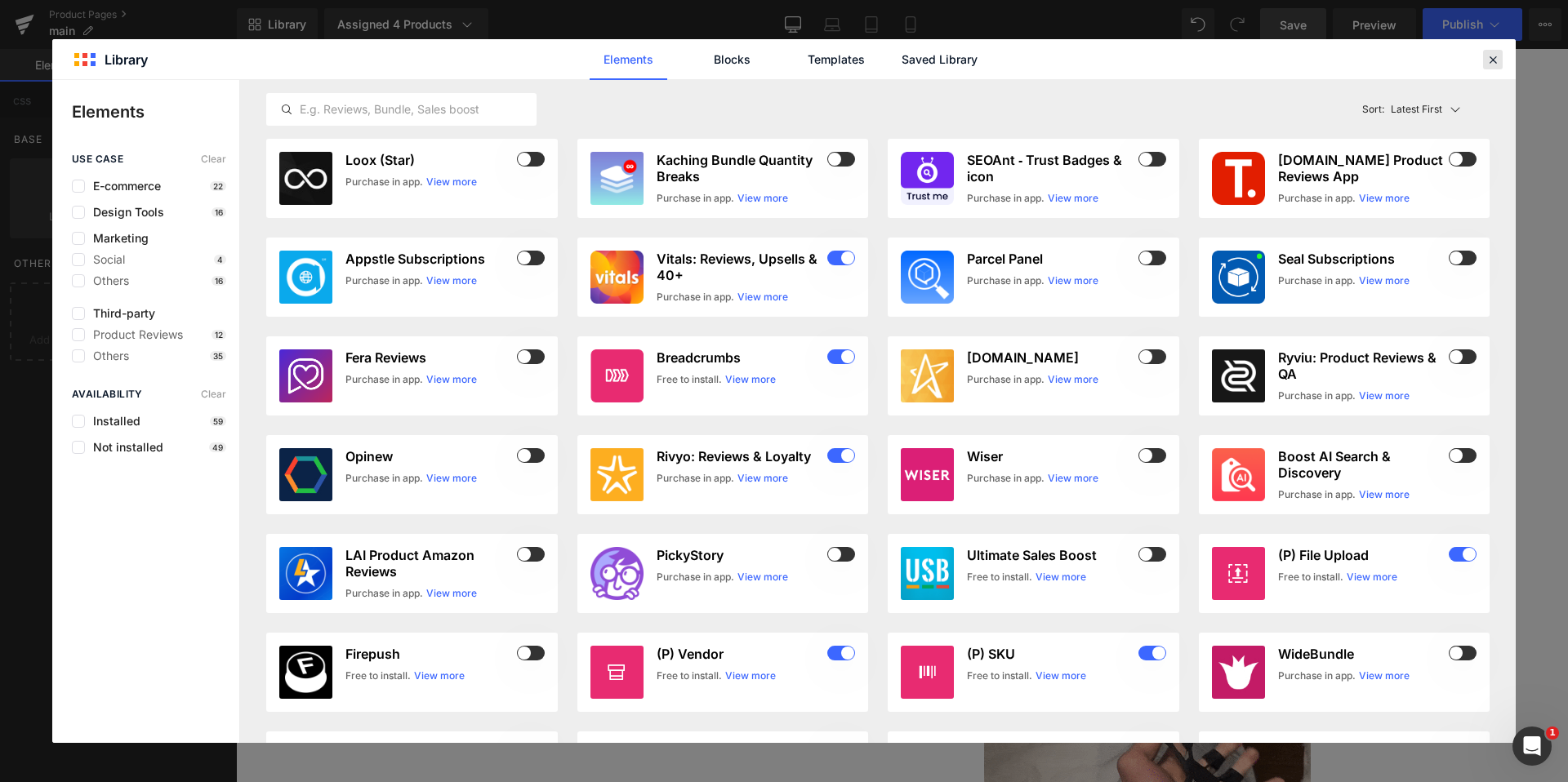
drag, startPoint x: 1262, startPoint y: 8, endPoint x: 1497, endPoint y: 57, distance: 240.1
click at [1497, 57] on icon at bounding box center [1492, 60] width 14 height 14
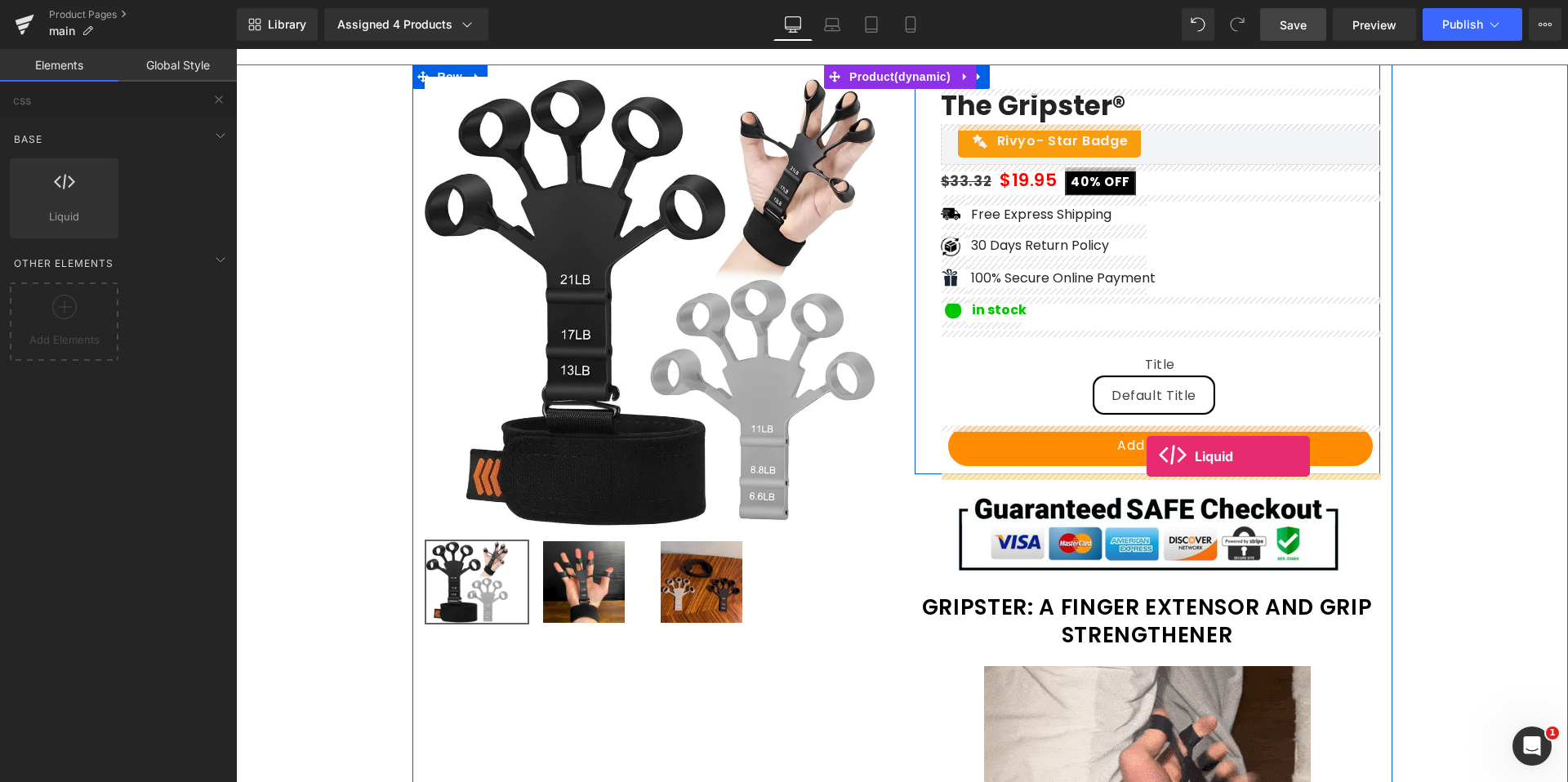
drag, startPoint x: 289, startPoint y: 278, endPoint x: 1147, endPoint y: 456, distance: 876.3
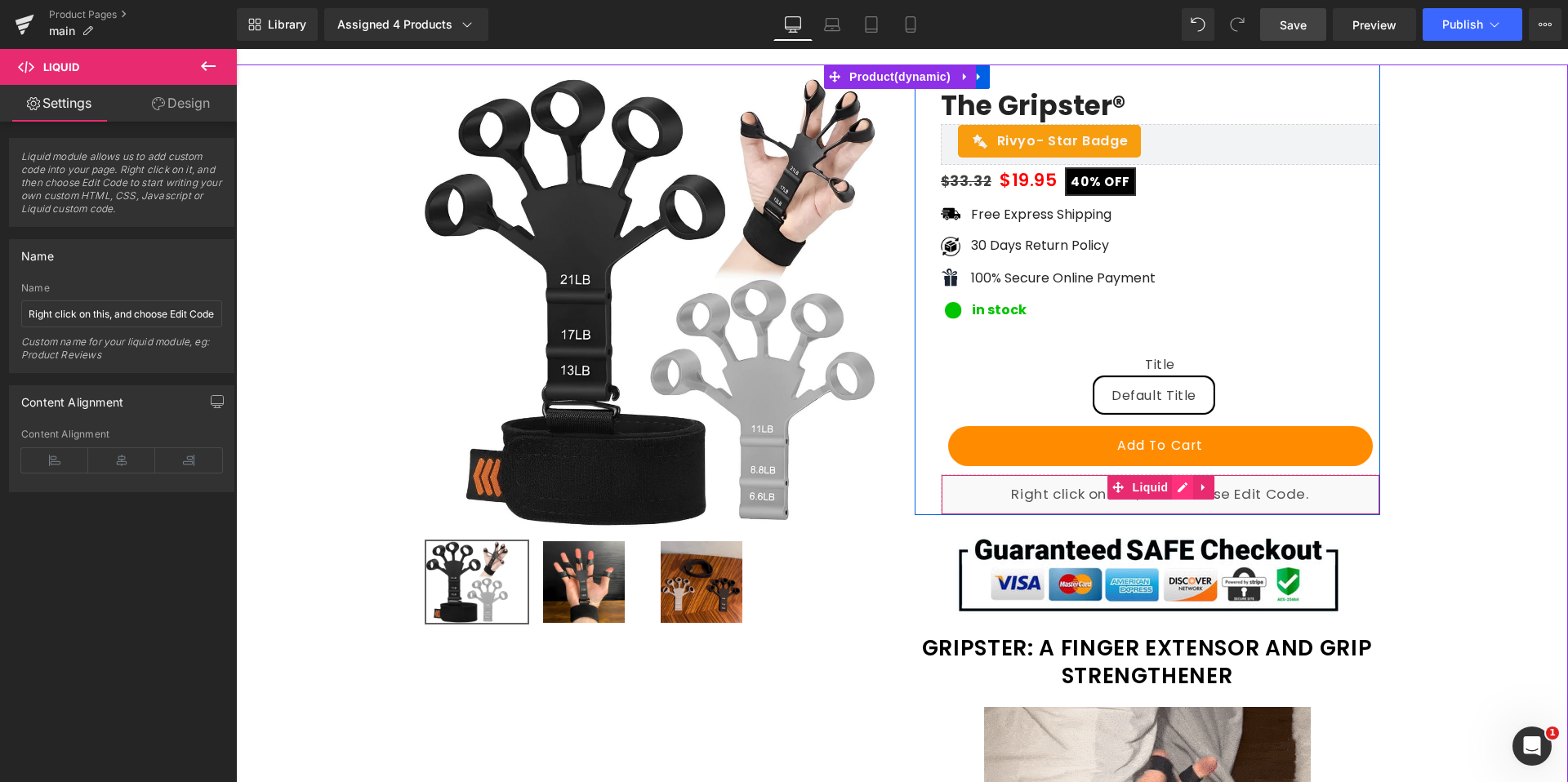
click at [1172, 488] on div "Liquid" at bounding box center [1160, 495] width 439 height 41
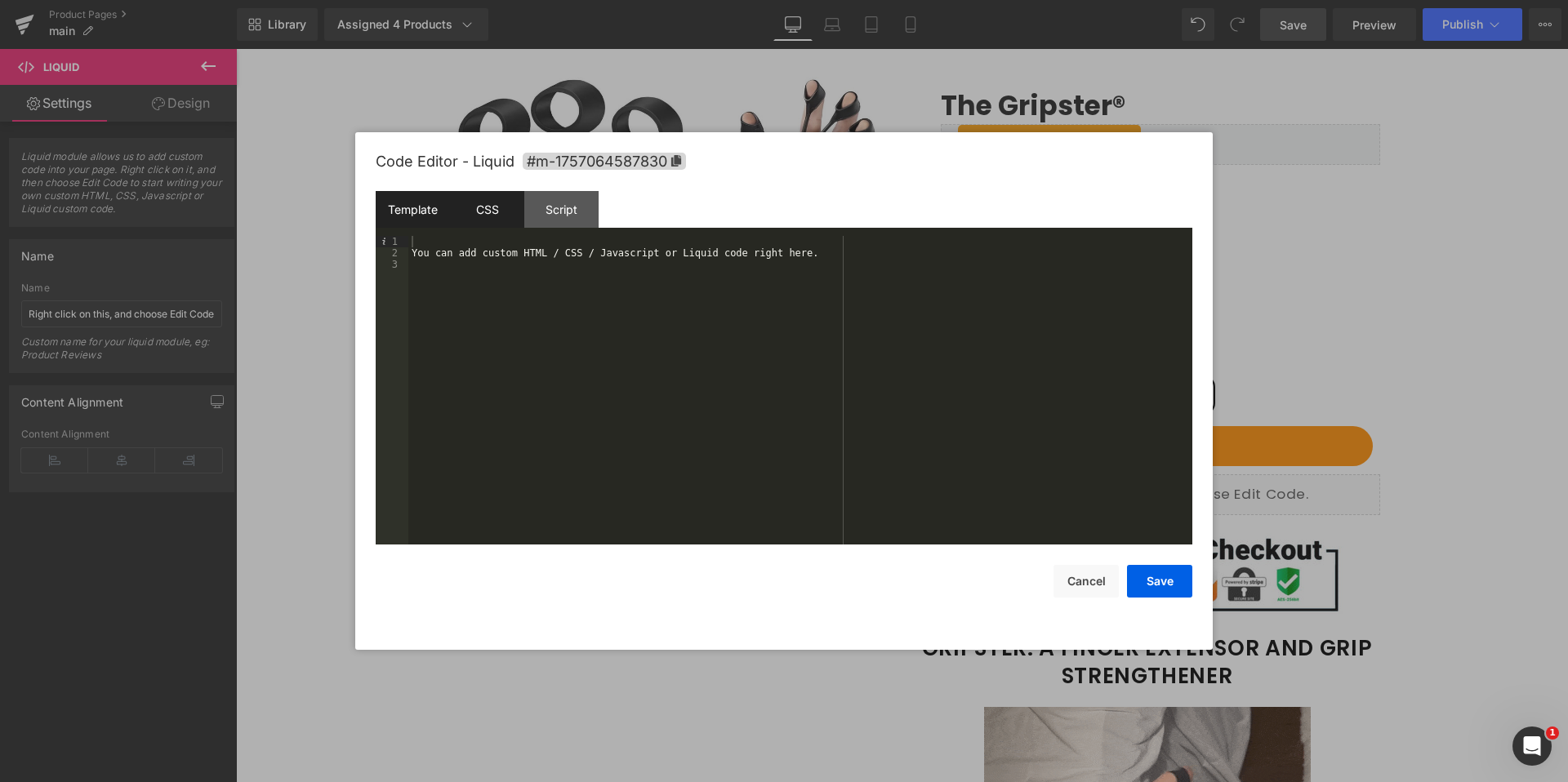
click at [489, 214] on div "CSS" at bounding box center [487, 209] width 74 height 37
click at [533, 242] on div "#m-1757064587830 { }" at bounding box center [800, 401] width 784 height 331
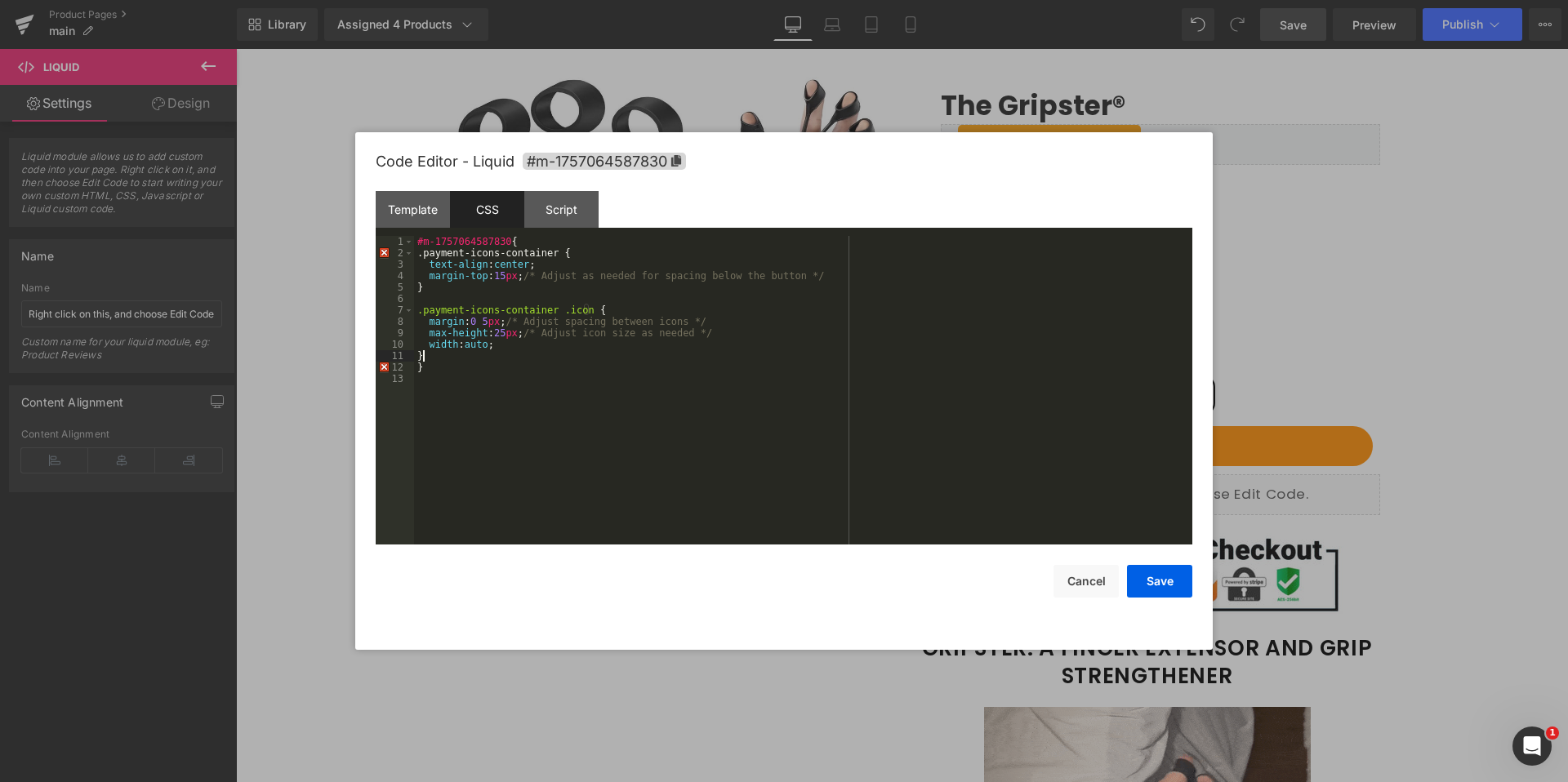
click at [445, 370] on div "#m-1757064587830 { .payment-icons-container { text-align : center ; margin-top …" at bounding box center [803, 401] width 778 height 331
click at [513, 410] on div "#m-1757064587830 { .payment-icons-container { text-align : center ; margin-top …" at bounding box center [803, 401] width 778 height 331
drag, startPoint x: 515, startPoint y: 241, endPoint x: 411, endPoint y: 236, distance: 104.1
click at [411, 236] on div "Template CSS Script Data 1 2 3 You can add custom HTML / CSS / Javascript or Li…" at bounding box center [784, 368] width 816 height 354
click at [446, 367] on div ".payment-icons-container { text-align : center ; margin-top : 15 px ; /* Adjust…" at bounding box center [803, 401] width 778 height 331
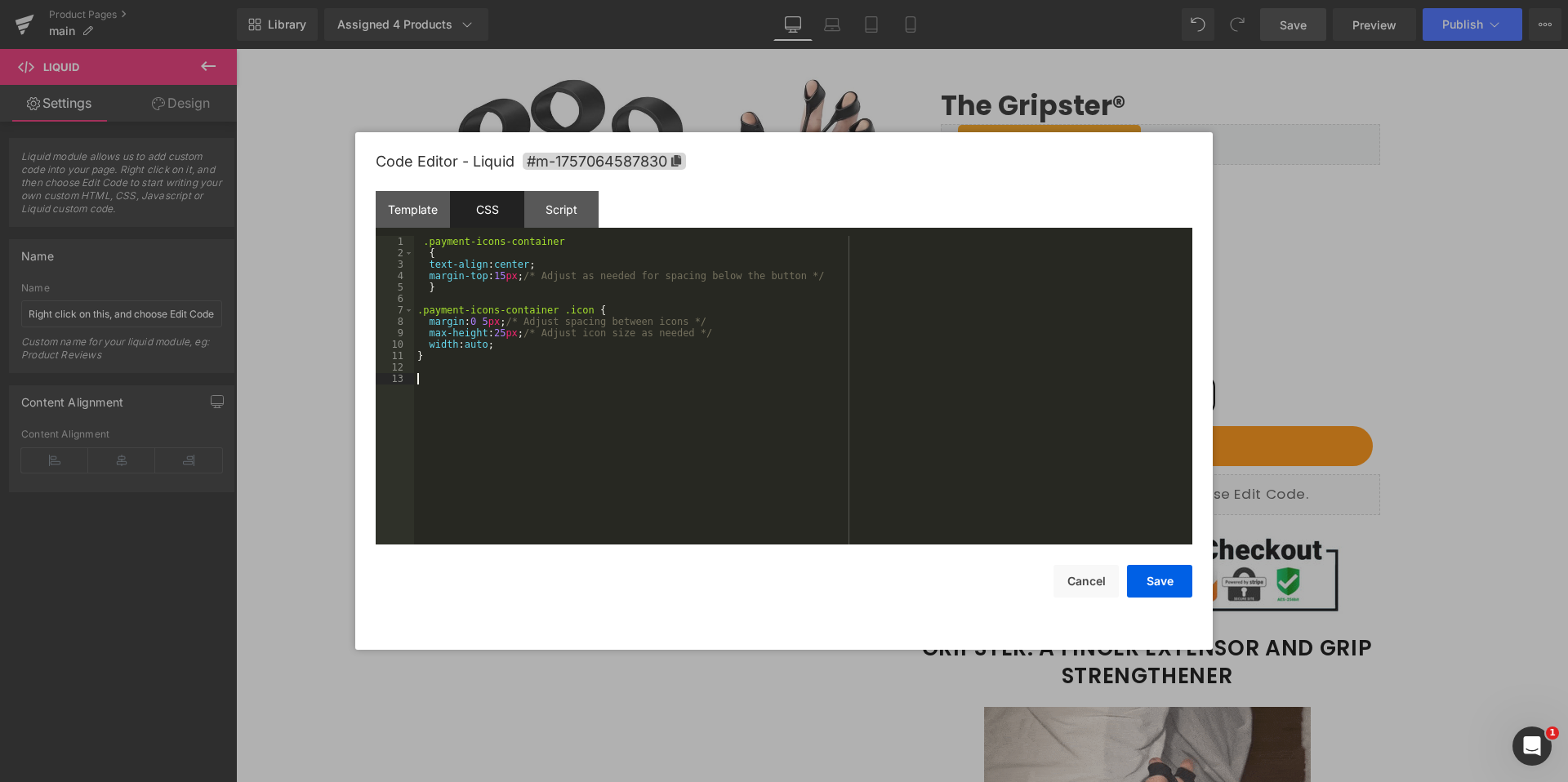
click at [442, 387] on div ".payment-icons-container { text-align : center ; margin-top : 15 px ; /* Adjust…" at bounding box center [803, 401] width 778 height 331
drag, startPoint x: 1179, startPoint y: 592, endPoint x: 942, endPoint y: 540, distance: 242.6
click at [1179, 592] on button "Save" at bounding box center [1159, 581] width 65 height 33
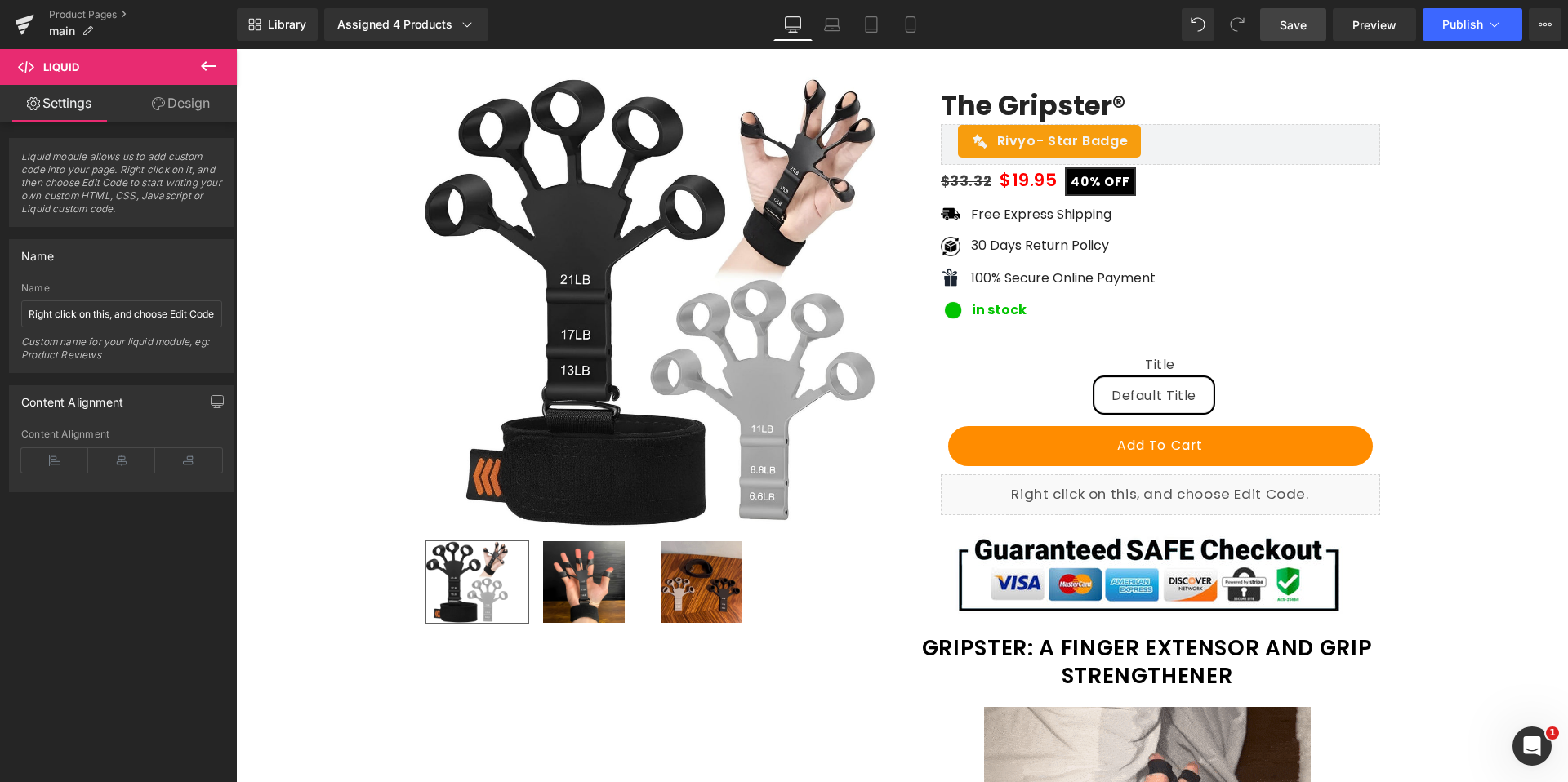
click at [1288, 25] on span "Save" at bounding box center [1293, 24] width 27 height 17
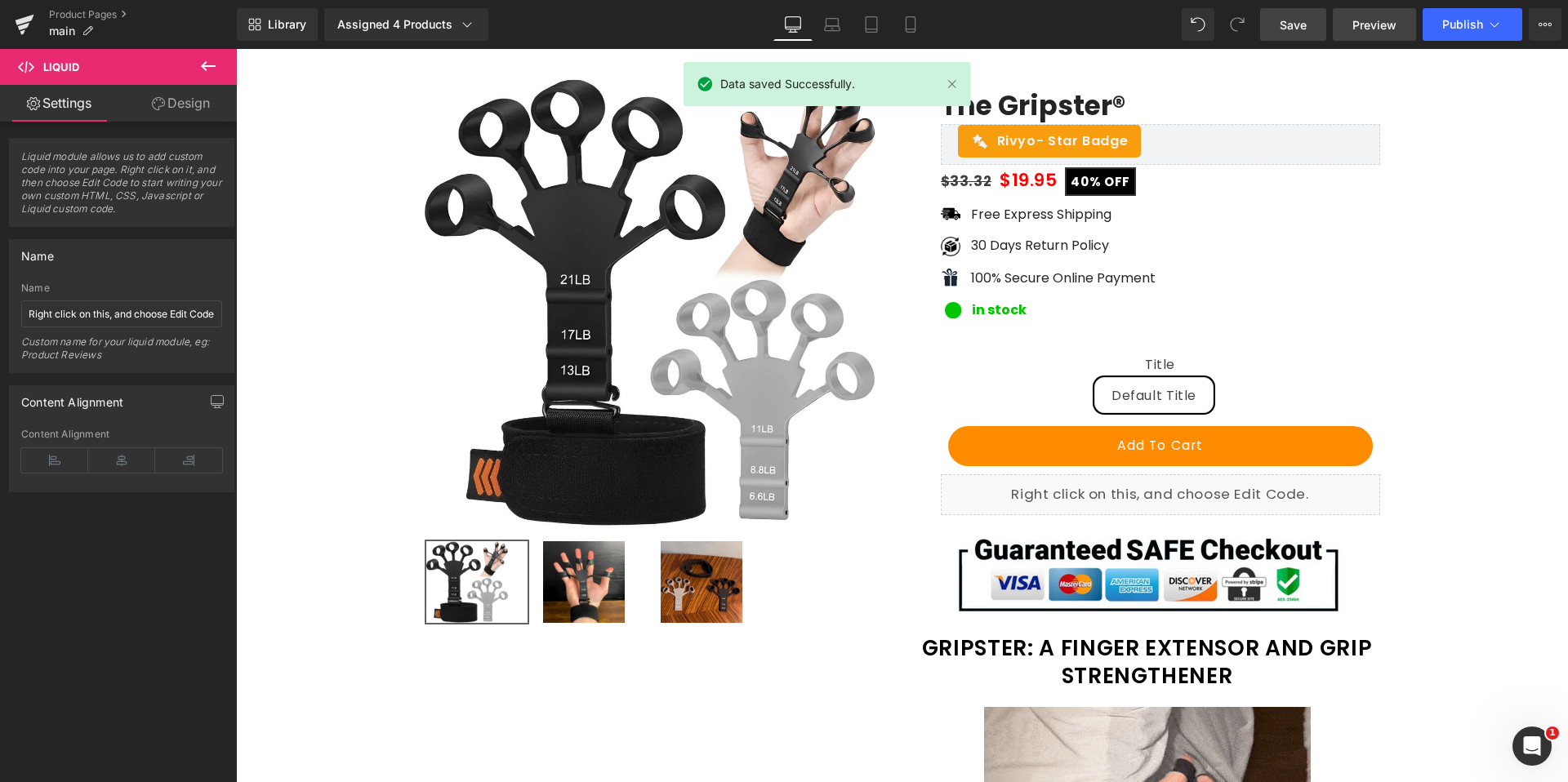
click at [1377, 26] on span "Preview" at bounding box center [1373, 24] width 44 height 17
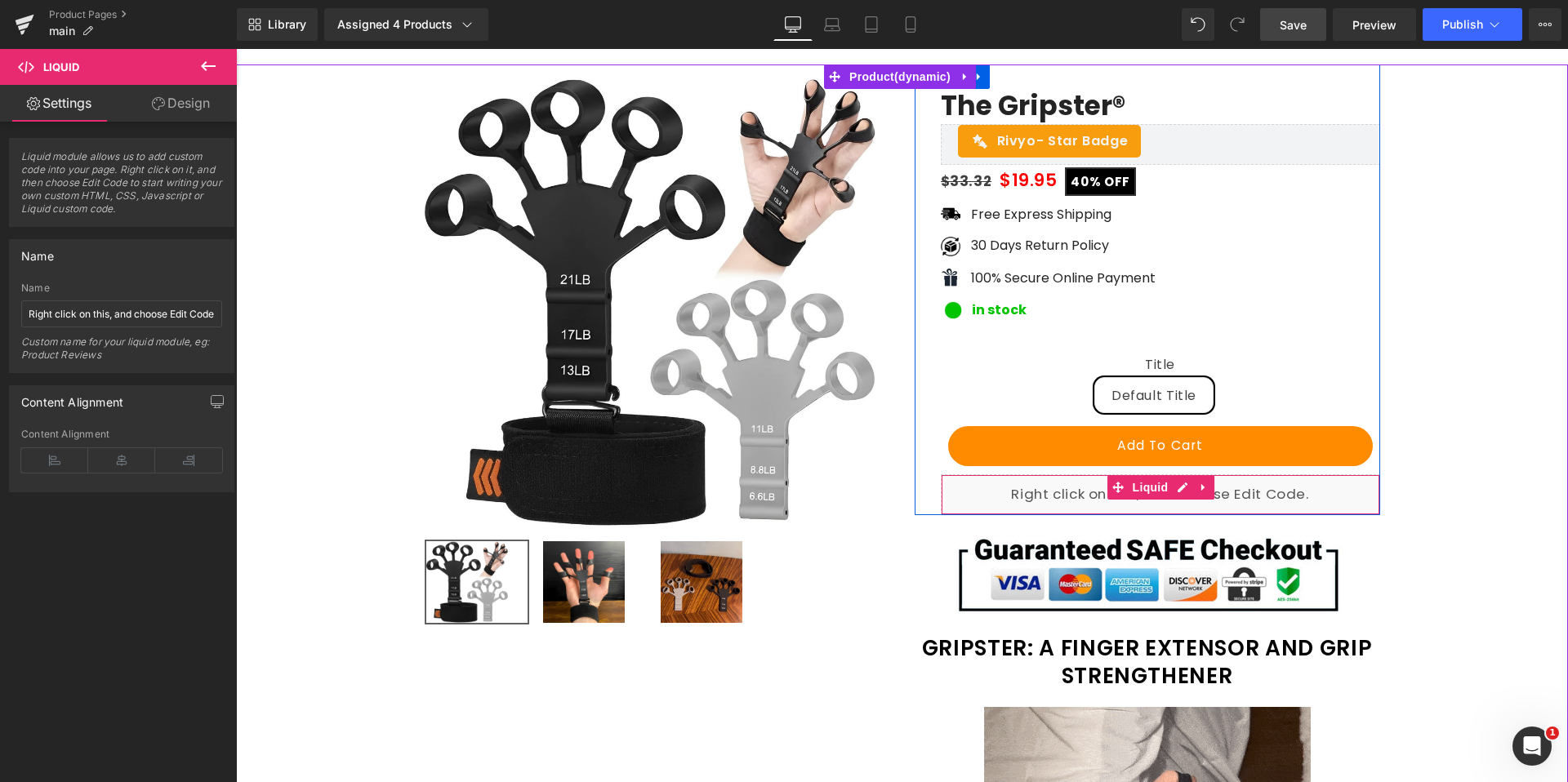
click at [1180, 486] on div "Liquid" at bounding box center [1160, 495] width 439 height 41
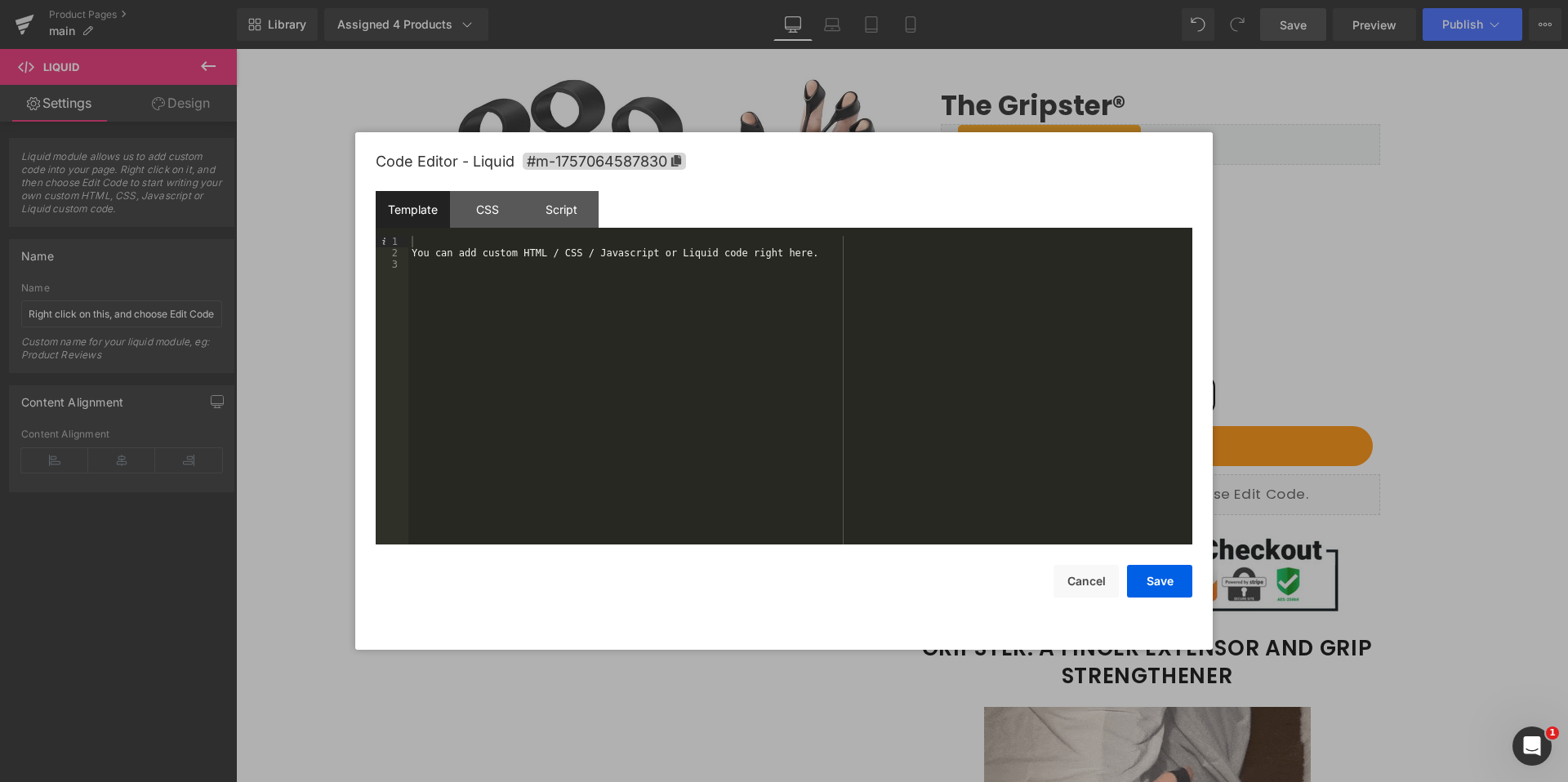
click at [457, 253] on div "You can add custom HTML / CSS / Javascript or Liquid code right here." at bounding box center [800, 401] width 784 height 331
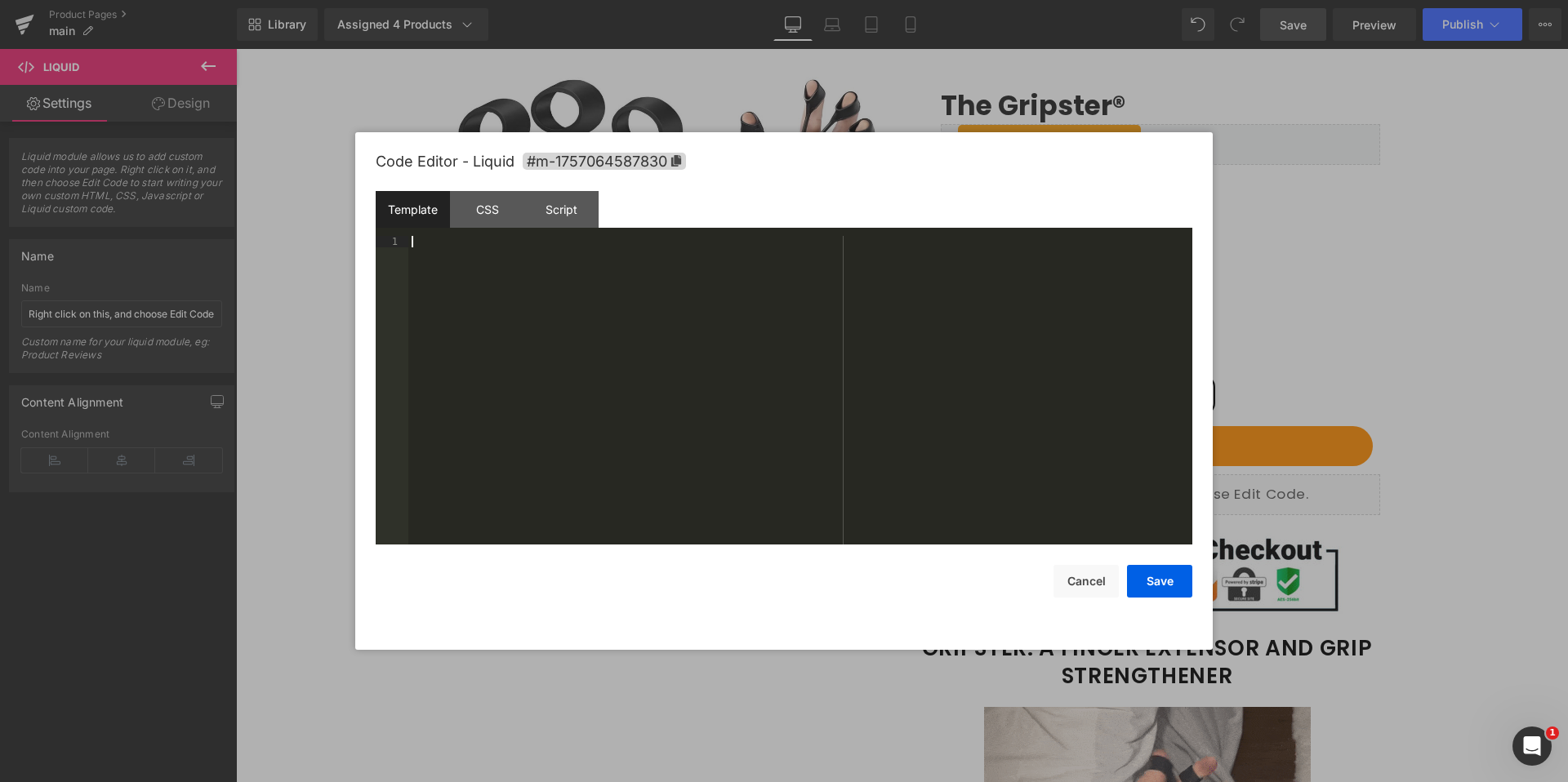
click at [513, 260] on div at bounding box center [800, 401] width 784 height 331
click at [491, 214] on div "CSS" at bounding box center [487, 209] width 74 height 37
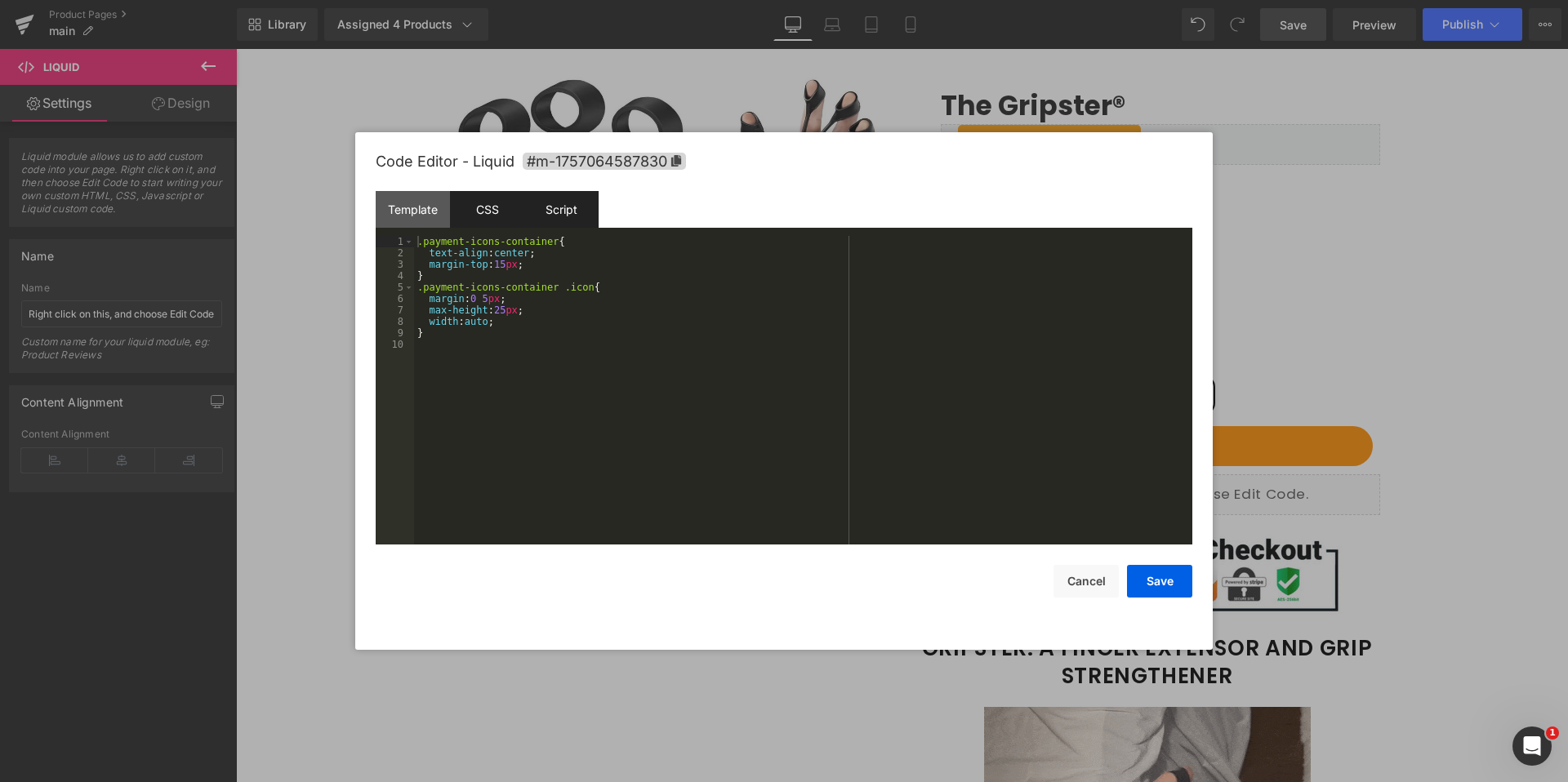
click at [573, 211] on div "Script" at bounding box center [561, 209] width 74 height 37
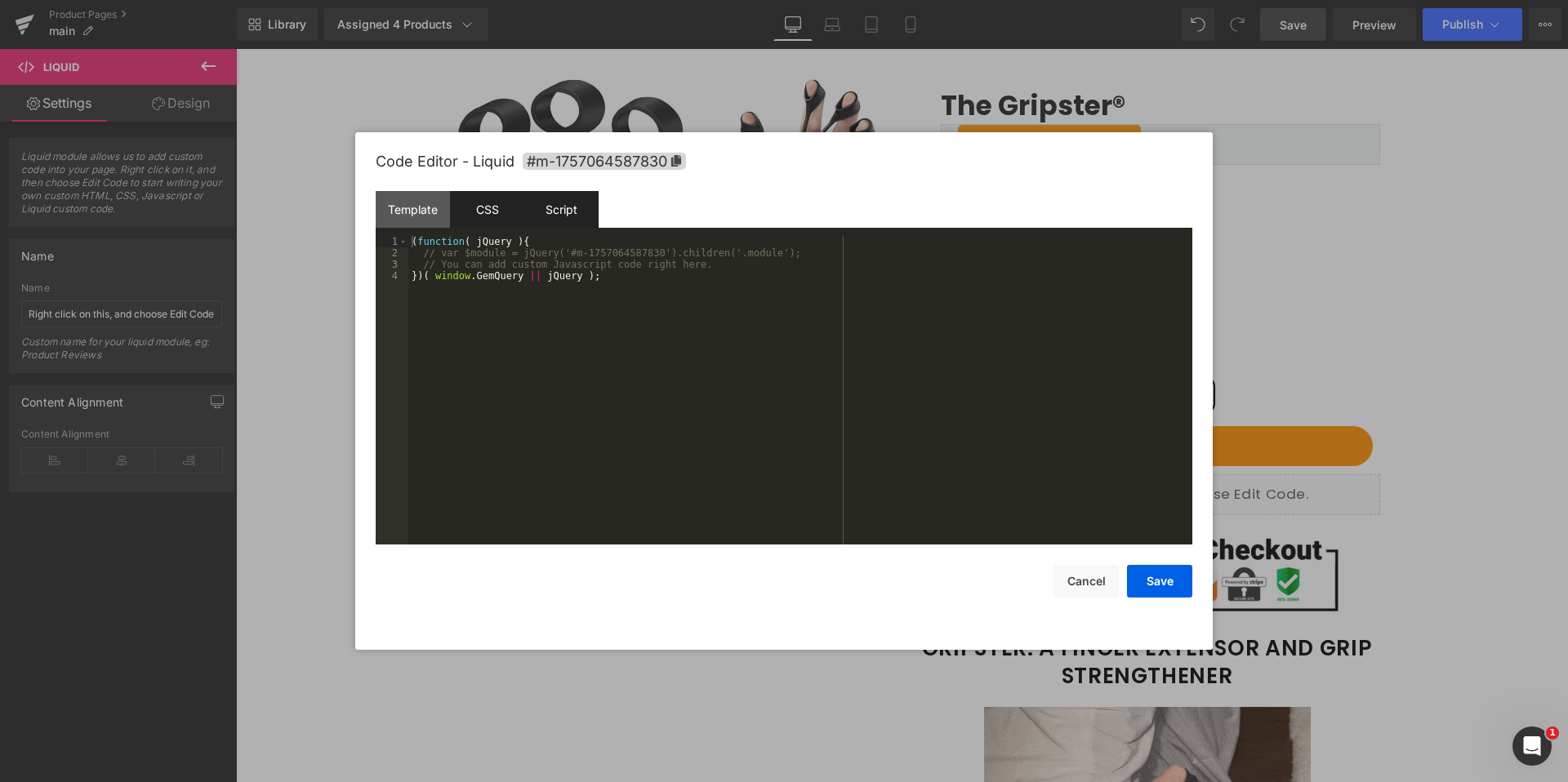
click at [467, 211] on div "CSS" at bounding box center [487, 209] width 74 height 37
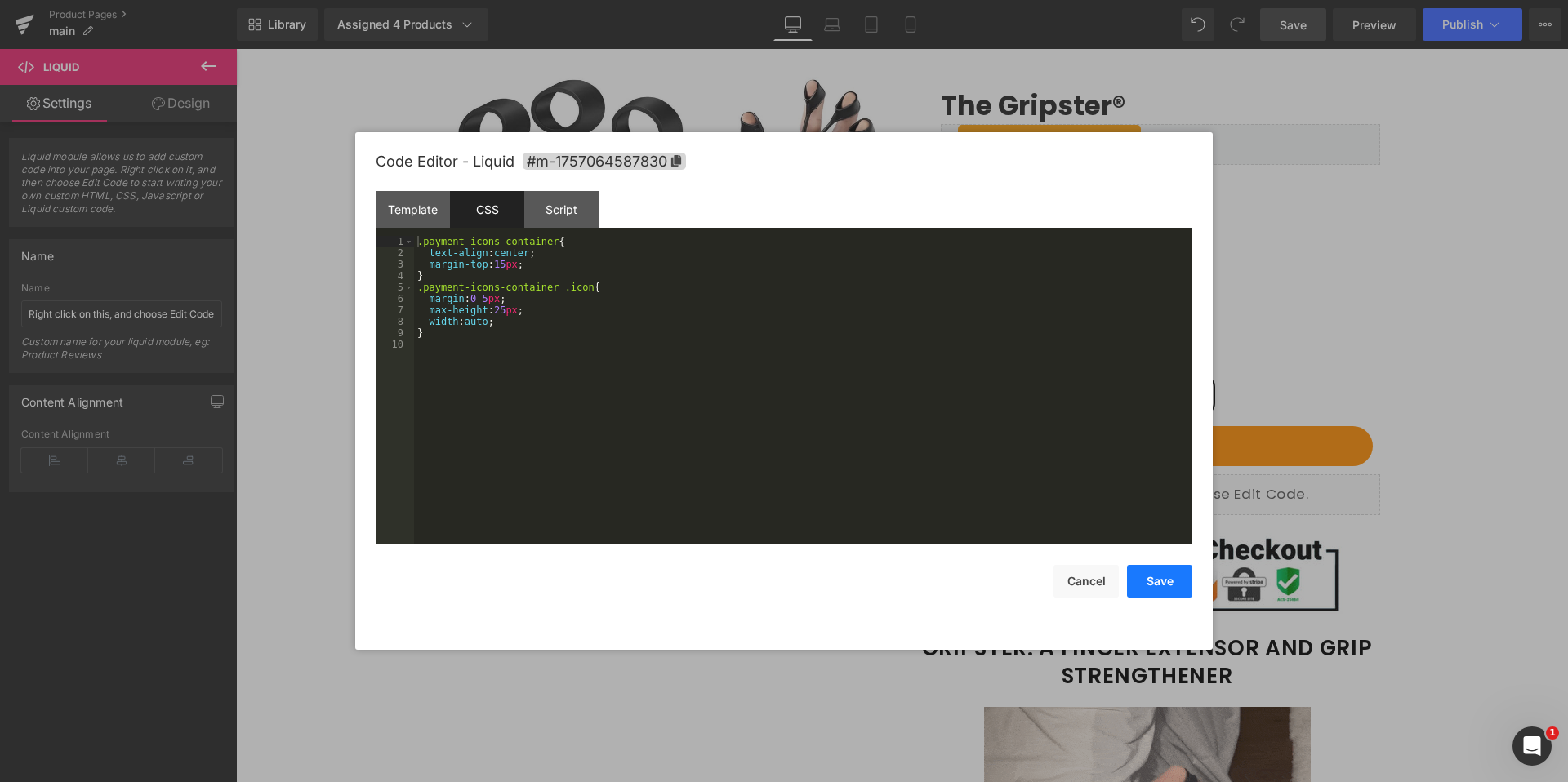
drag, startPoint x: 1191, startPoint y: 589, endPoint x: 955, endPoint y: 539, distance: 241.2
click at [1191, 589] on button "Save" at bounding box center [1159, 581] width 65 height 33
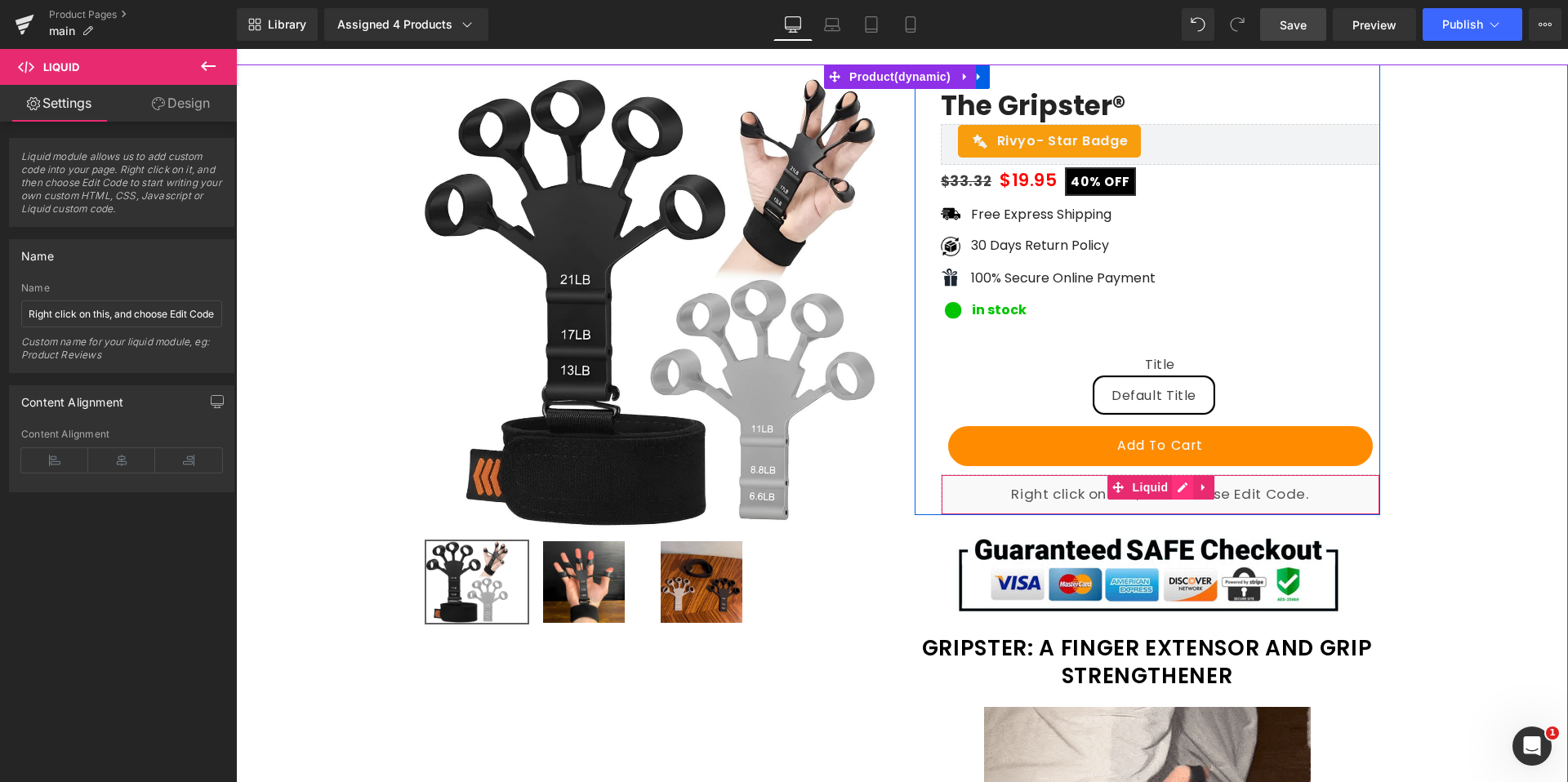
click at [1184, 484] on div "Liquid" at bounding box center [1160, 495] width 439 height 41
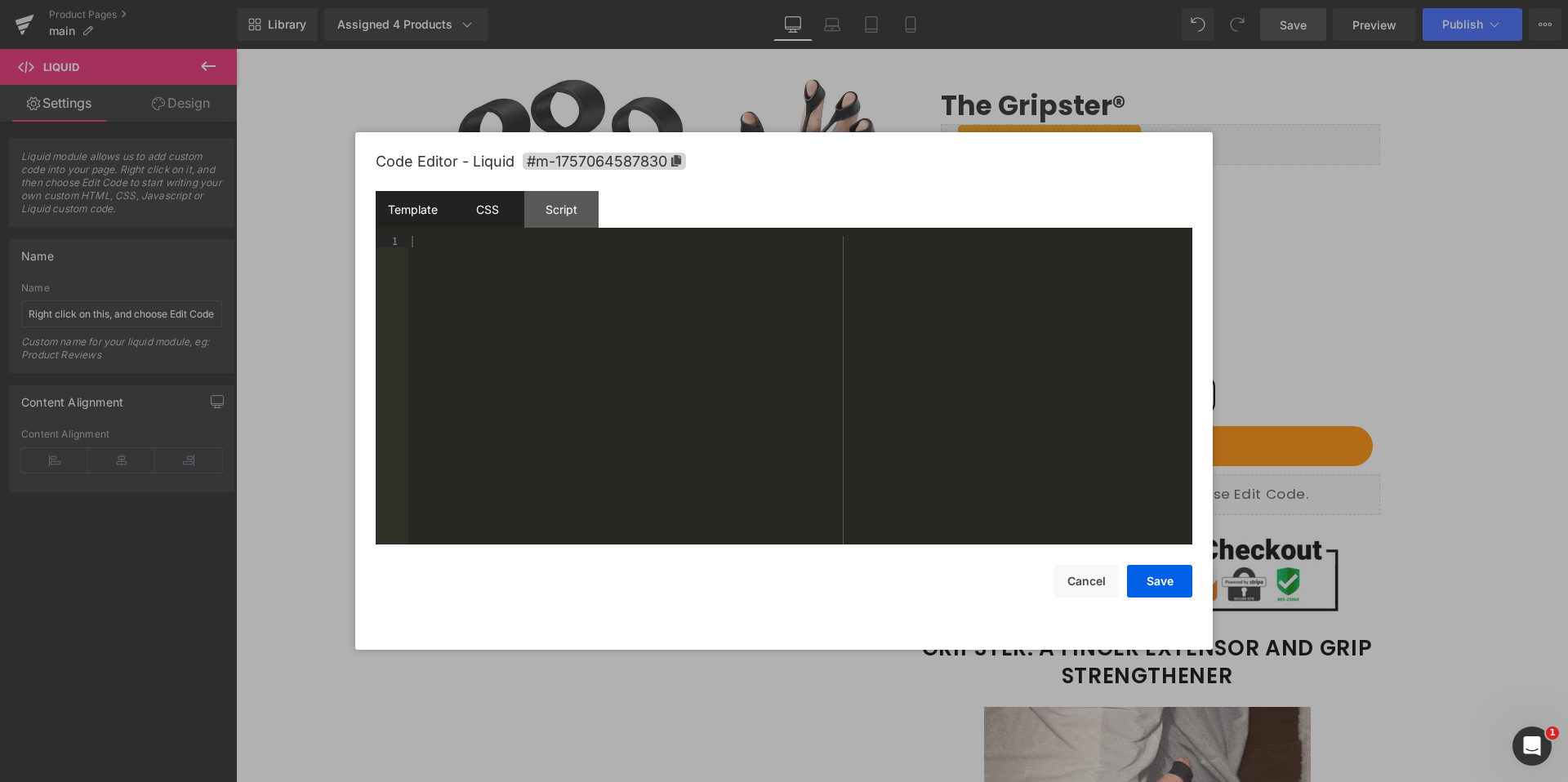
click at [488, 211] on div "CSS" at bounding box center [487, 209] width 74 height 37
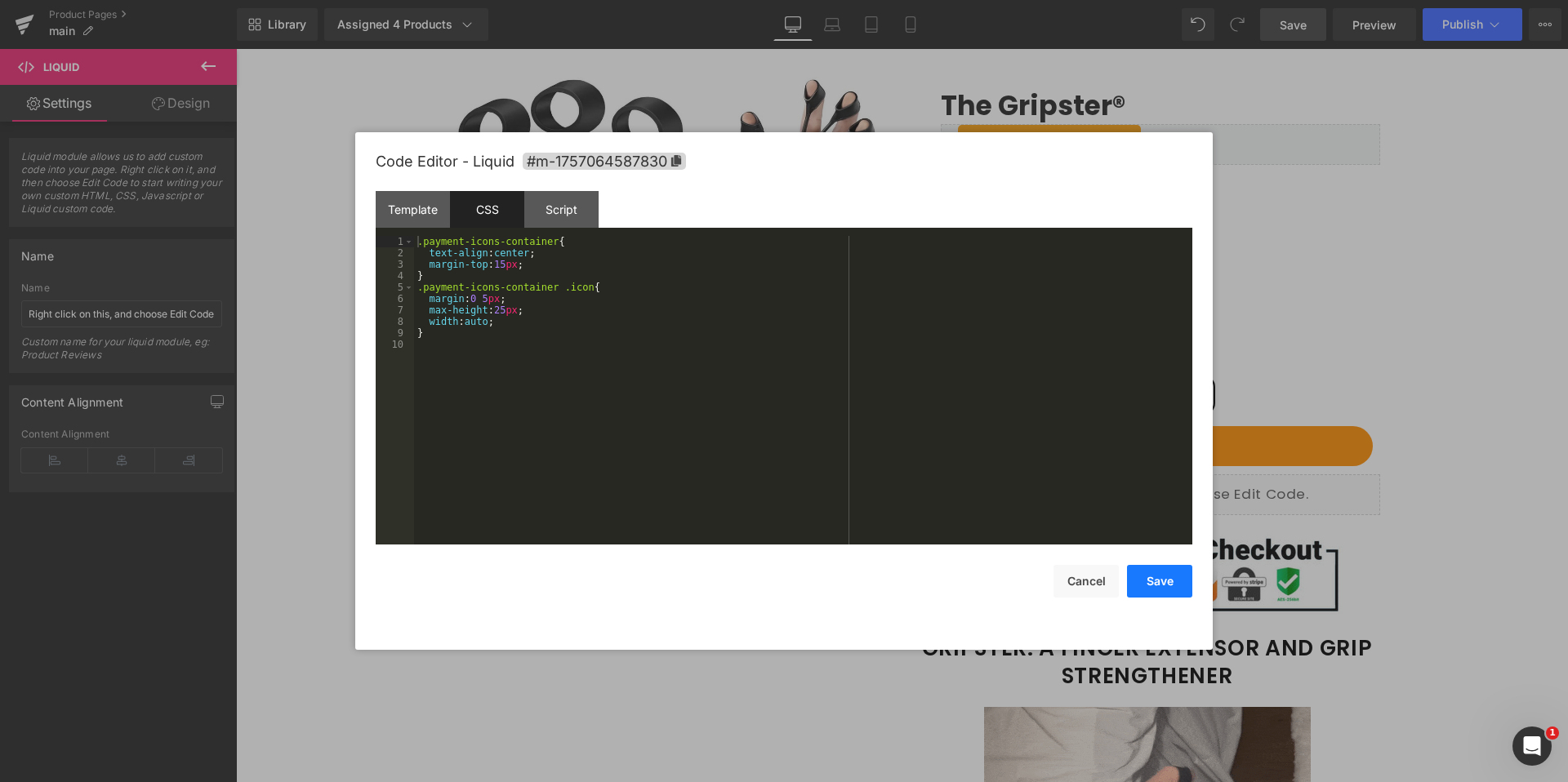
click at [1149, 578] on button "Save" at bounding box center [1159, 581] width 65 height 33
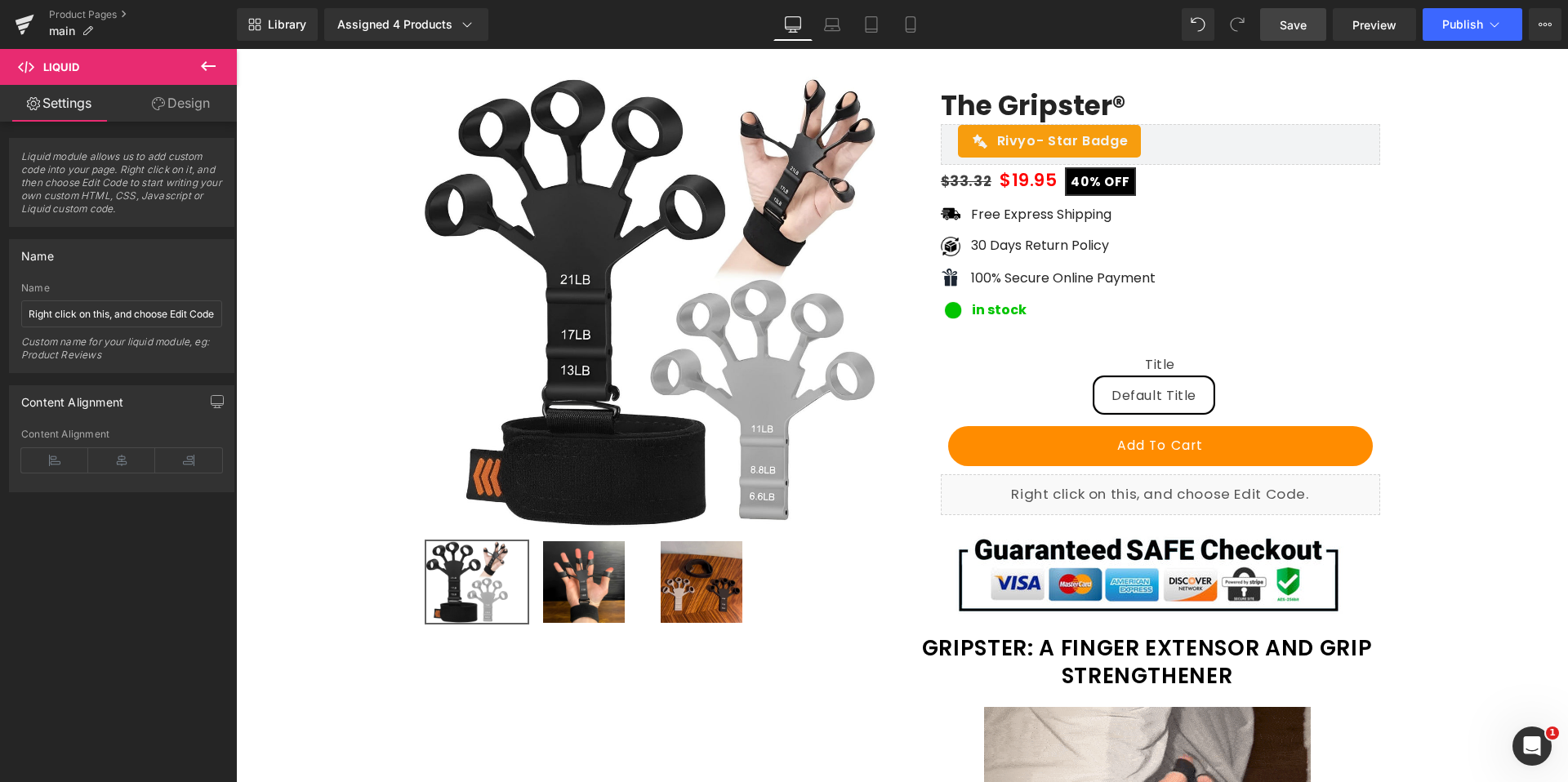
click at [1292, 15] on link "Save" at bounding box center [1293, 24] width 66 height 33
click at [1323, 27] on link "Save" at bounding box center [1293, 24] width 66 height 33
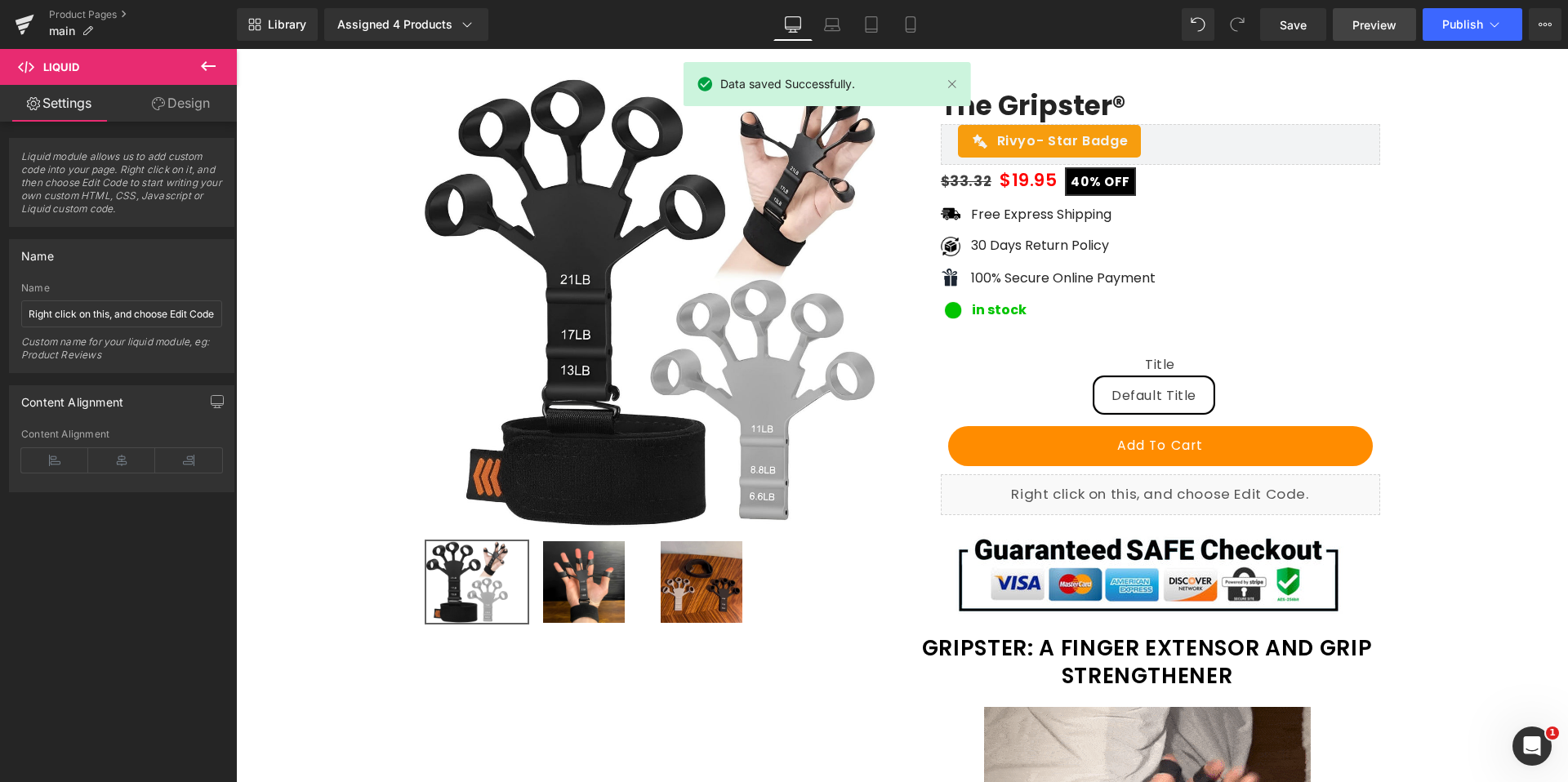
click at [1379, 28] on span "Preview" at bounding box center [1373, 24] width 44 height 17
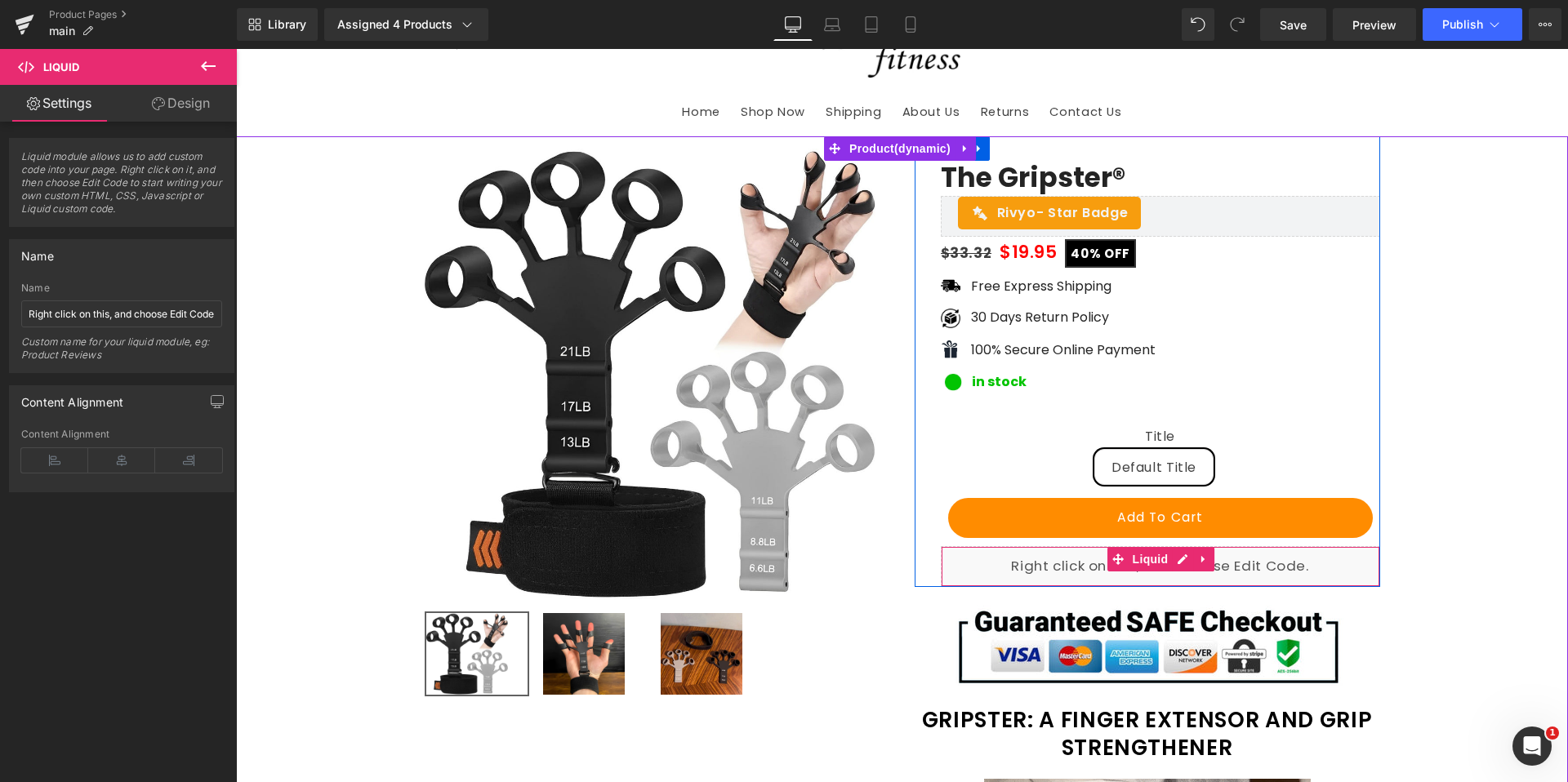
scroll to position [0, 0]
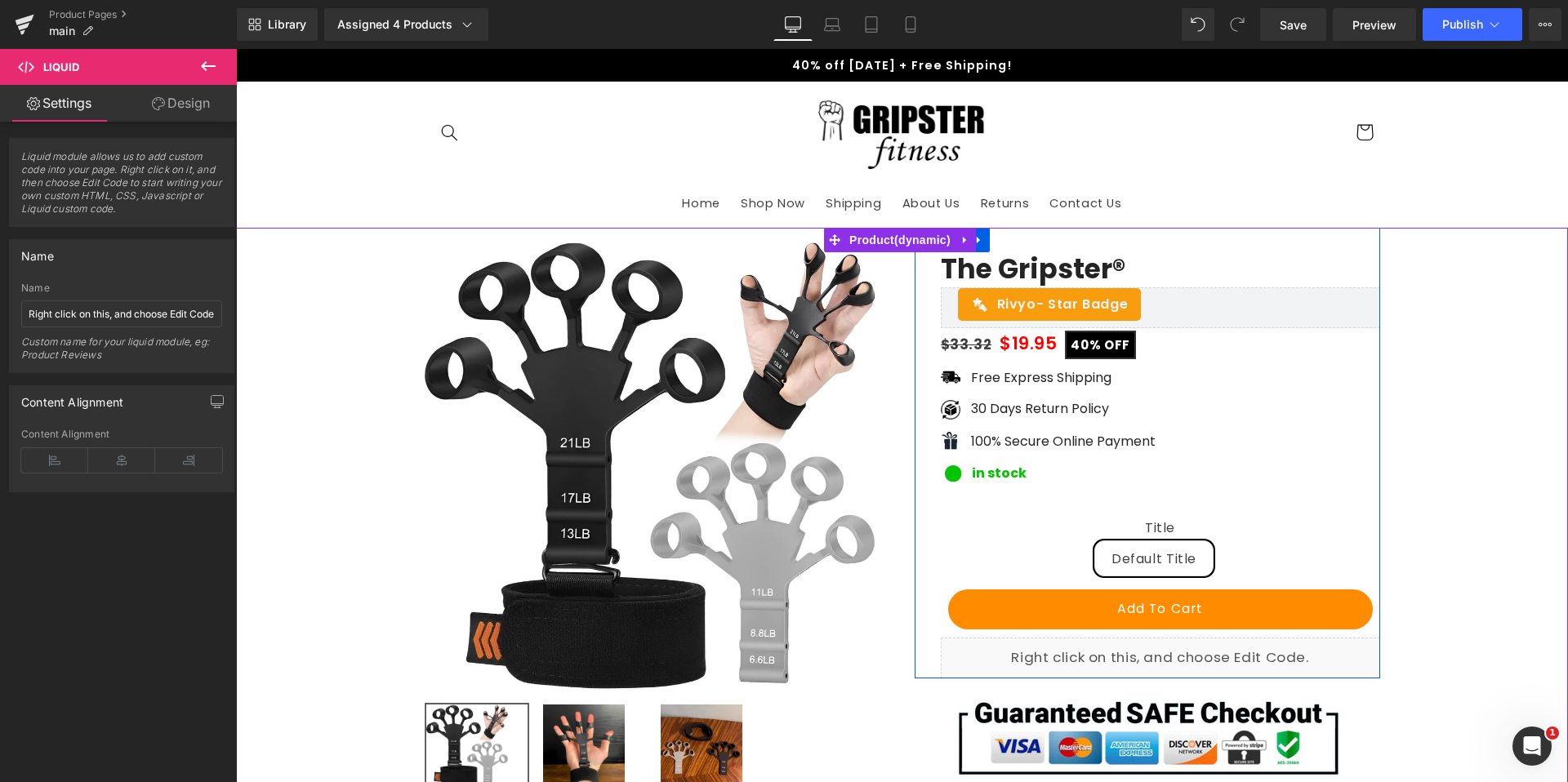
click at [1186, 653] on div "Liquid" at bounding box center [1160, 658] width 439 height 41
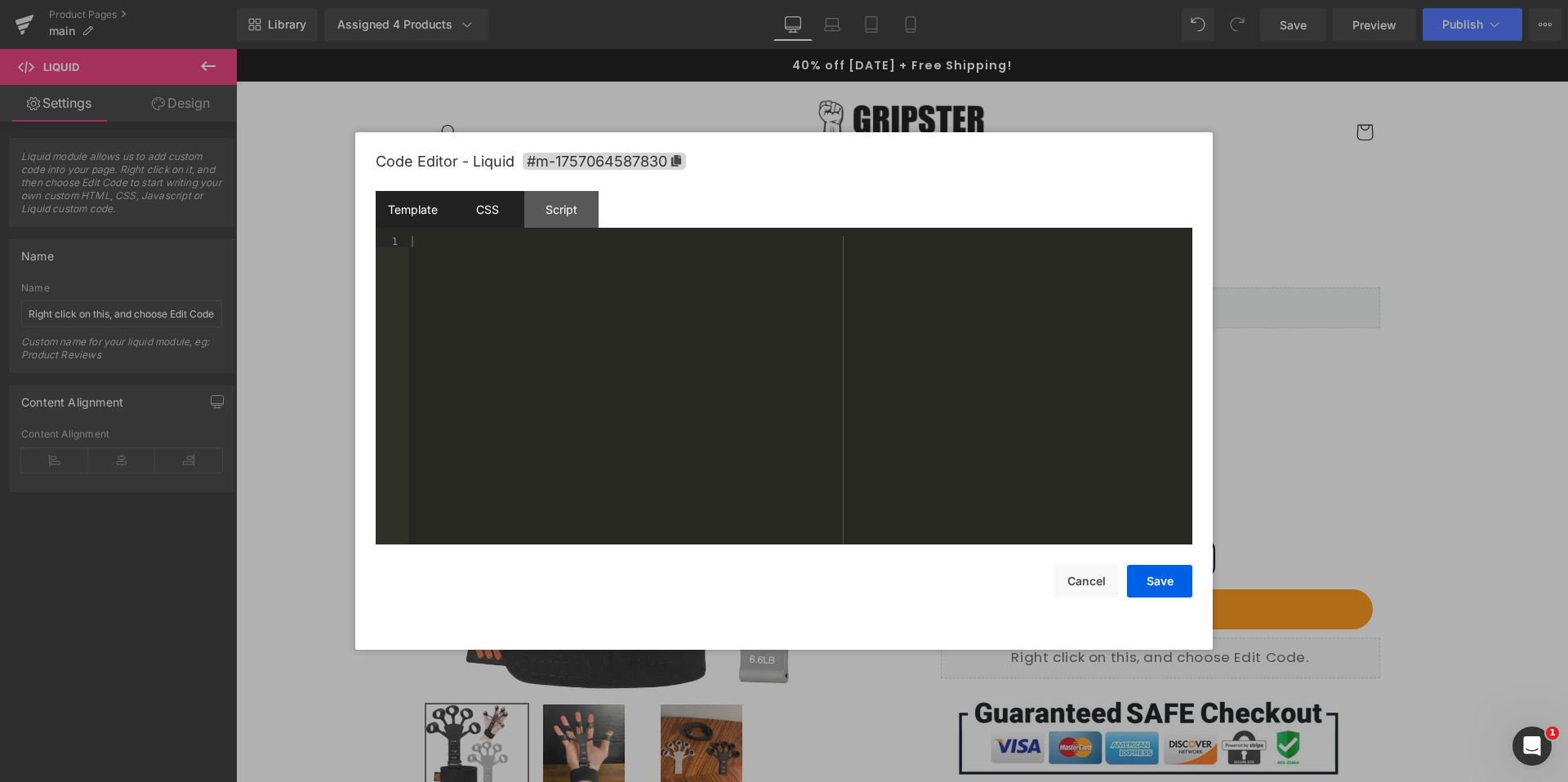
click at [475, 210] on div "CSS" at bounding box center [487, 209] width 74 height 37
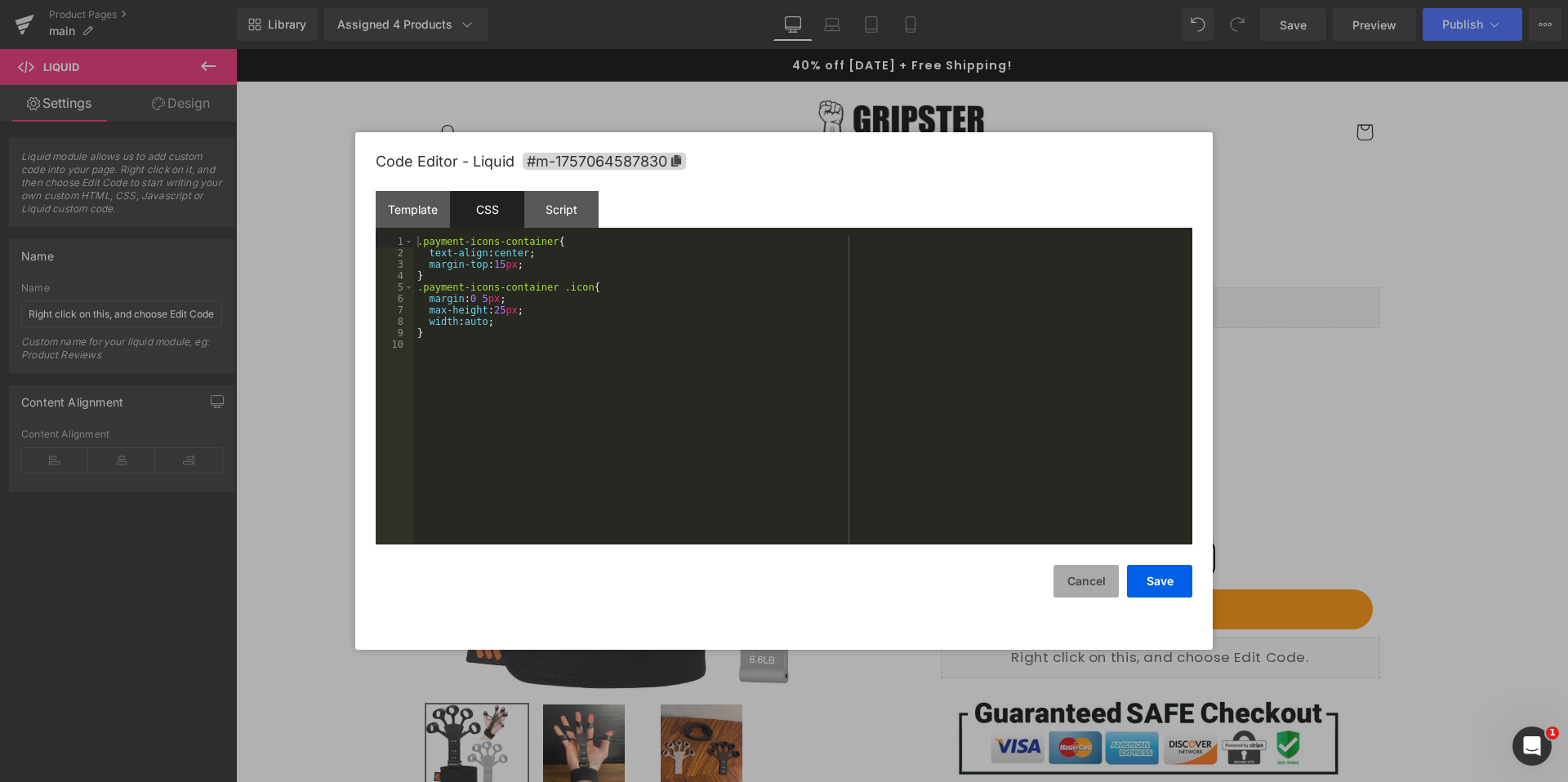
click at [1090, 581] on button "Cancel" at bounding box center [1085, 581] width 65 height 33
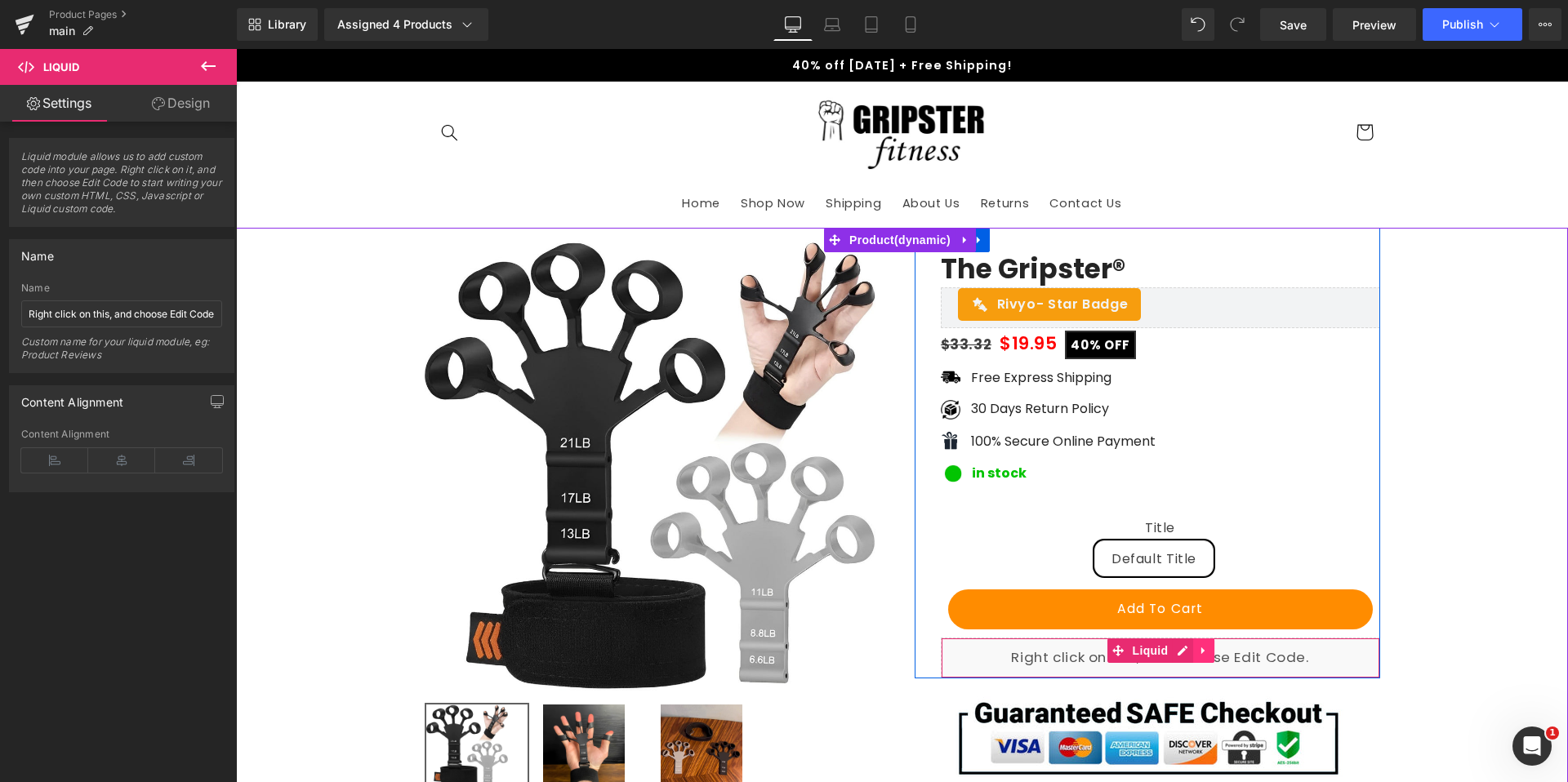
click at [1206, 649] on icon at bounding box center [1203, 650] width 12 height 12
click at [1214, 653] on icon at bounding box center [1214, 650] width 12 height 12
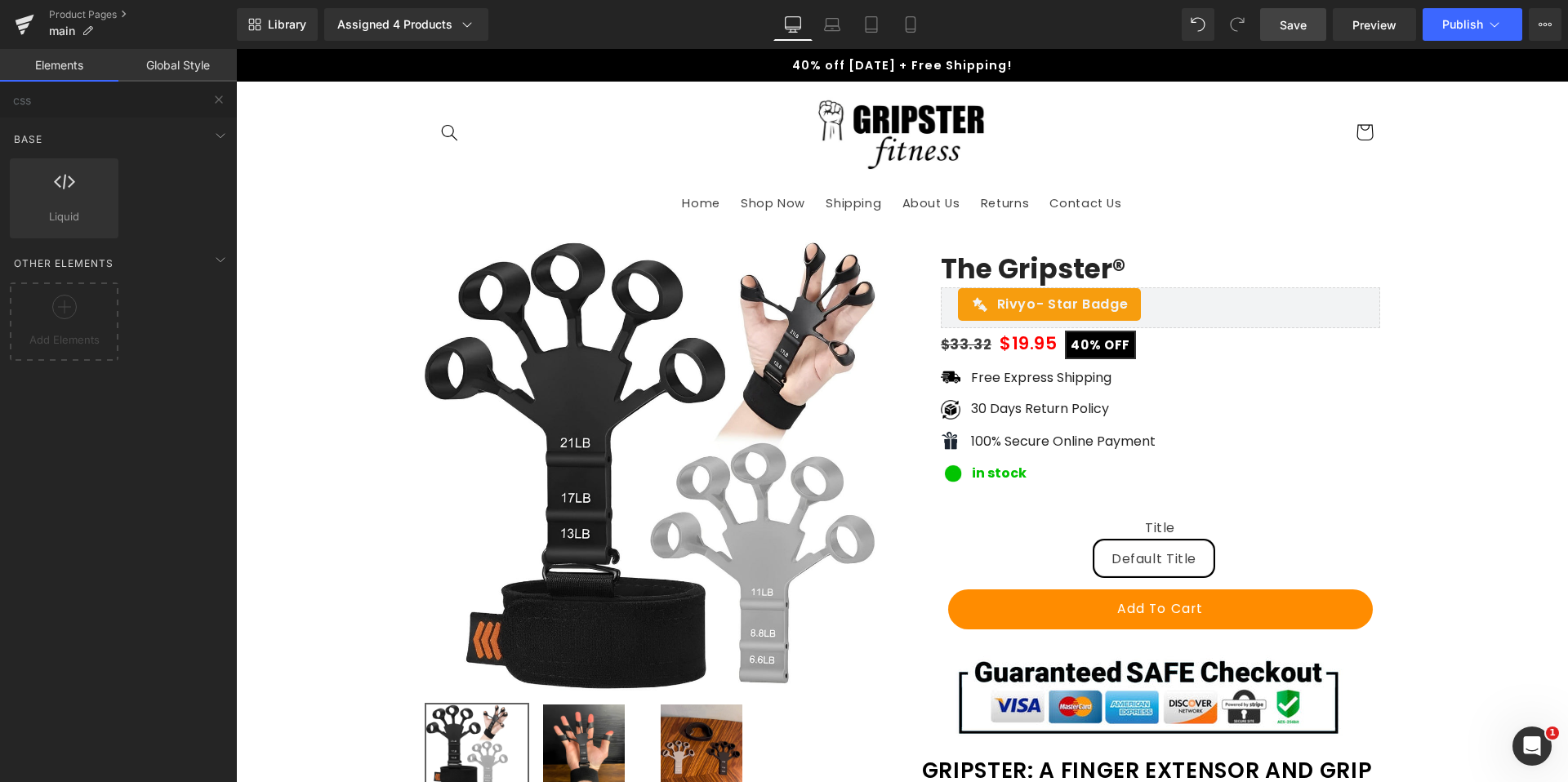
click at [1303, 20] on span "Save" at bounding box center [1293, 24] width 27 height 17
